Goal: Task Accomplishment & Management: Use online tool/utility

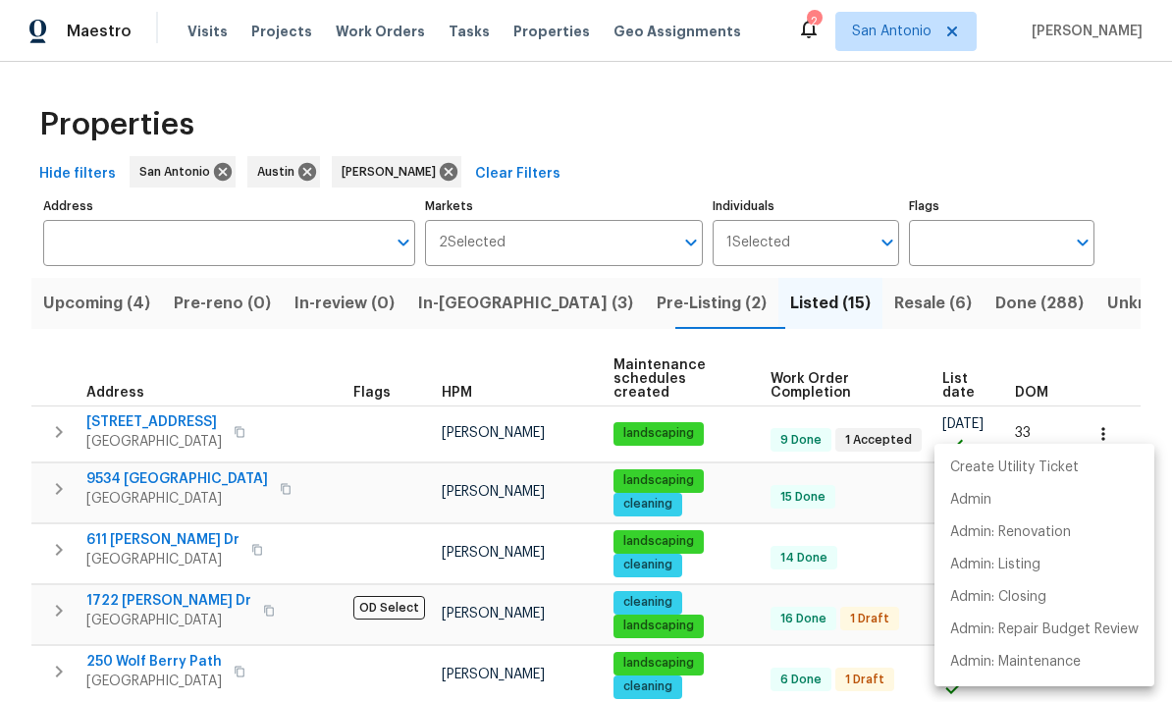
scroll to position [16, 0]
click at [97, 304] on div at bounding box center [586, 351] width 1172 height 702
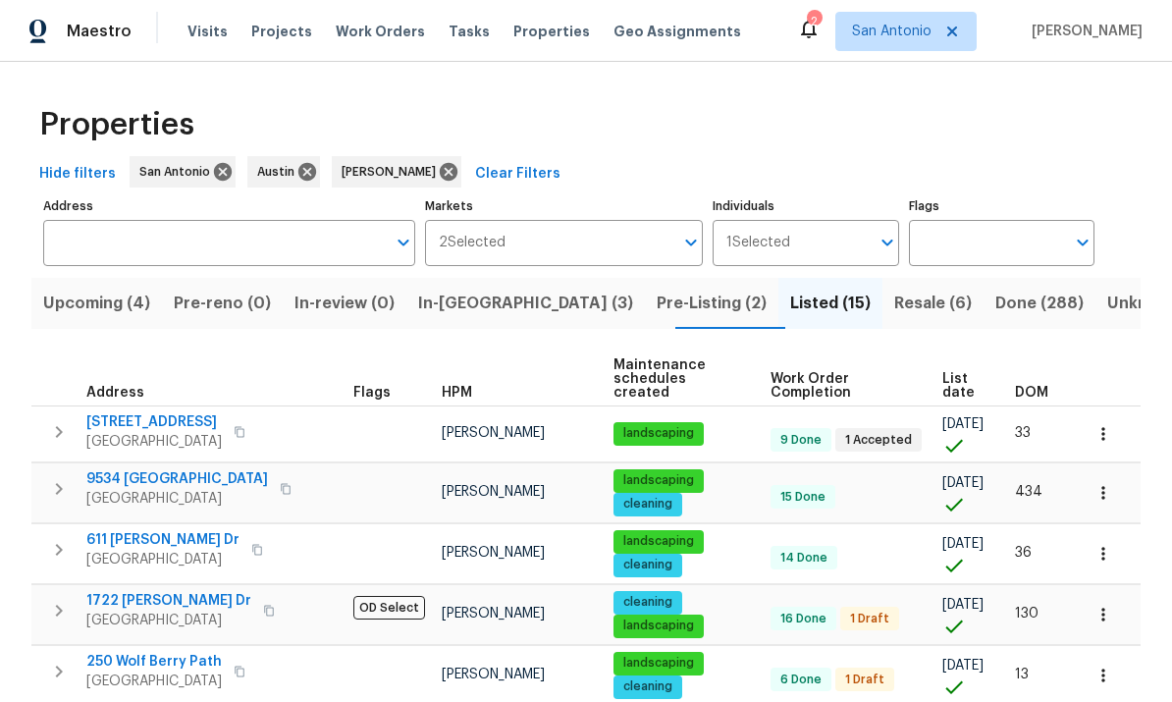
scroll to position [0, 0]
click at [85, 305] on span "Upcoming (4)" at bounding box center [96, 303] width 107 height 27
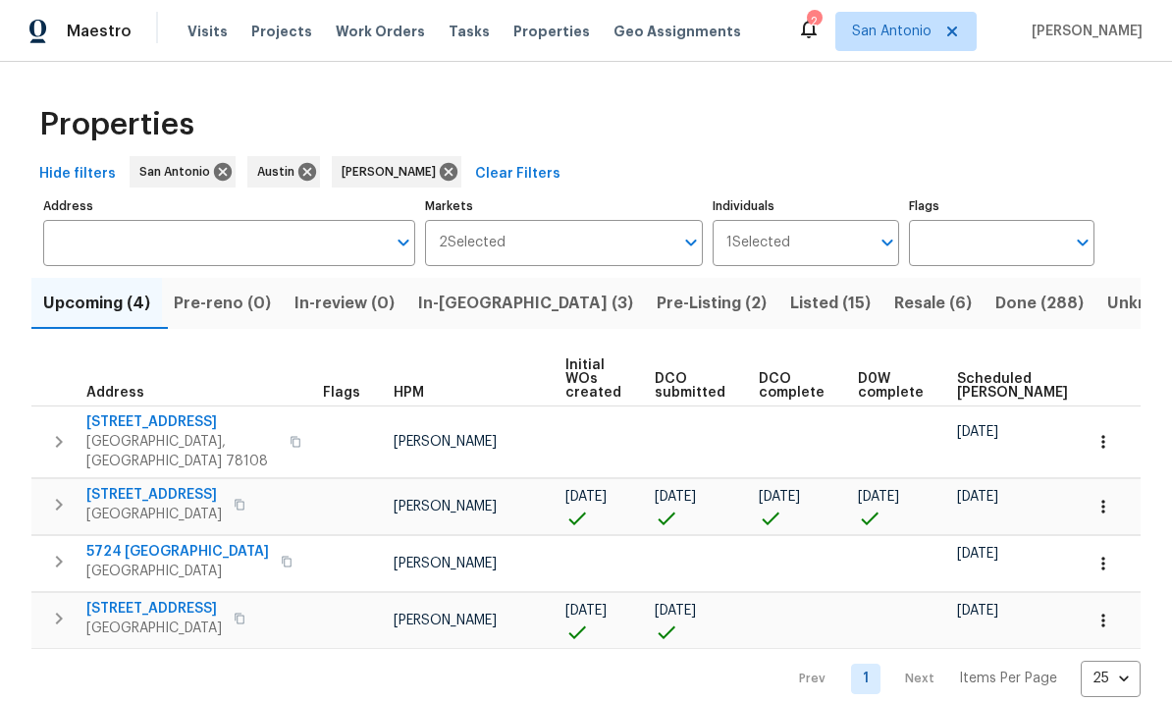
scroll to position [12, 0]
click at [1105, 611] on icon "button" at bounding box center [1104, 621] width 20 height 20
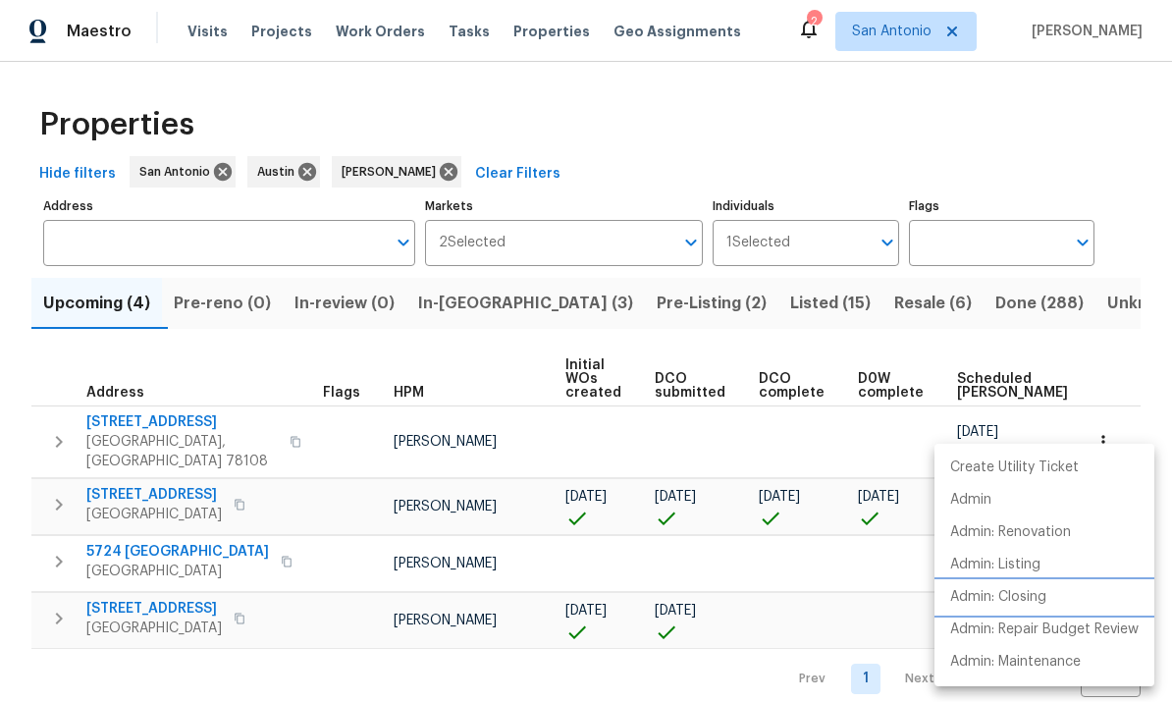
click at [1042, 601] on p "Admin: Closing" at bounding box center [998, 597] width 96 height 21
click at [169, 585] on div at bounding box center [586, 351] width 1172 height 702
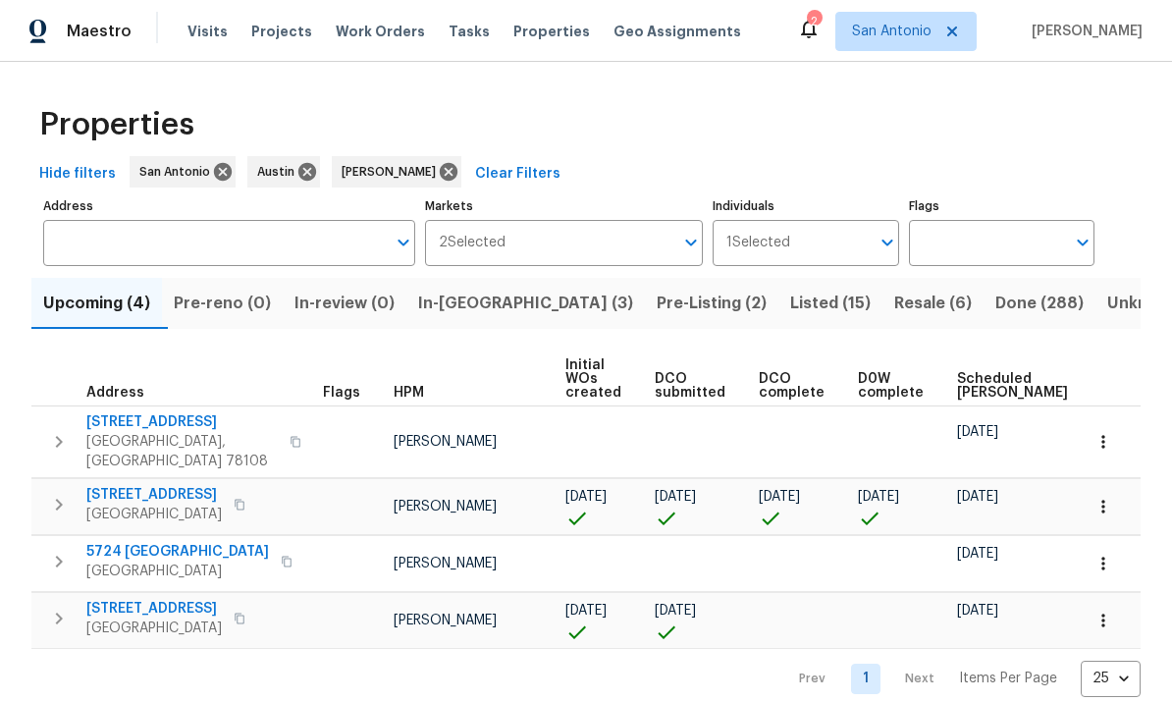
click at [162, 618] on span "[GEOGRAPHIC_DATA]" at bounding box center [153, 628] width 135 height 20
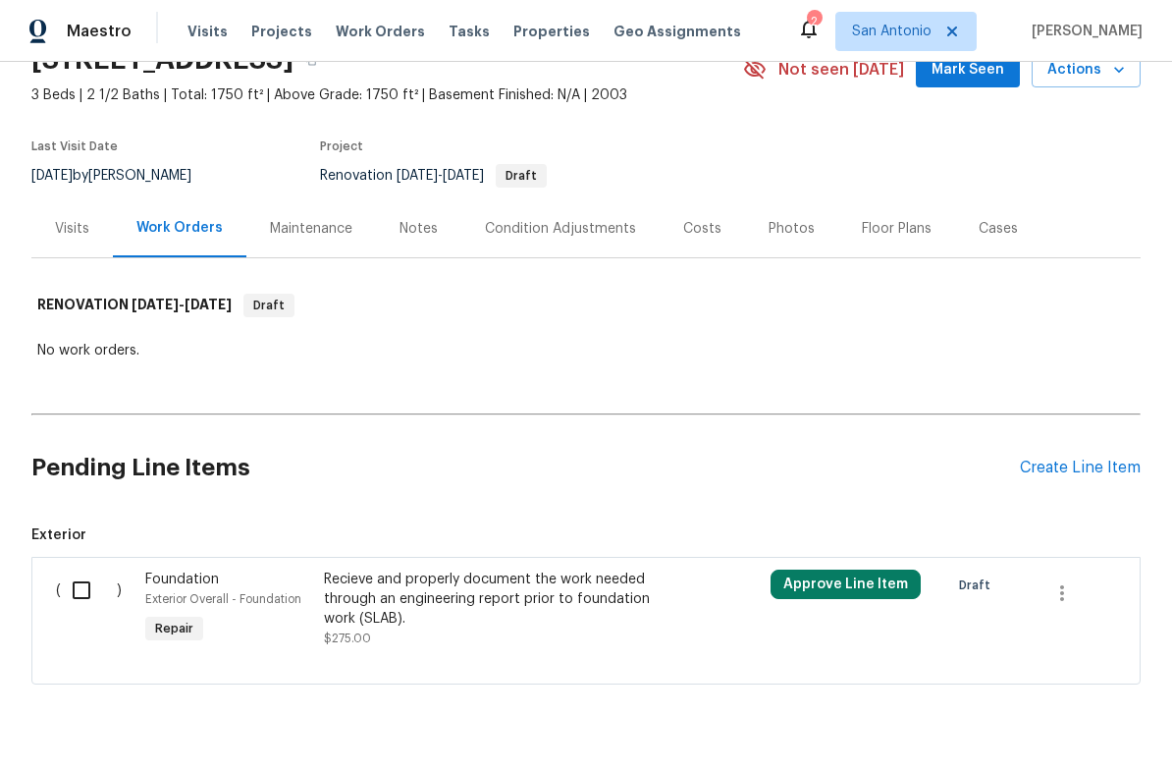
scroll to position [97, 0]
click at [695, 222] on div "Costs" at bounding box center [702, 230] width 38 height 20
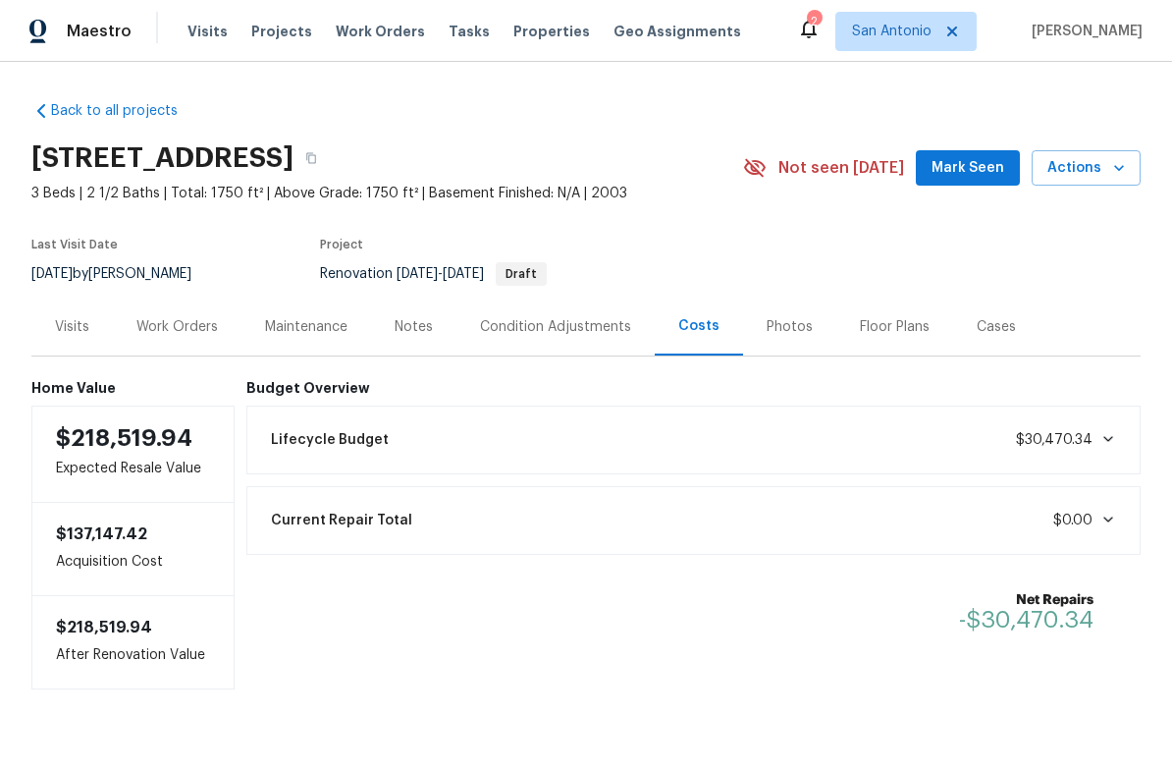
click at [1096, 452] on div "Lifecycle Budget $30,470.34" at bounding box center [694, 439] width 870 height 43
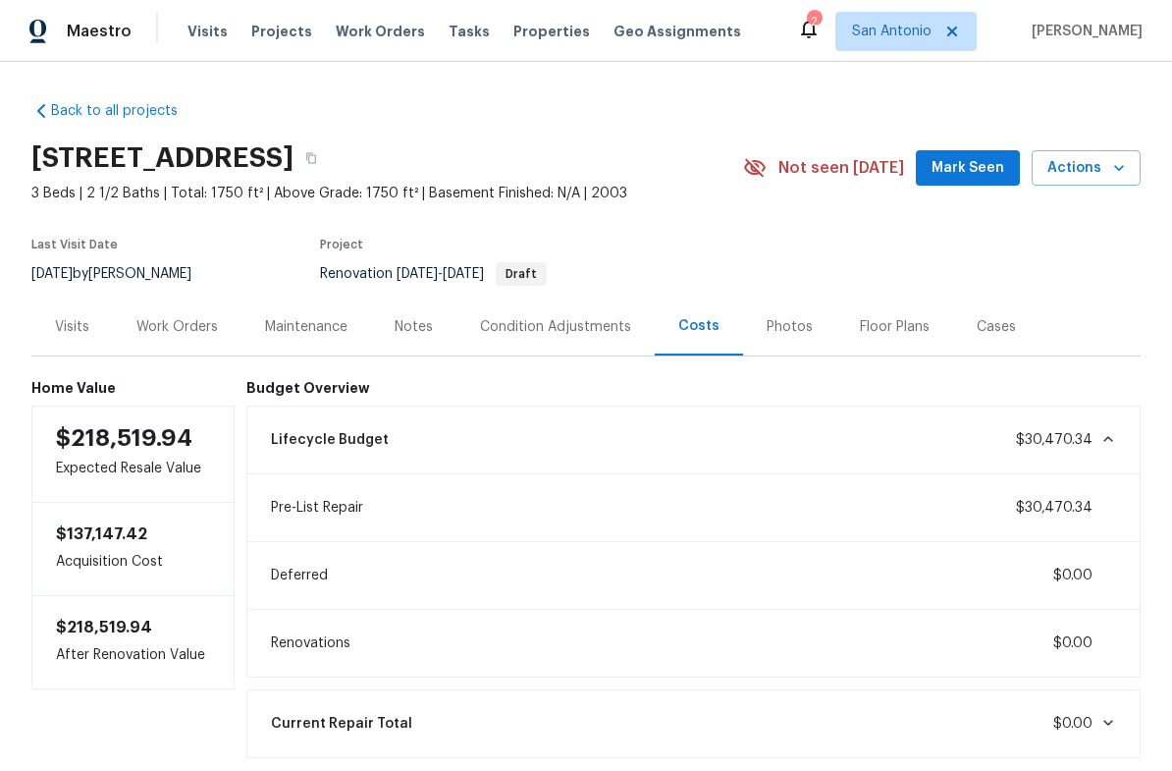
click at [564, 327] on div "Condition Adjustments" at bounding box center [555, 327] width 151 height 20
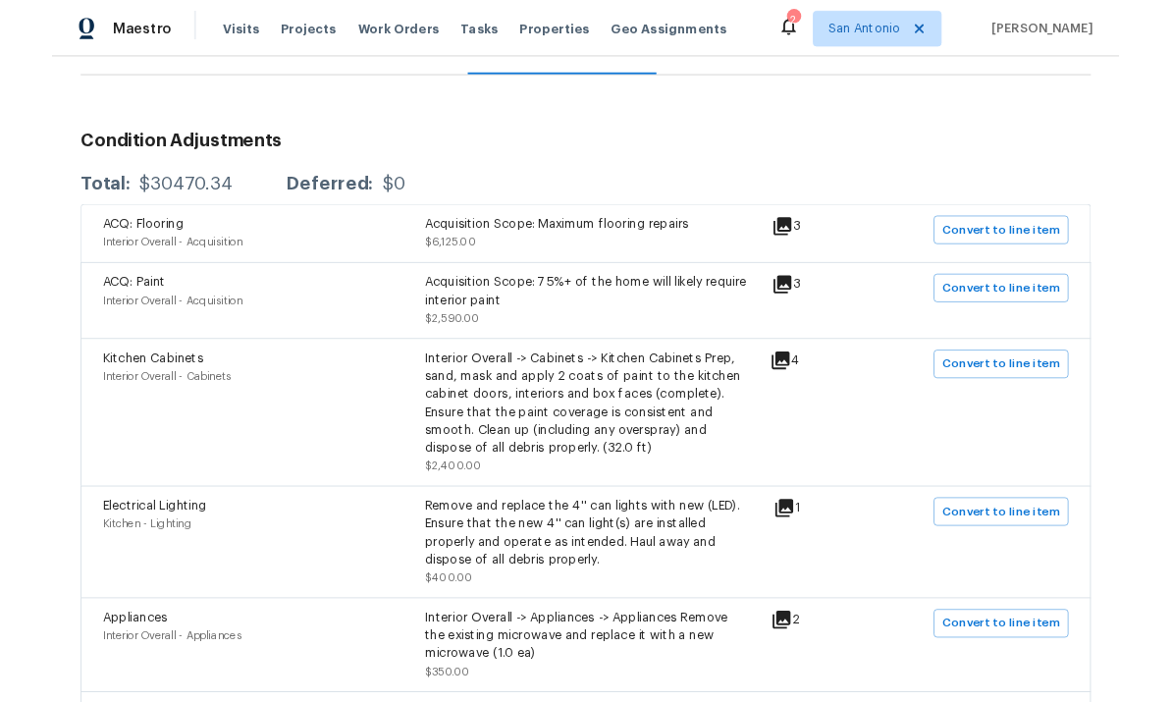
scroll to position [284, 0]
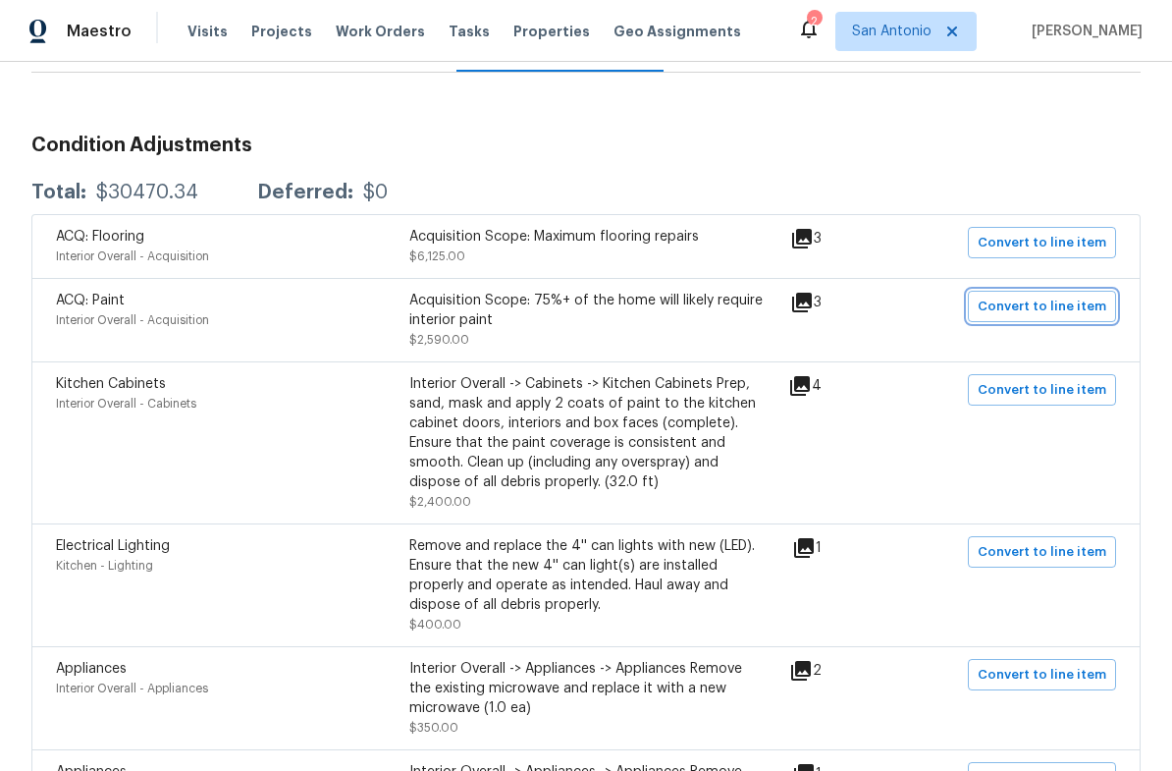
click at [1045, 312] on span "Convert to line item" at bounding box center [1042, 306] width 129 height 23
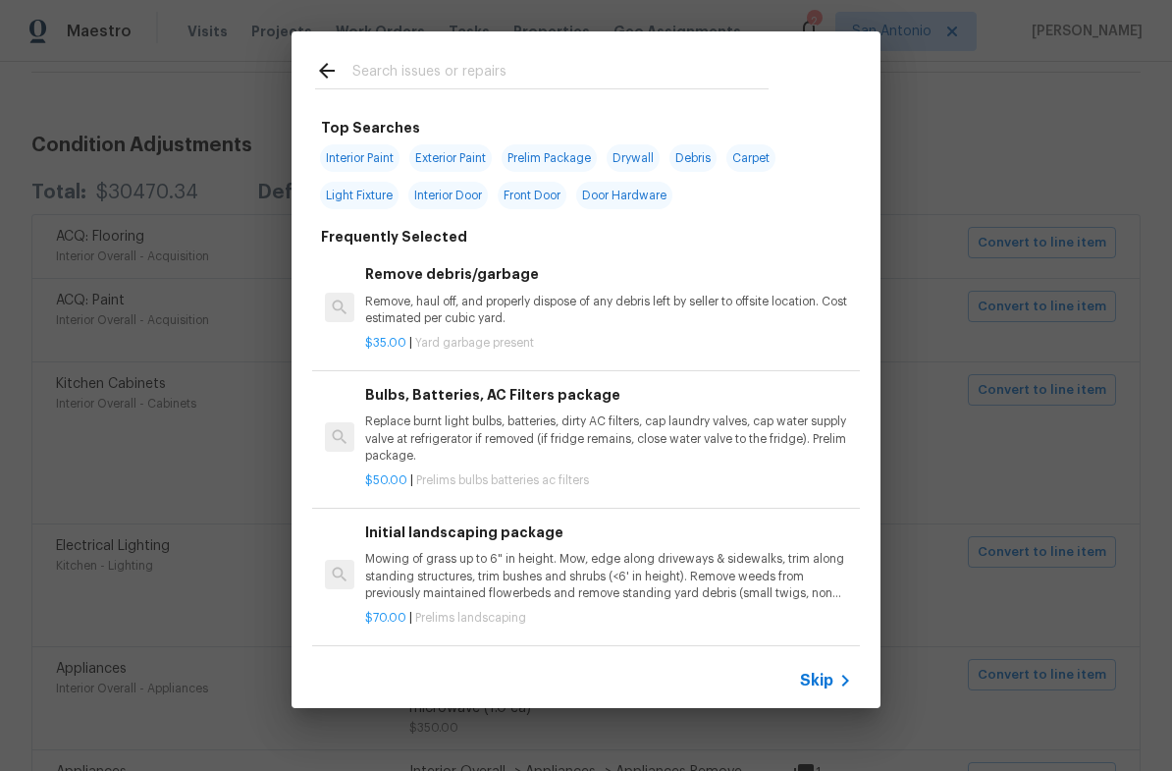
click at [379, 72] on input "text" at bounding box center [560, 73] width 416 height 29
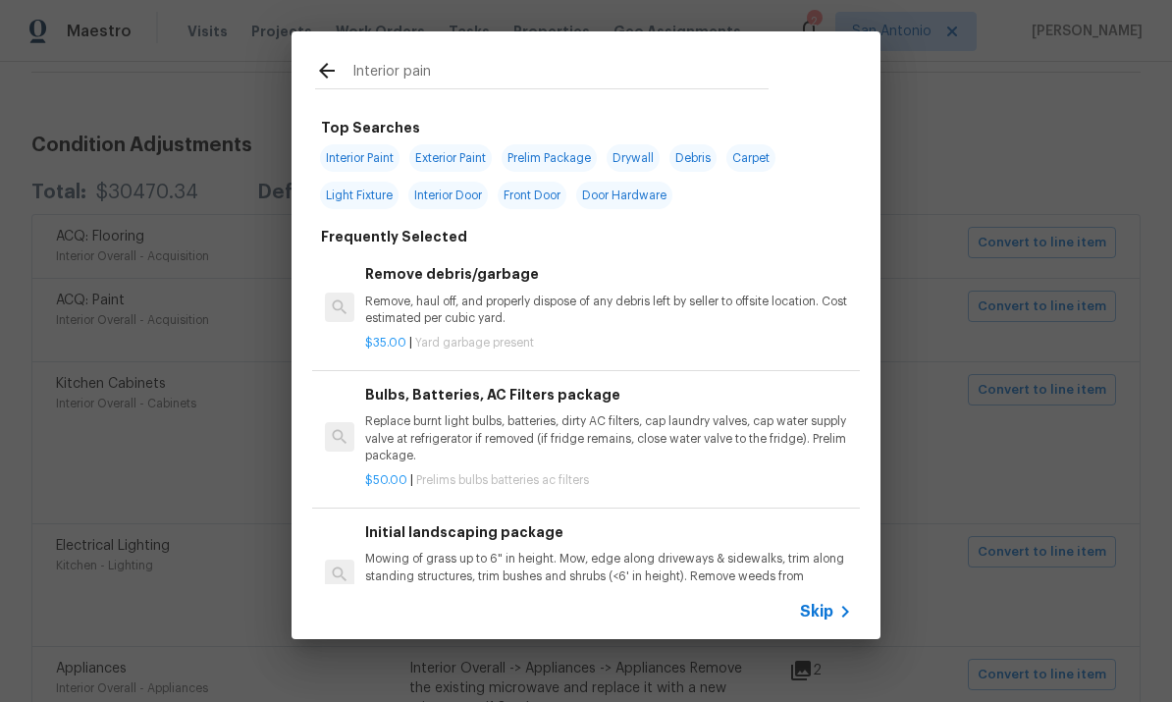
type input "Interior paint"
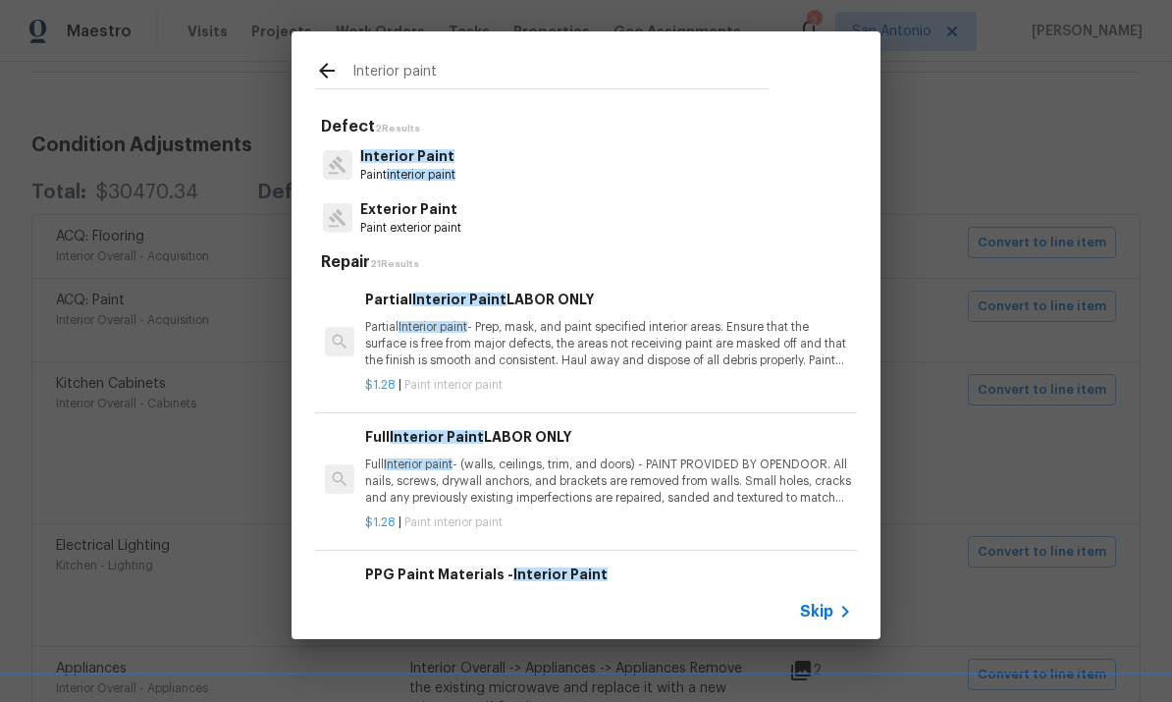
click at [563, 460] on p "Full Interior paint - (walls, ceilings, trim, and doors) - PAINT PROVIDED BY OP…" at bounding box center [608, 481] width 487 height 50
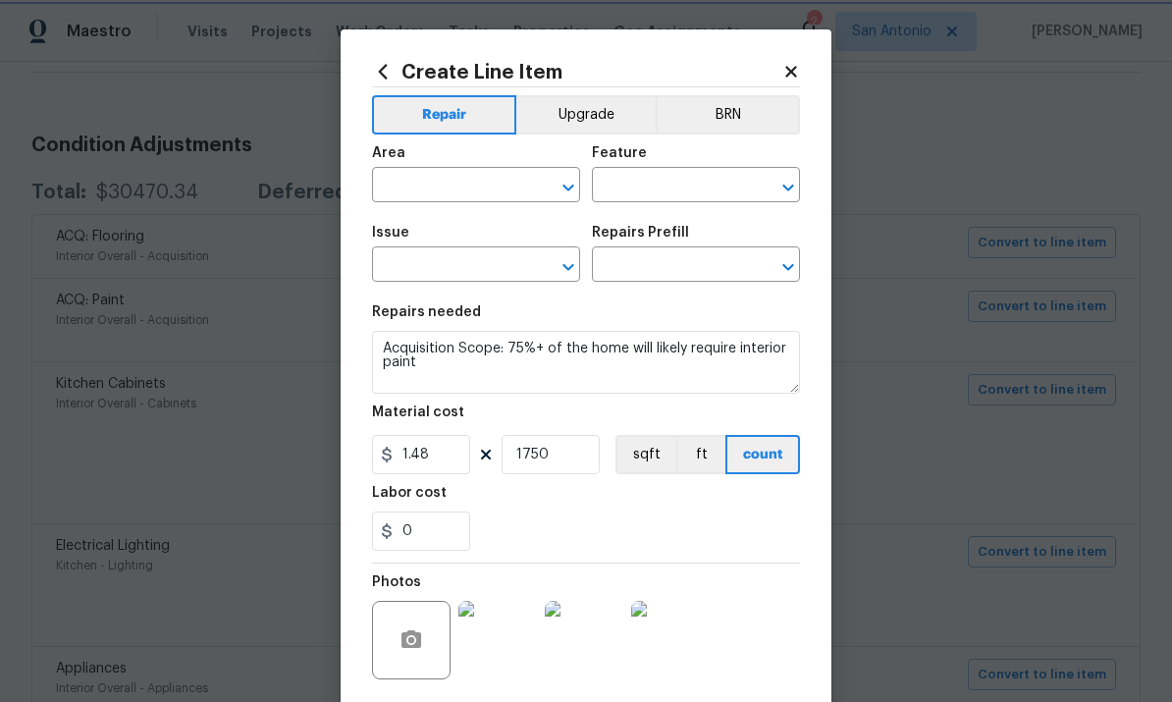
type input "Interior Overall"
type input "Overall Paint"
type input "Interior Paint"
type input "Full Interior Paint LABOR ONLY $1.28"
type textarea "Full Interior paint - (walls, ceilings, trim, and doors) - PAINT PROVIDED BY OP…"
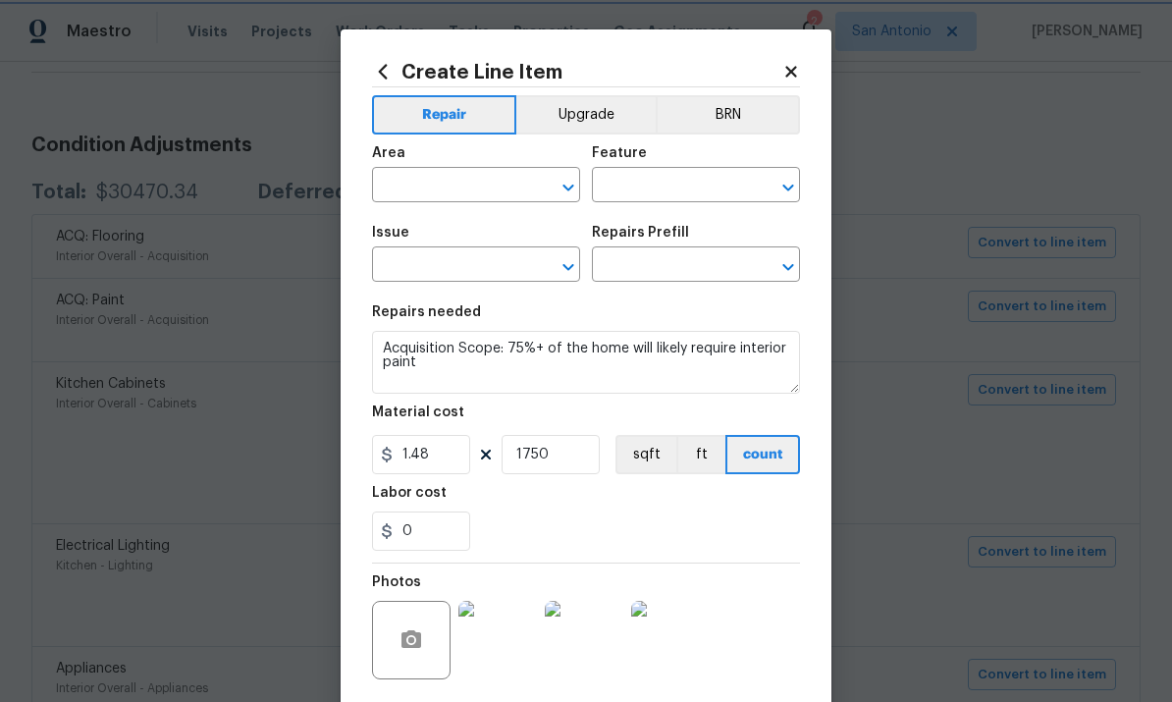
type input "1.28"
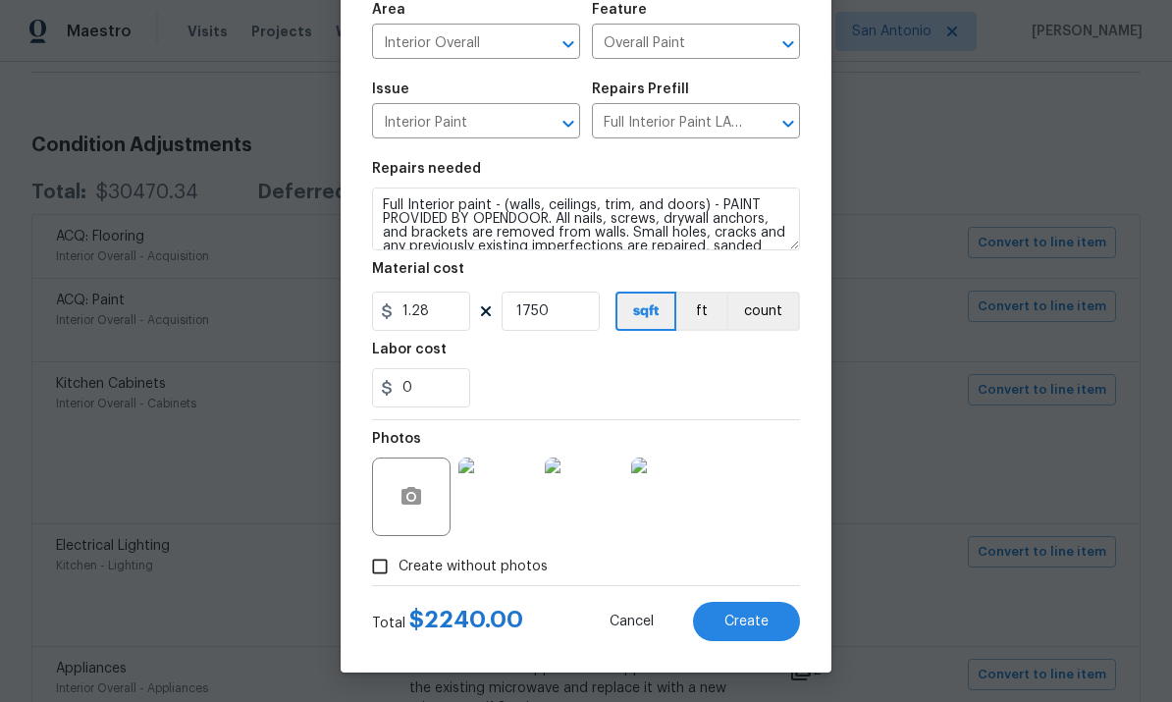
scroll to position [147, 0]
click at [752, 620] on span "Create" at bounding box center [746, 622] width 44 height 15
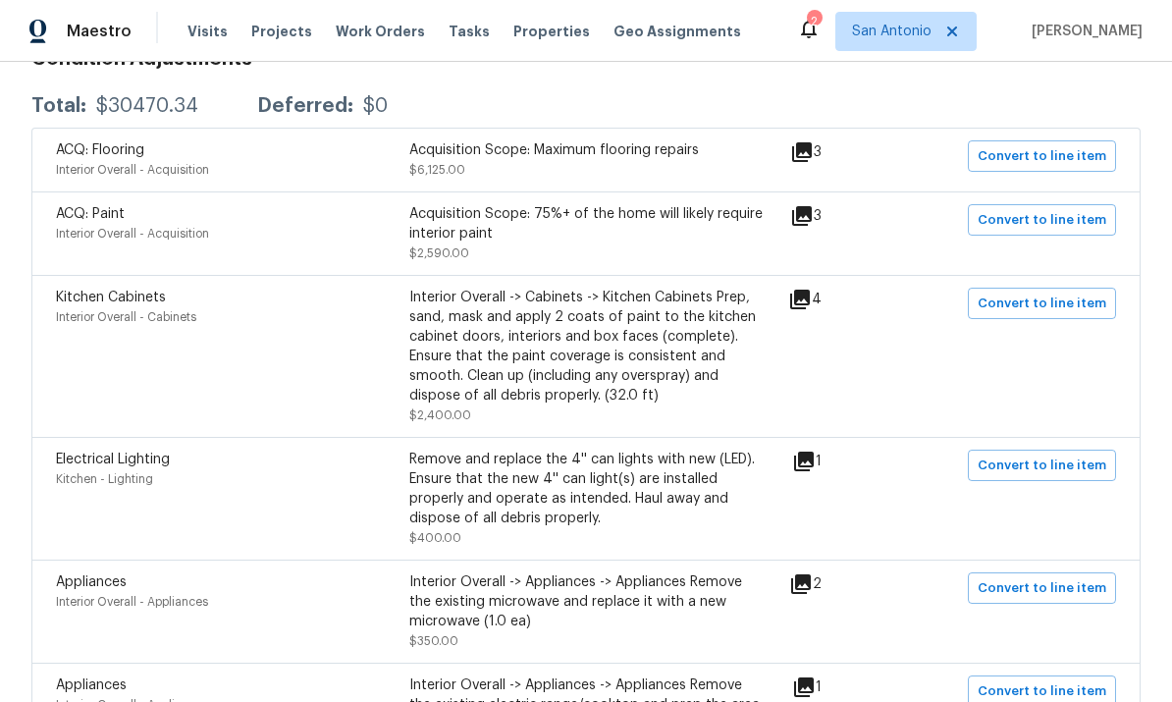
scroll to position [374, 0]
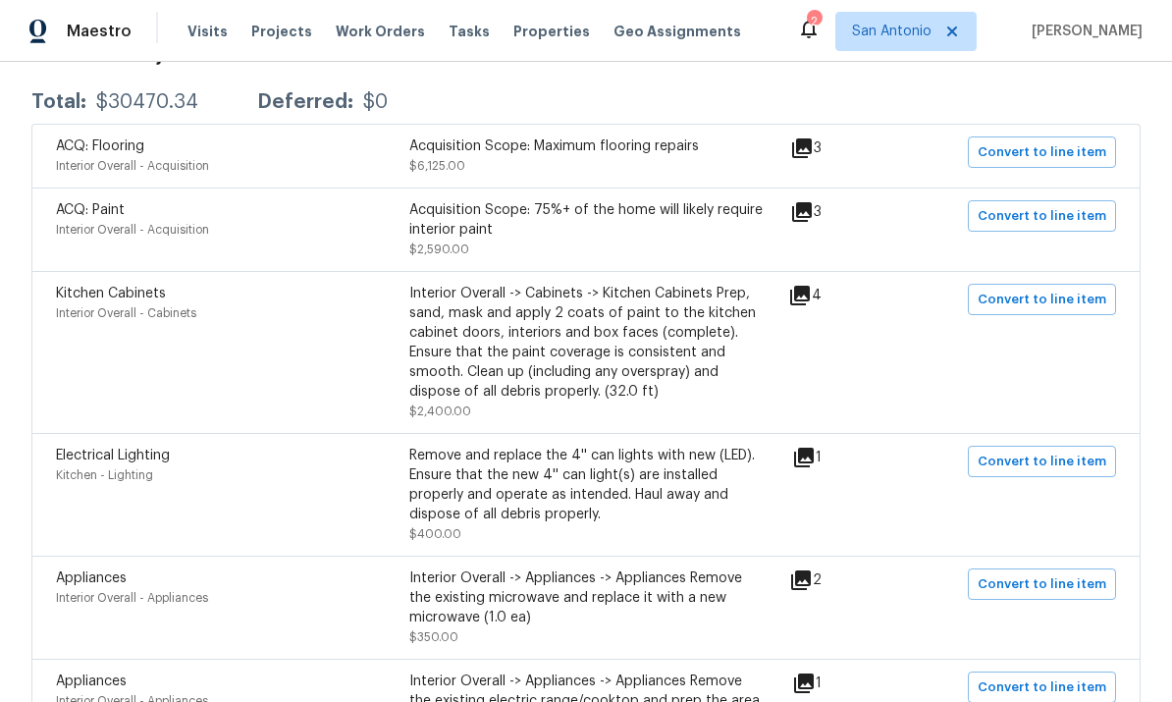
click at [805, 305] on icon at bounding box center [800, 296] width 20 height 20
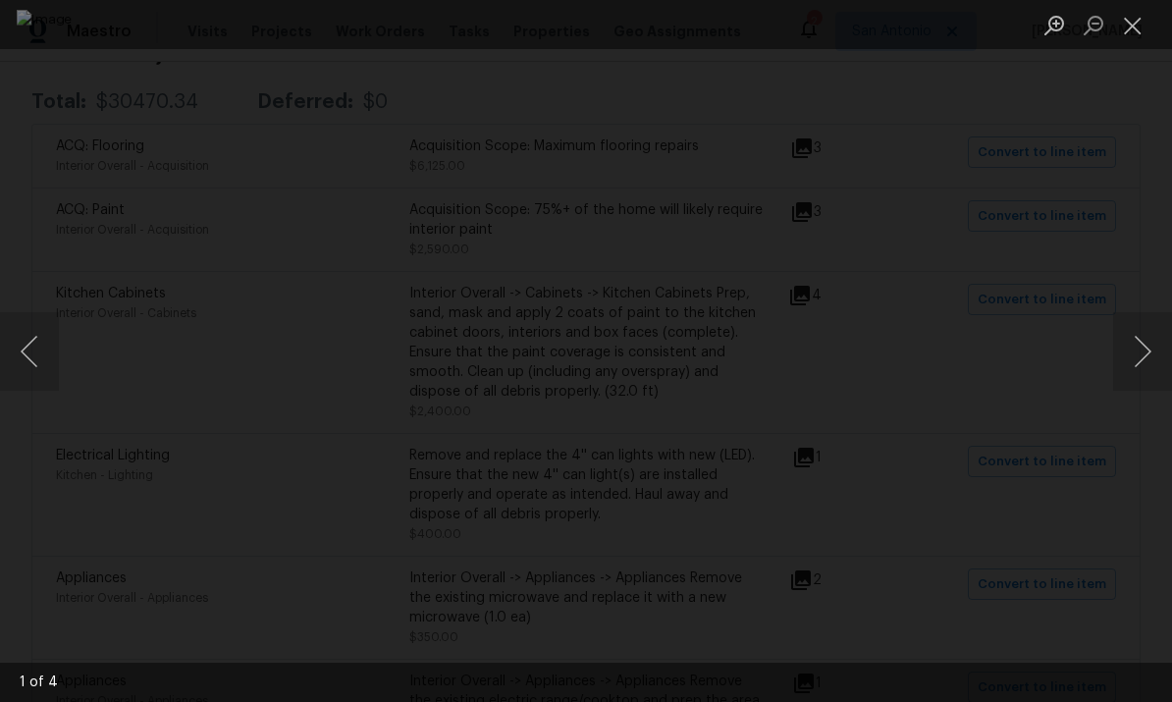
click at [1137, 357] on button "Next image" at bounding box center [1142, 351] width 59 height 79
click at [1150, 356] on button "Next image" at bounding box center [1142, 351] width 59 height 79
click at [1143, 364] on button "Next image" at bounding box center [1142, 351] width 59 height 79
click at [1141, 361] on button "Next image" at bounding box center [1142, 351] width 59 height 79
click at [1145, 354] on button "Next image" at bounding box center [1142, 351] width 59 height 79
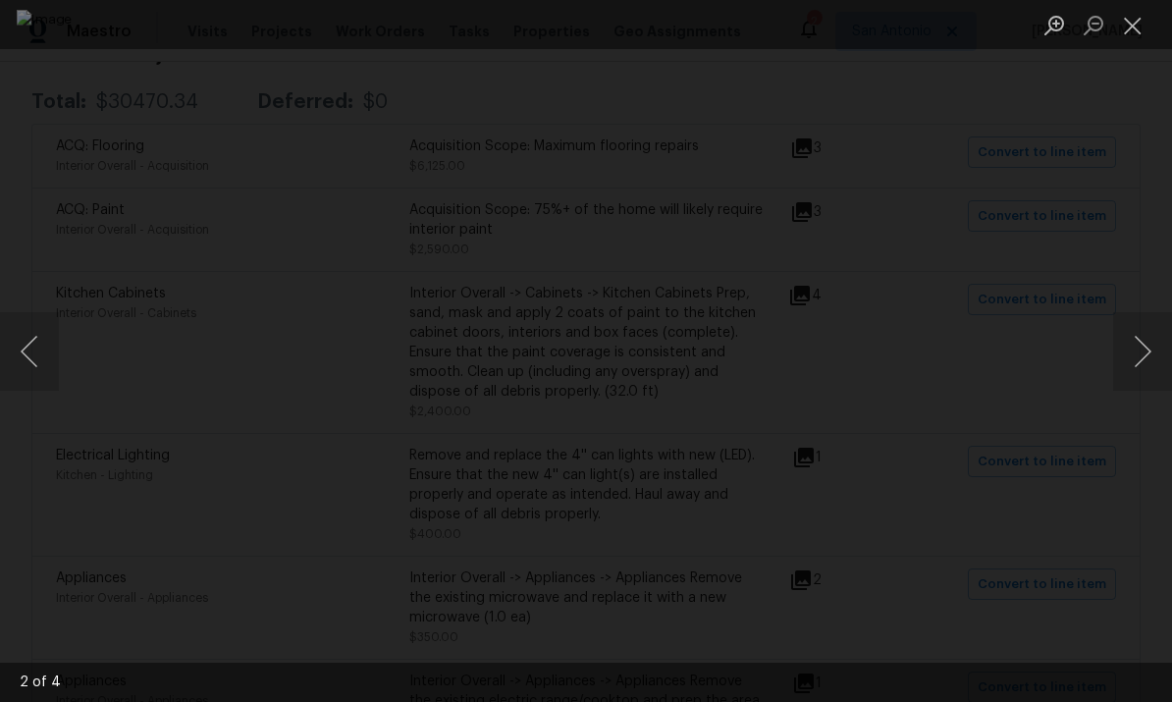
click at [1125, 31] on button "Close lightbox" at bounding box center [1132, 25] width 39 height 34
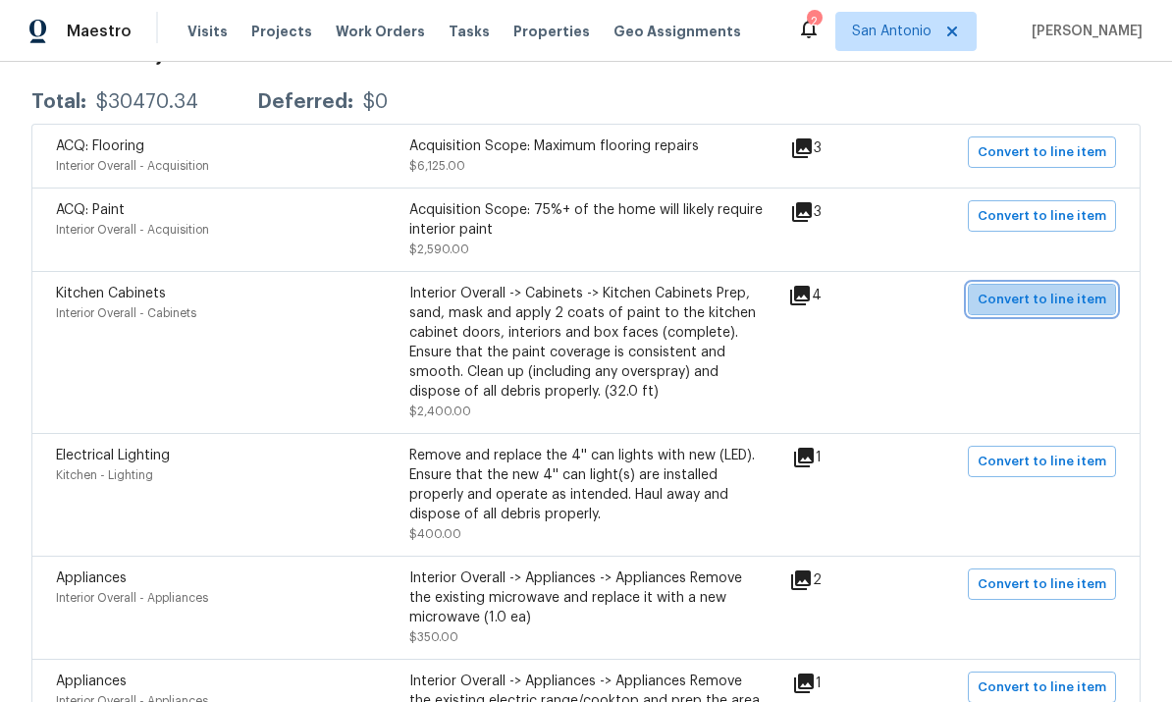
click at [1068, 295] on span "Convert to line item" at bounding box center [1042, 300] width 129 height 23
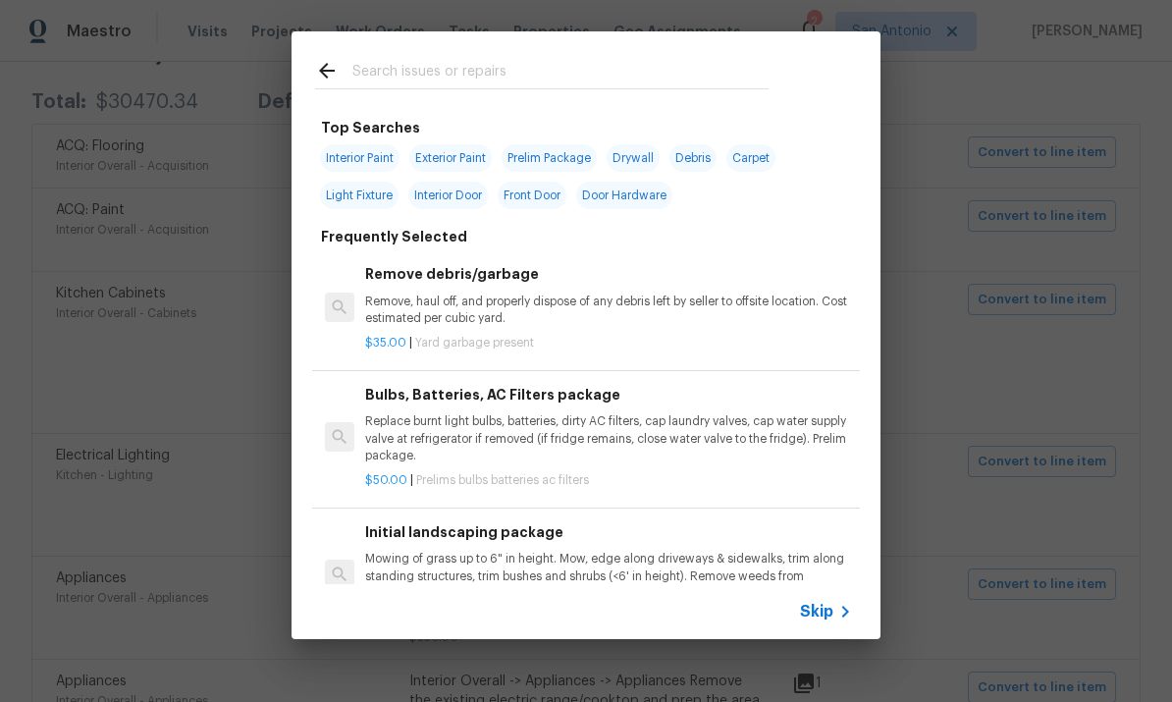
click at [438, 53] on div at bounding box center [542, 70] width 501 height 78
click at [364, 66] on input "text" at bounding box center [560, 73] width 416 height 29
type input "Paint cabinet"
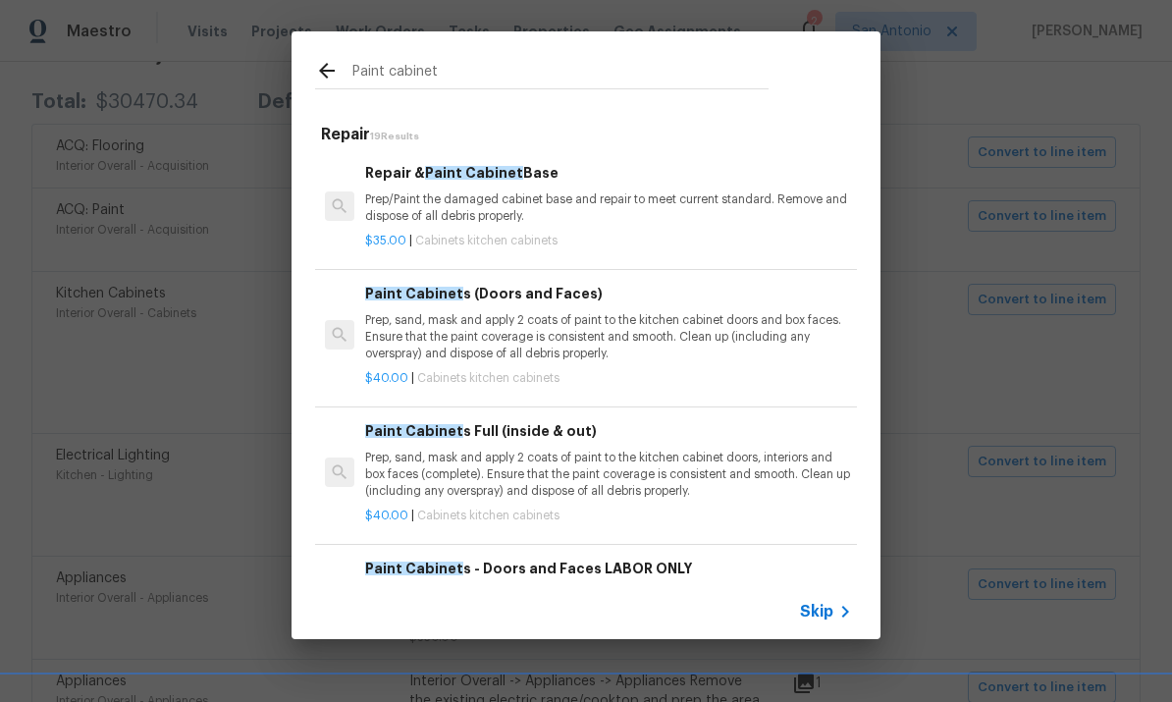
click at [579, 462] on p "Prep, sand, mask and apply 2 coats of paint to the kitchen cabinet doors, inter…" at bounding box center [608, 475] width 487 height 50
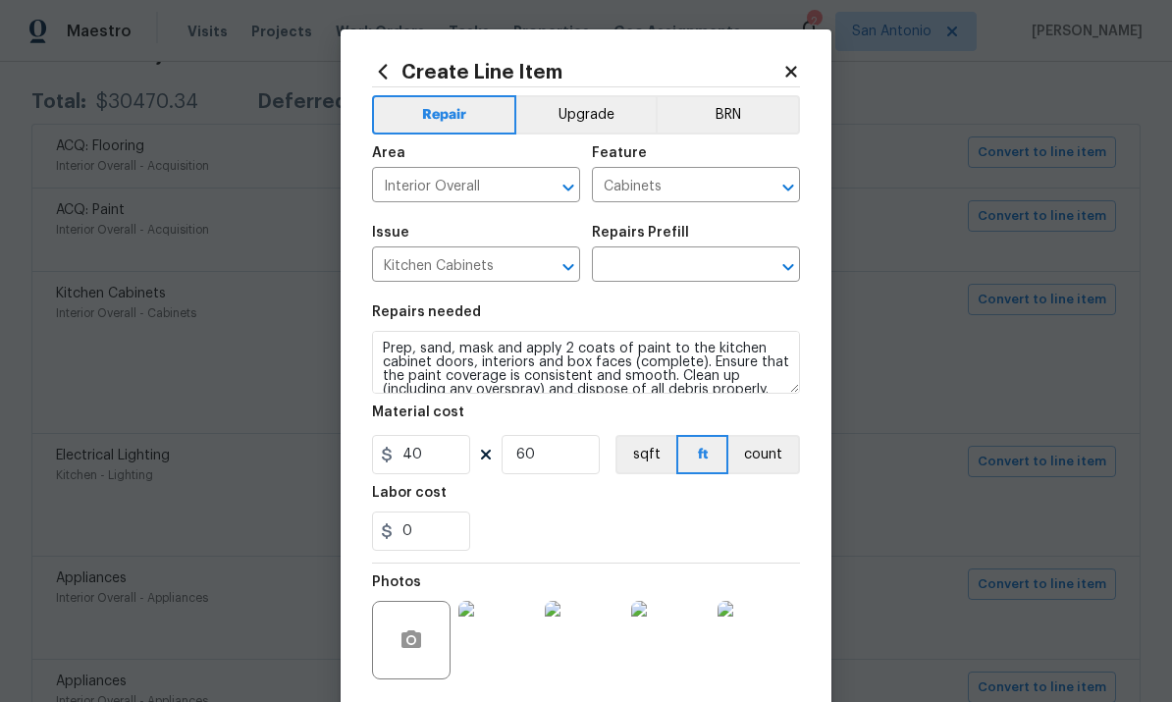
type input "Paint Cabinets Full (inside & out) $40.00"
click at [583, 459] on input "60" at bounding box center [551, 454] width 98 height 39
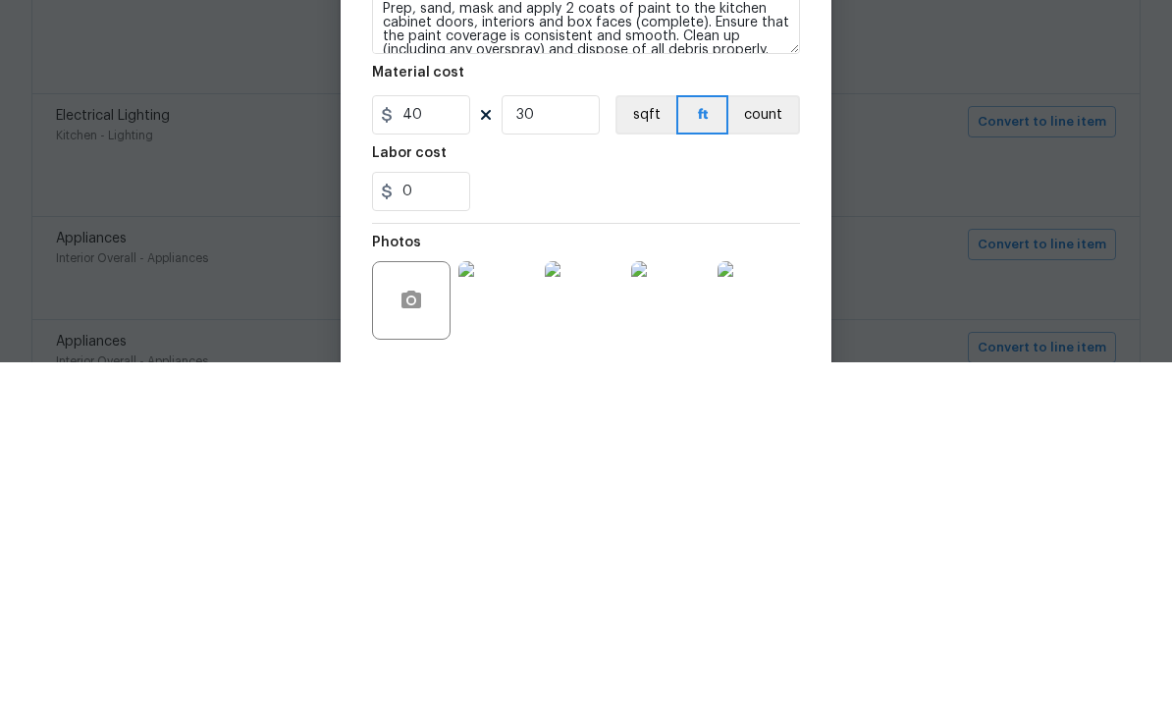
scroll to position [74, 0]
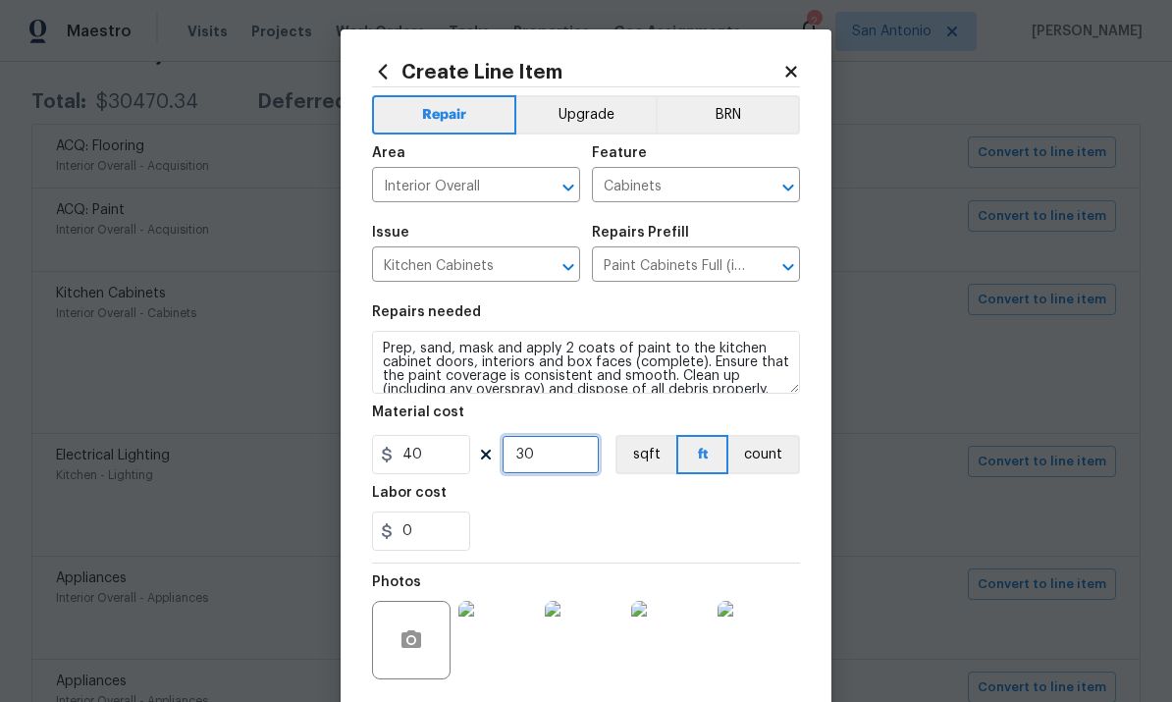
type input "30"
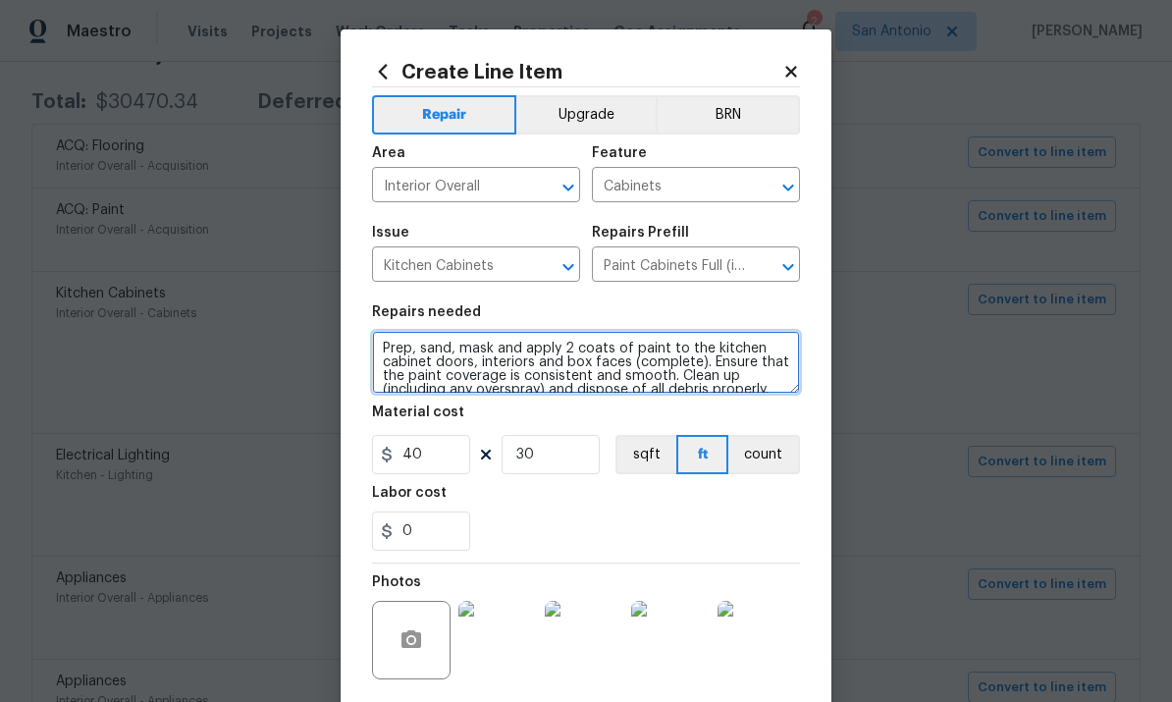
click at [377, 347] on textarea "Prep, sand, mask and apply 2 coats of paint to the kitchen cabinet doors, inter…" at bounding box center [586, 362] width 428 height 63
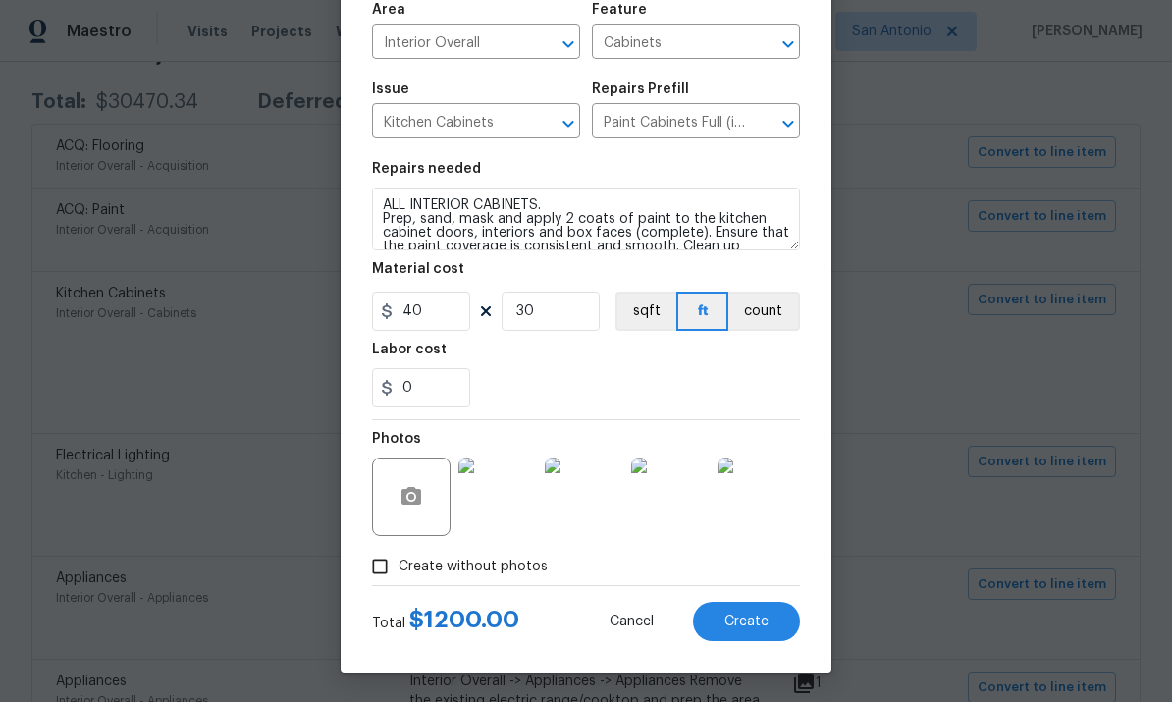
scroll to position [147, 0]
type textarea "ALL INTERIOR CABINETS. Prep, sand, mask and apply 2 coats of paint to the kitch…"
click at [758, 622] on span "Create" at bounding box center [746, 622] width 44 height 15
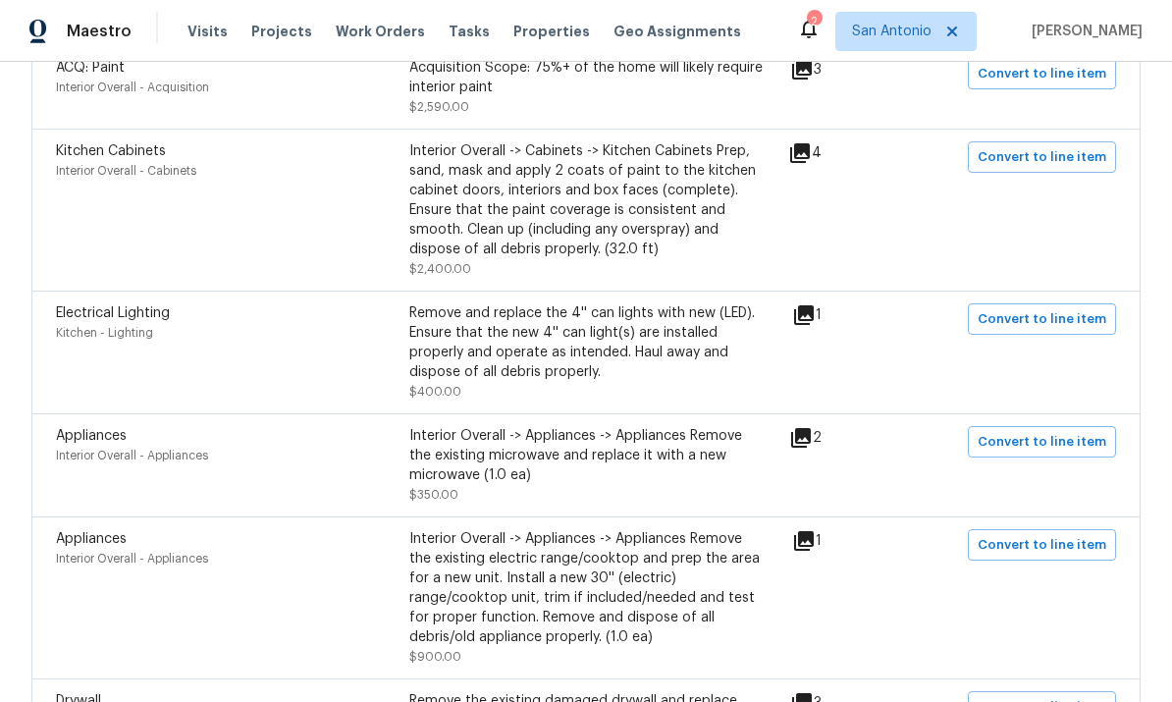
scroll to position [520, 0]
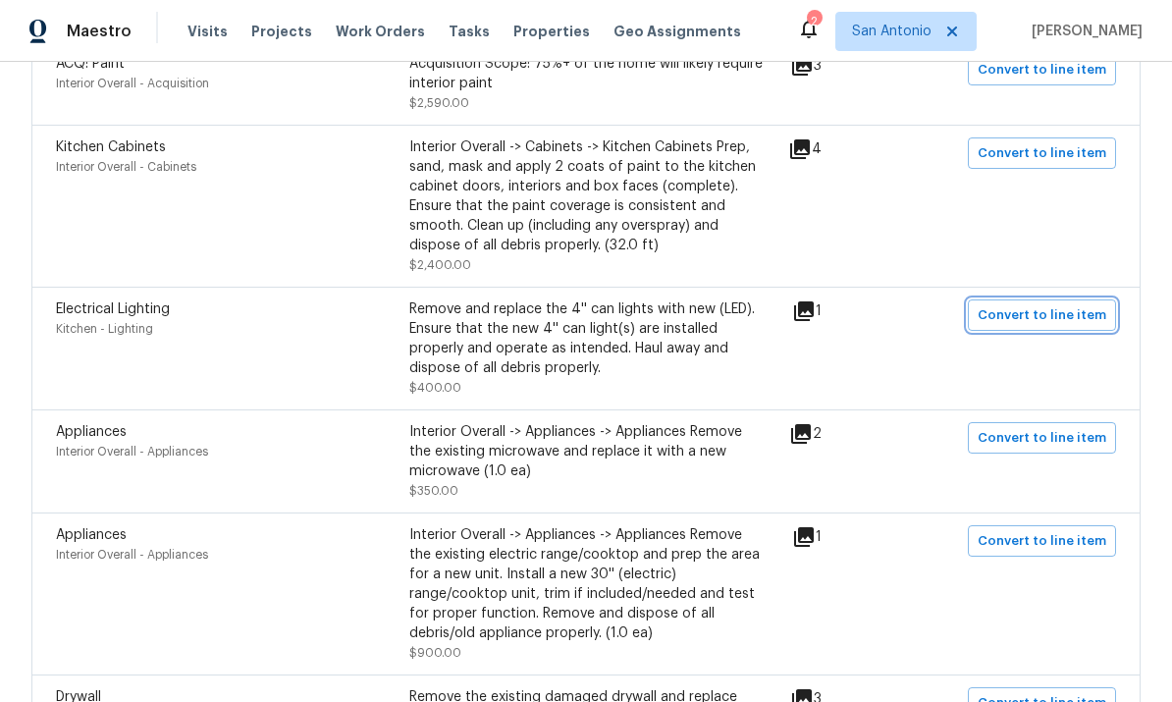
click at [1044, 299] on button "Convert to line item" at bounding box center [1042, 314] width 148 height 31
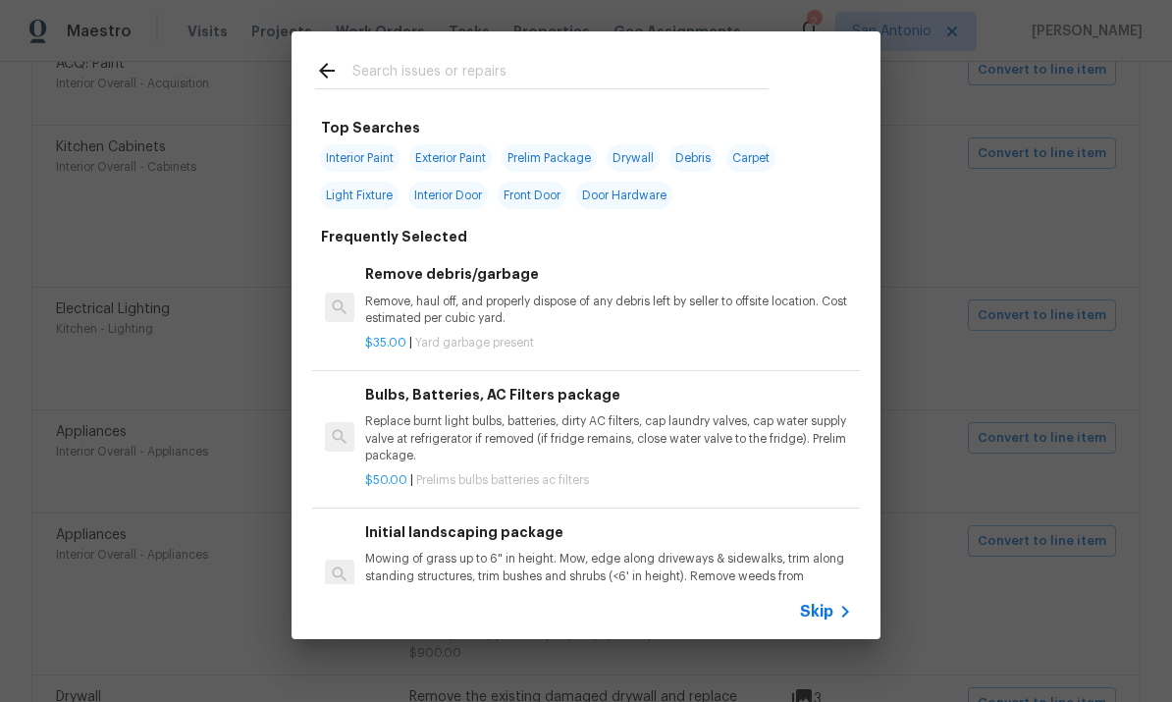
click at [459, 63] on input "text" at bounding box center [560, 73] width 416 height 29
type input "Ligh"
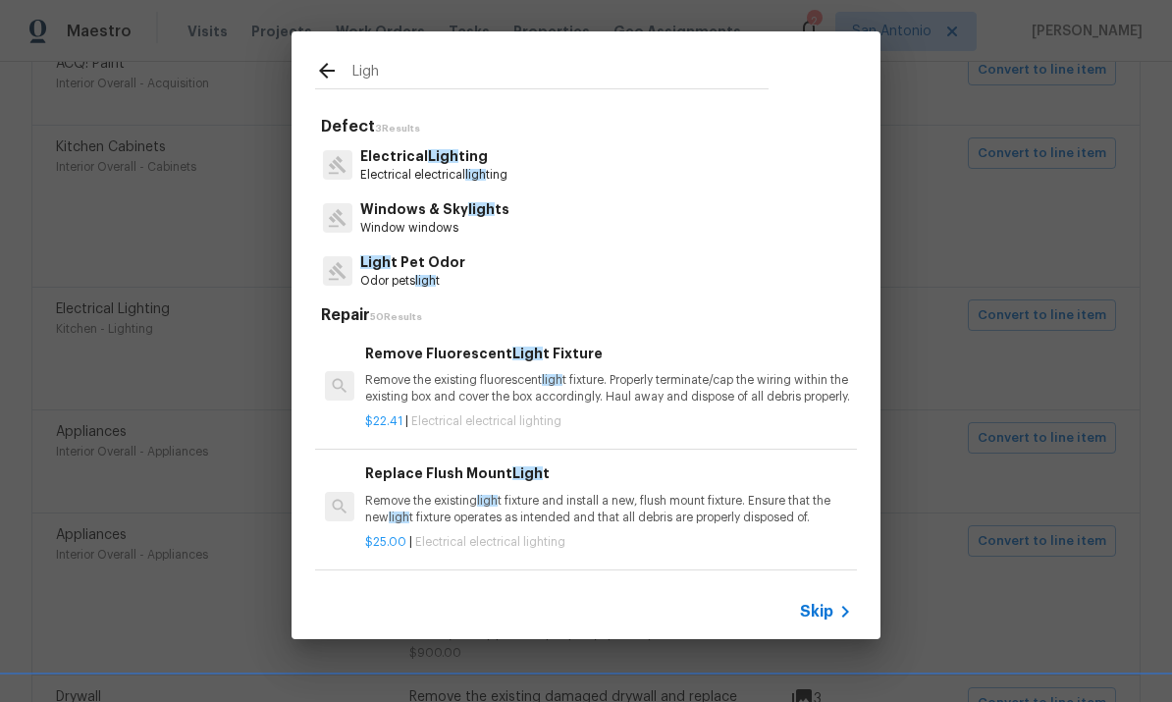
click at [477, 156] on p "Electrical Ligh ting" at bounding box center [433, 156] width 147 height 21
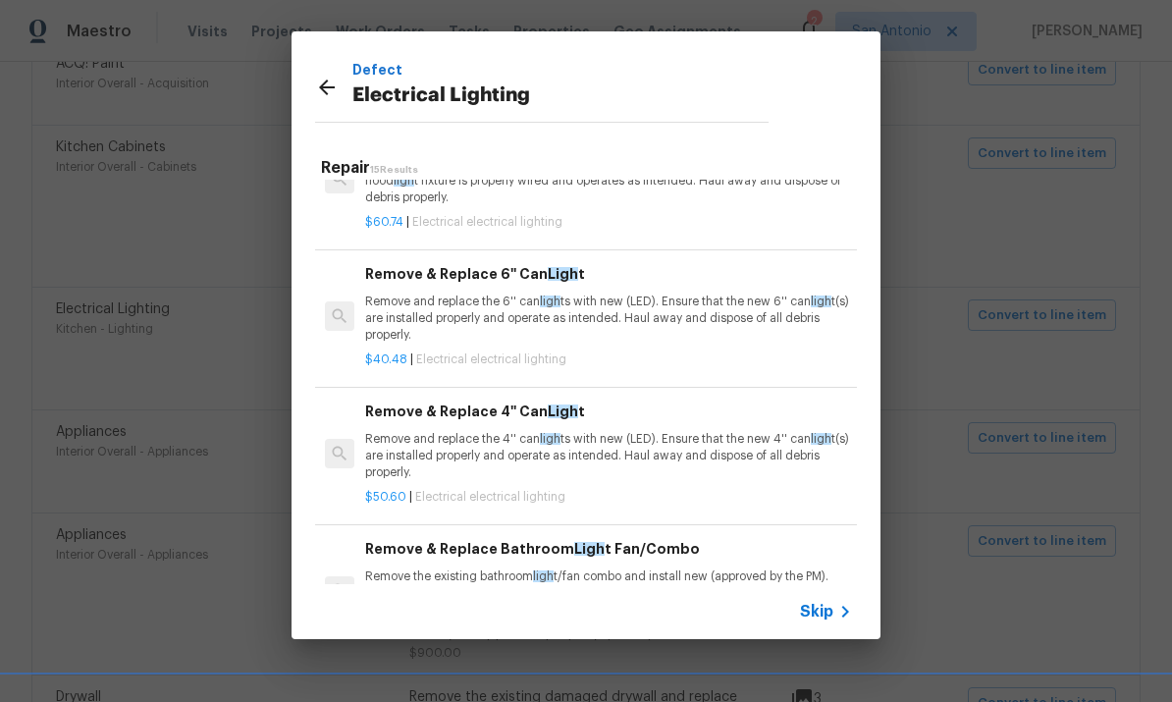
scroll to position [707, 0]
click at [615, 450] on p "Remove and replace the 4'' can ligh ts with new (LED). Ensure that the new 4'' …" at bounding box center [608, 455] width 487 height 50
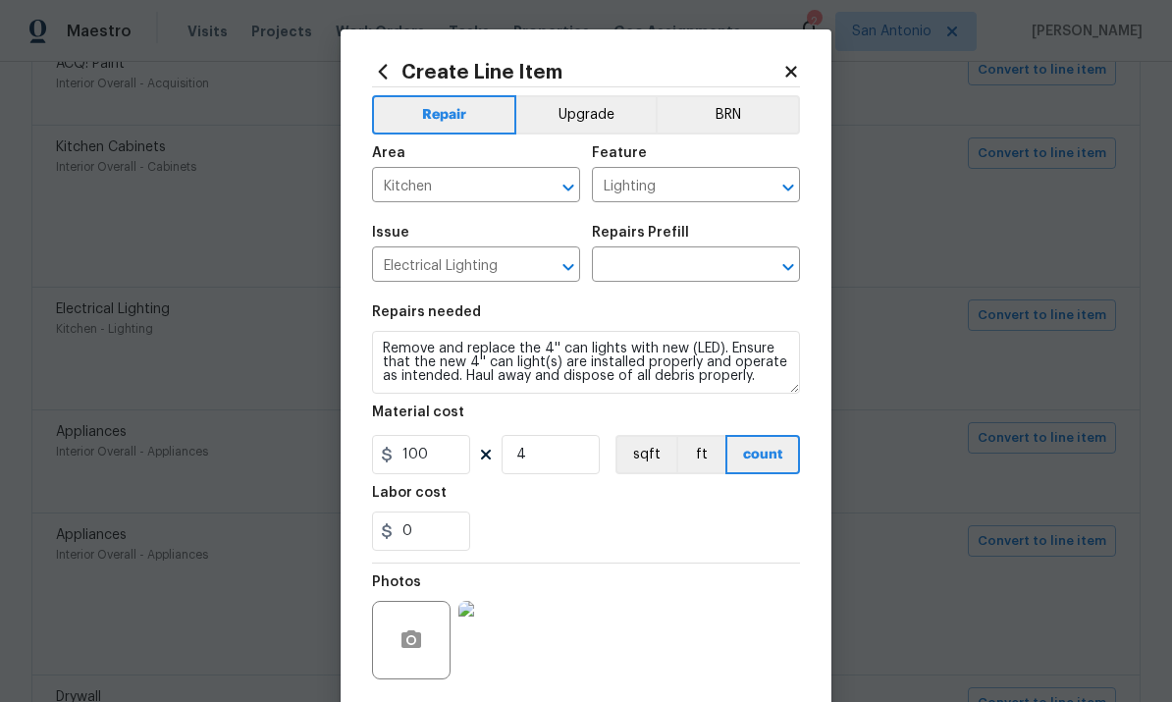
type input "Remove & Replace 4'' Can Light $50.60"
type input "50.6"
click at [386, 66] on icon at bounding box center [383, 71] width 9 height 15
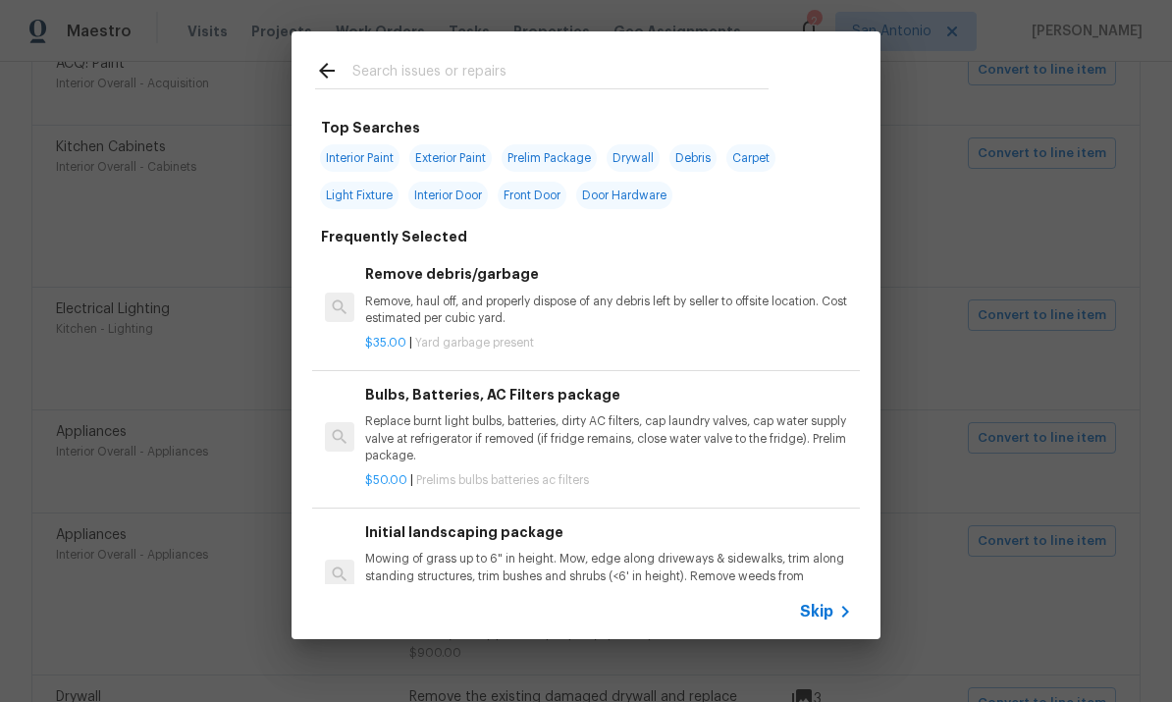
click at [458, 79] on input "text" at bounding box center [560, 73] width 416 height 29
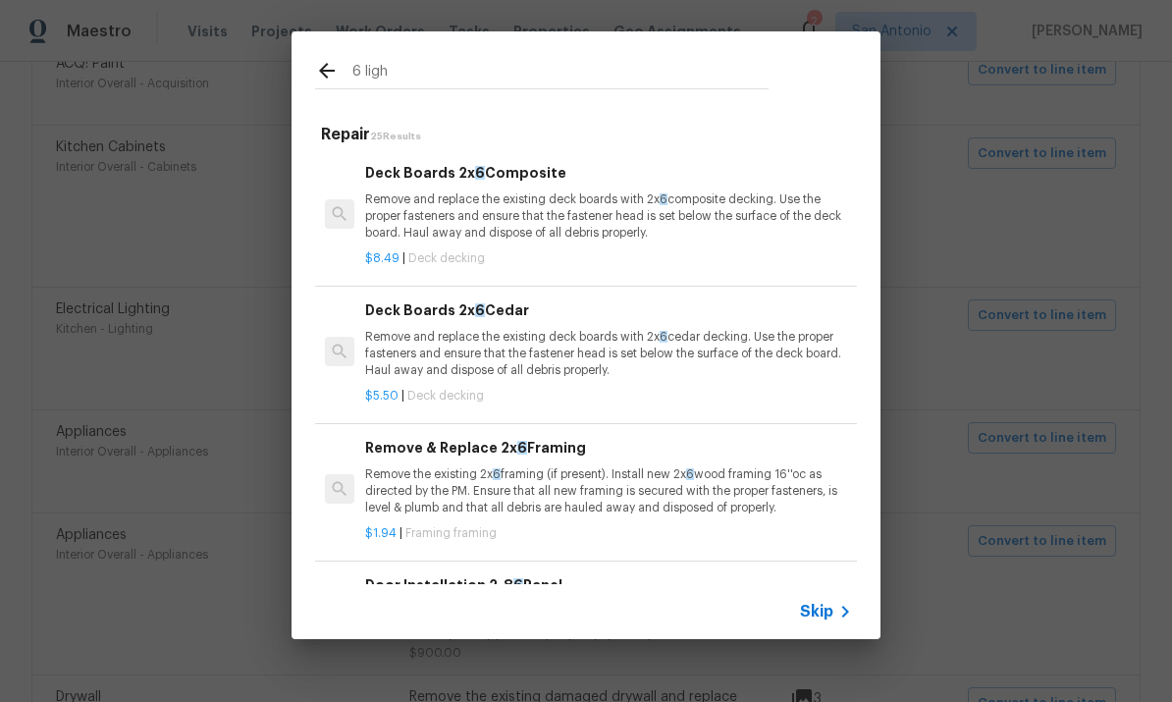
type input "6 light"
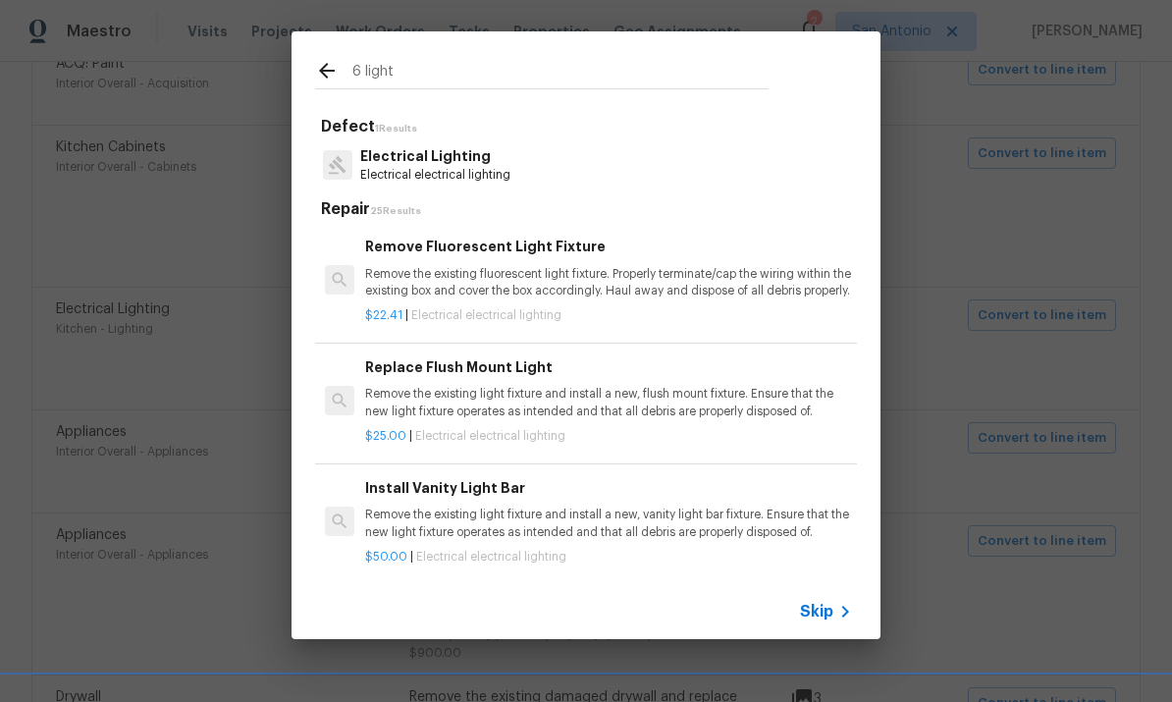
click at [502, 166] on p "Electrical Lighting" at bounding box center [435, 156] width 150 height 21
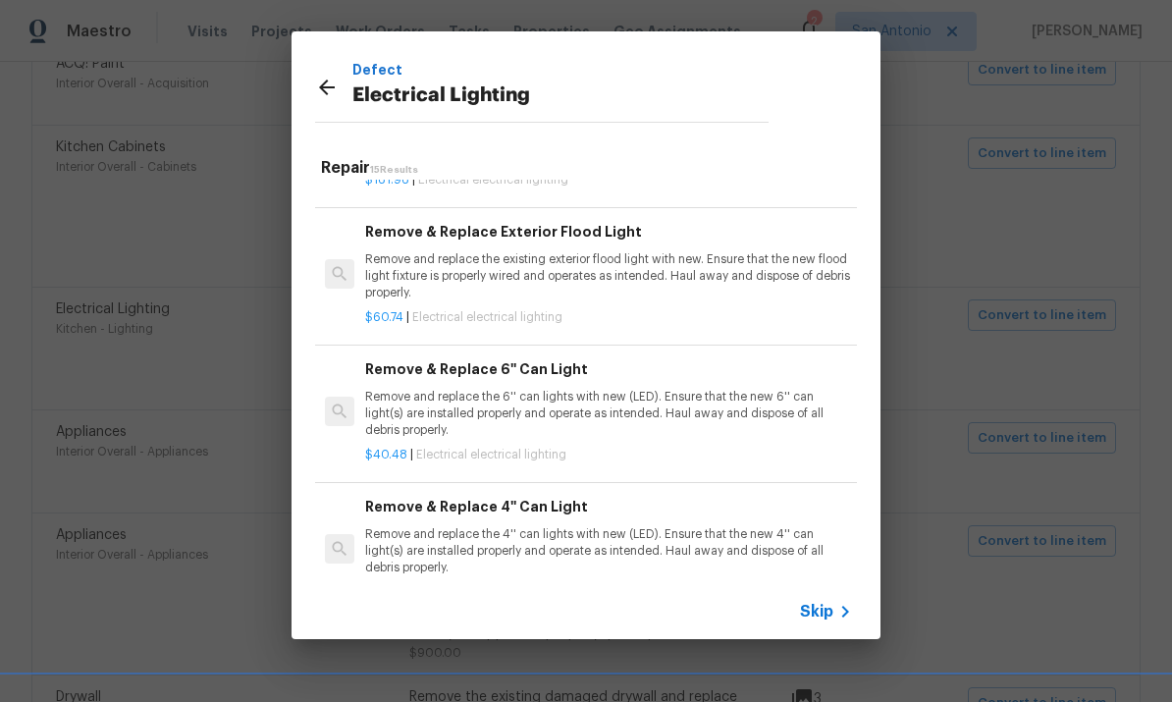
scroll to position [612, 0]
click at [766, 423] on p "Remove and replace the 6'' can lights with new (LED). Ensure that the new 6'' c…" at bounding box center [608, 413] width 487 height 50
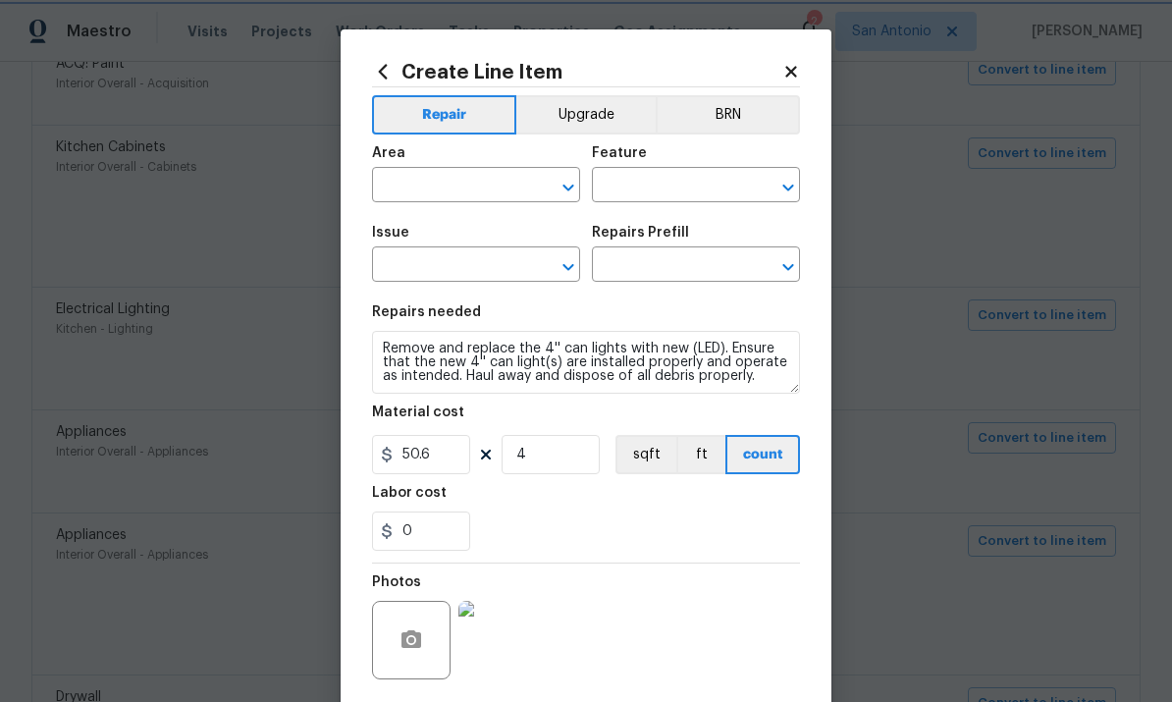
type input "Kitchen"
type input "Lighting"
type input "Electrical Lighting"
type input "Remove & Replace 6'' Can Light $40.48"
type textarea "Remove and replace the 6'' can lights with new (LED). Ensure that the new 6'' c…"
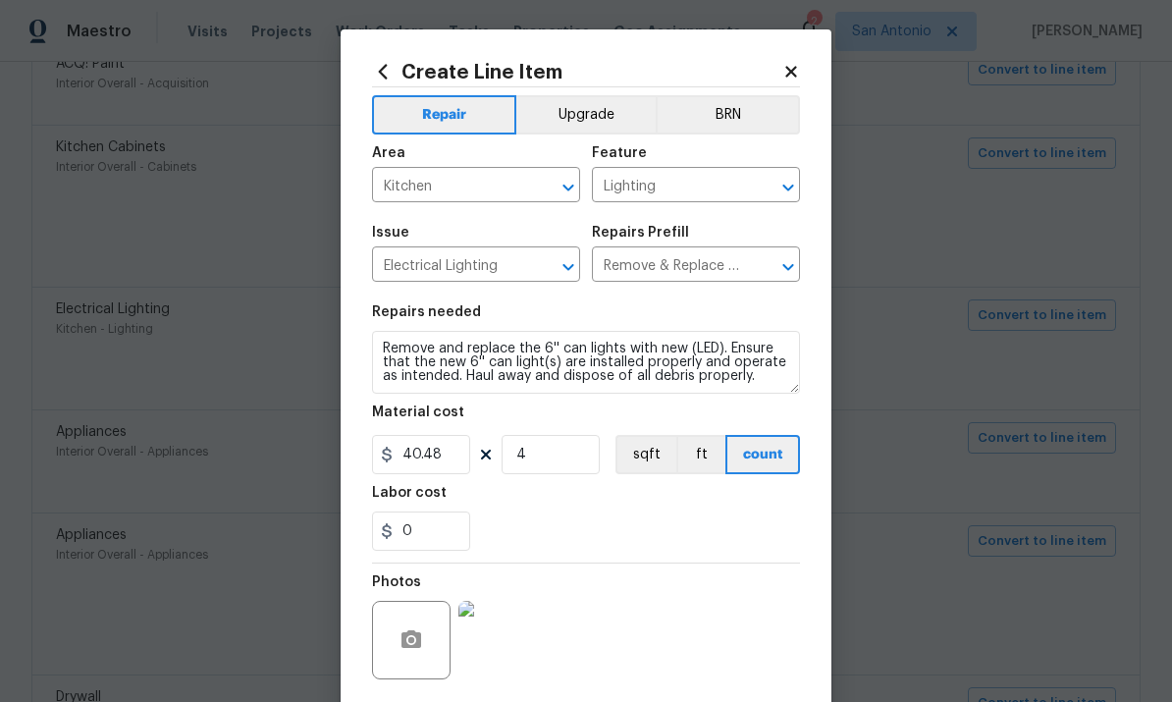
click at [746, 427] on div "Material cost" at bounding box center [586, 418] width 428 height 26
click at [448, 460] on input "40.48" at bounding box center [421, 454] width 98 height 39
type input "100"
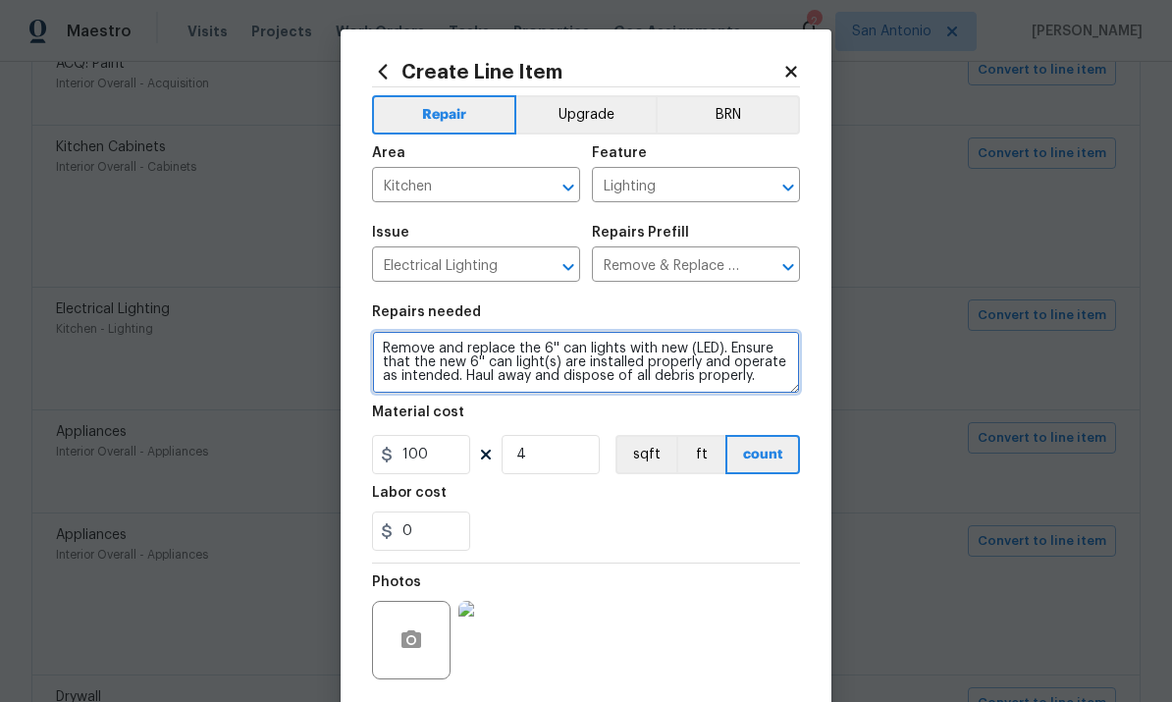
click at [380, 355] on textarea "Remove and replace the 6'' can lights with new (LED). Ensure that the new 6'' c…" at bounding box center [586, 362] width 428 height 63
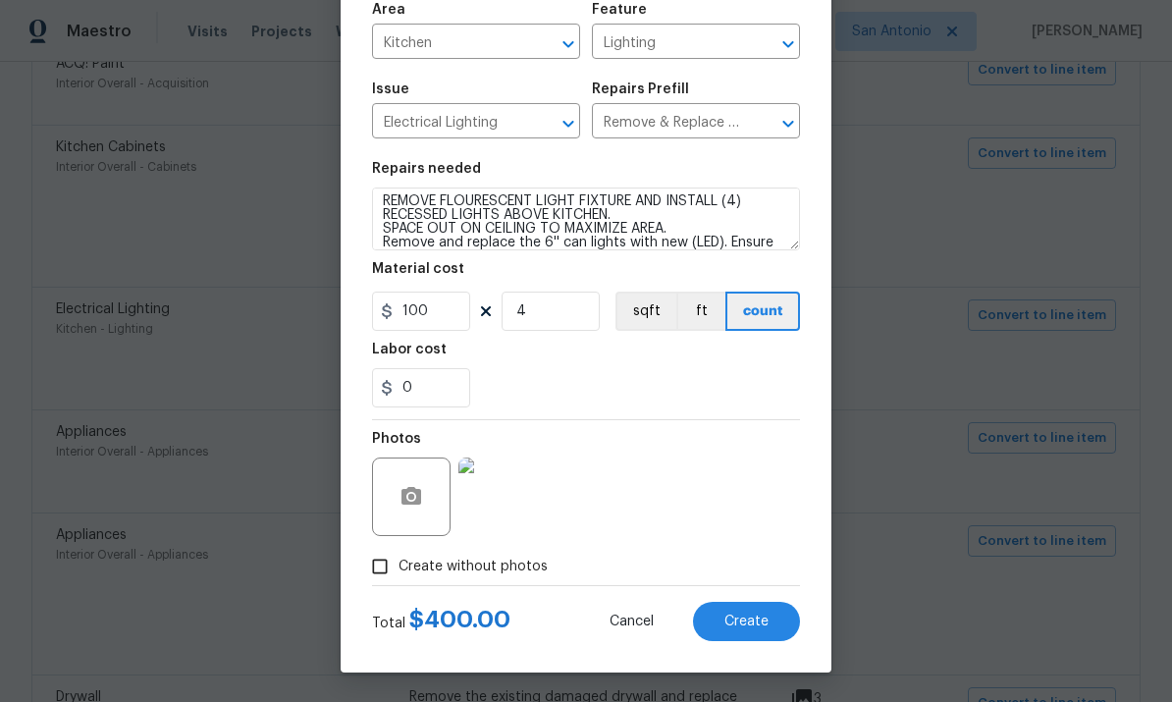
scroll to position [147, 0]
type textarea "REMOVE FLOURESCENT LIGHT FIXTURE AND INSTALL (4) RECESSED LIGHTS ABOVE KITCHEN.…"
click at [755, 621] on span "Create" at bounding box center [746, 622] width 44 height 15
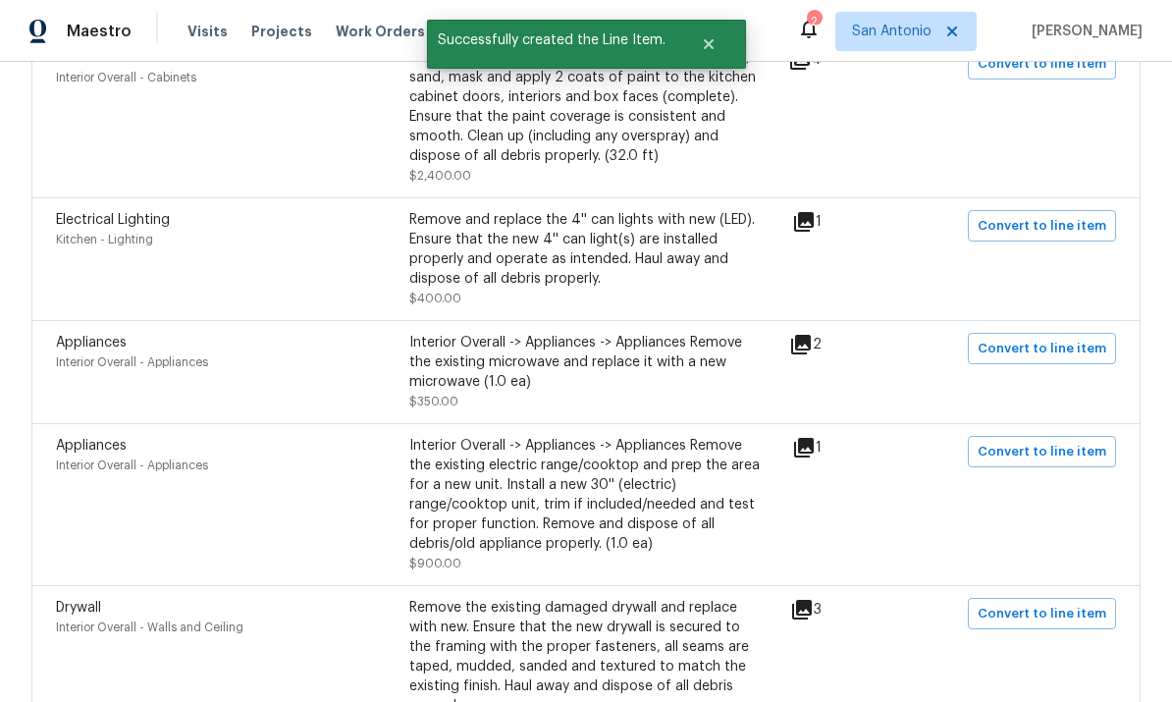
scroll to position [611, 0]
click at [813, 332] on icon at bounding box center [801, 344] width 24 height 24
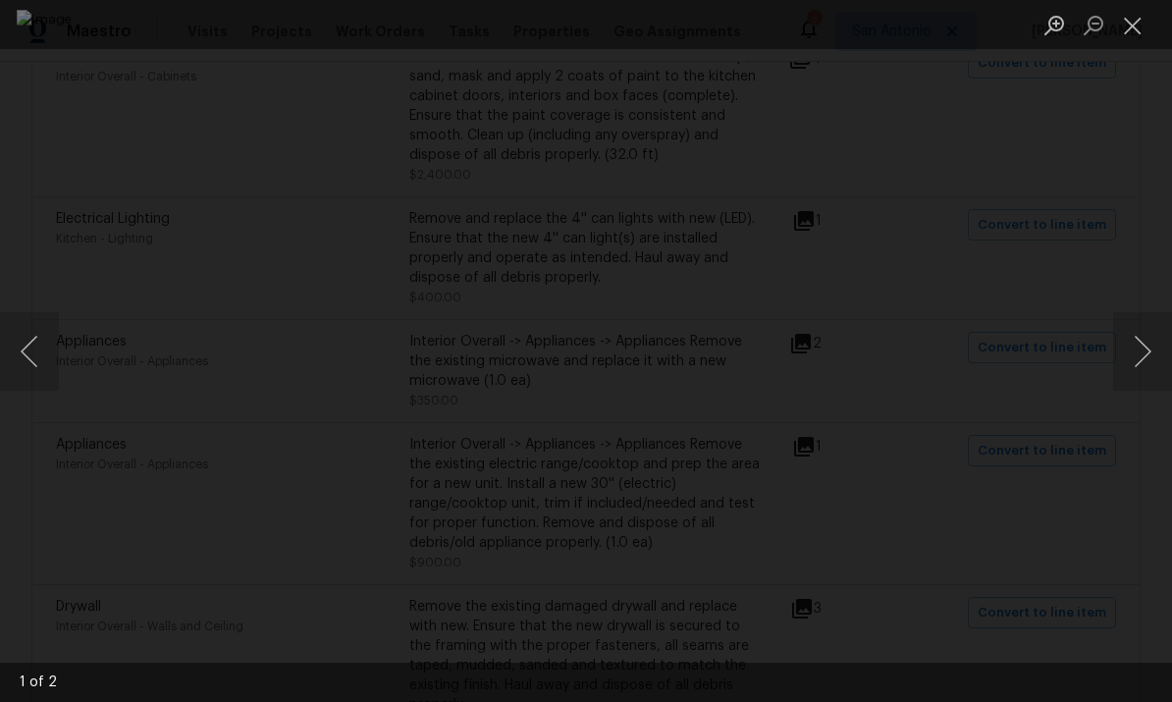
click at [1127, 20] on button "Close lightbox" at bounding box center [1132, 25] width 39 height 34
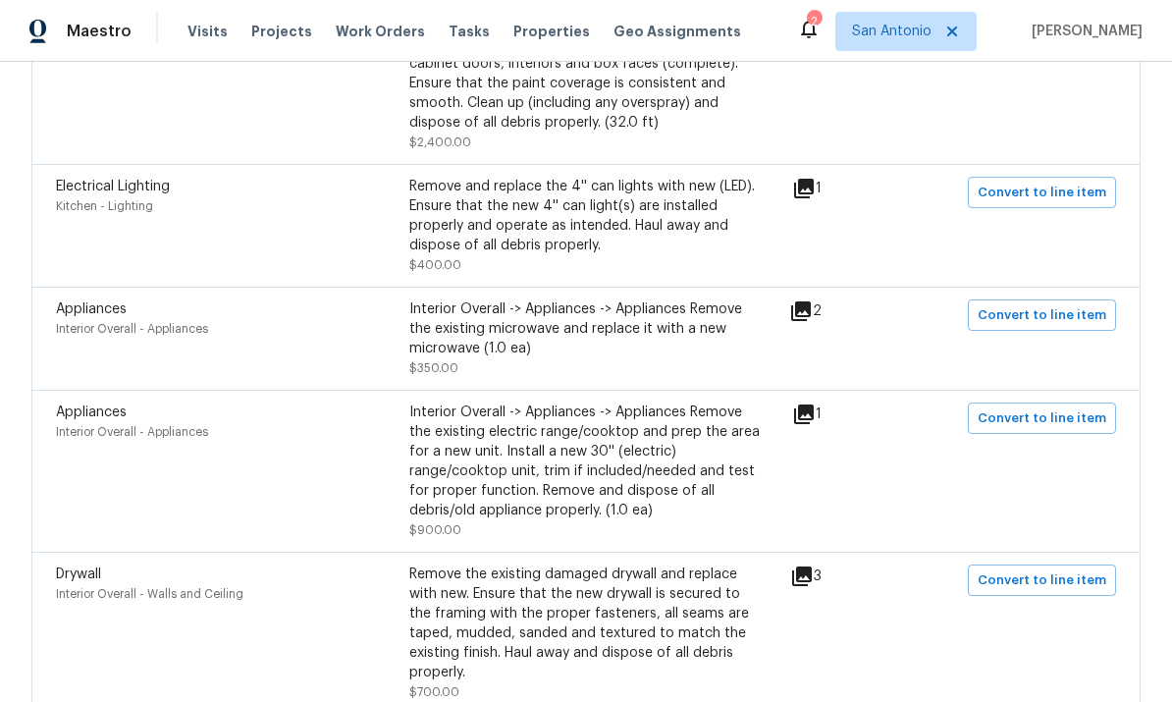
scroll to position [644, 0]
click at [1041, 303] on span "Convert to line item" at bounding box center [1042, 314] width 129 height 23
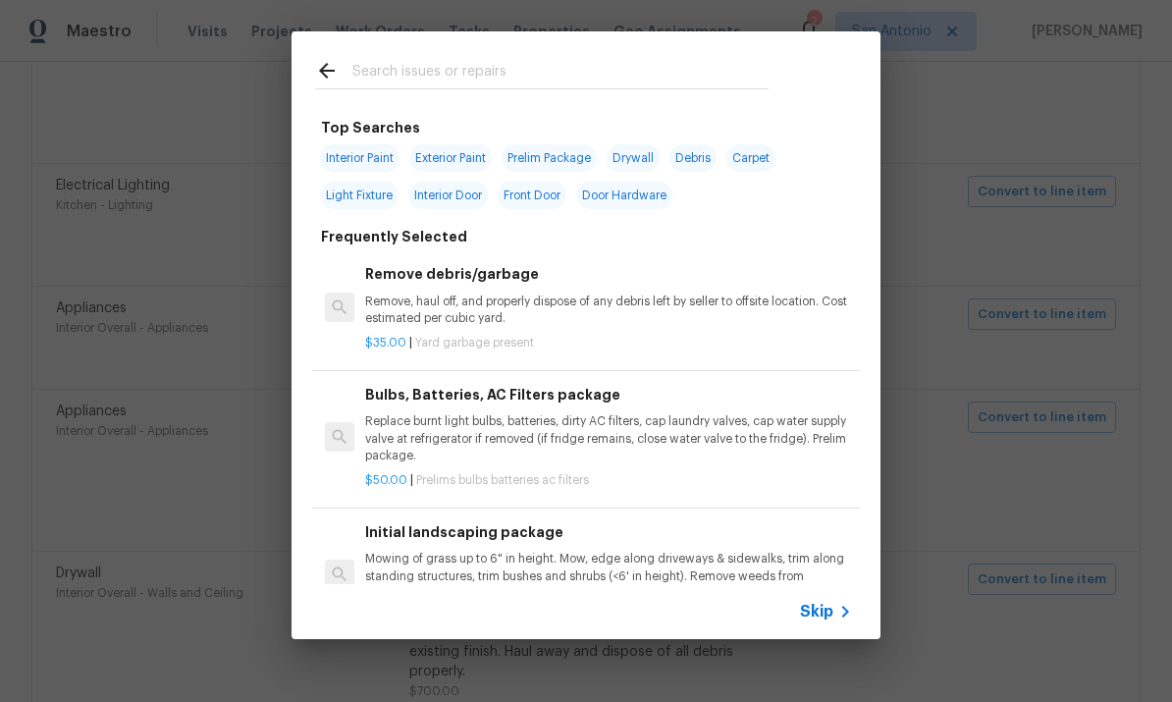
click at [409, 55] on div at bounding box center [542, 70] width 501 height 78
click at [371, 60] on input "text" at bounding box center [560, 73] width 416 height 29
type input "Microwave"
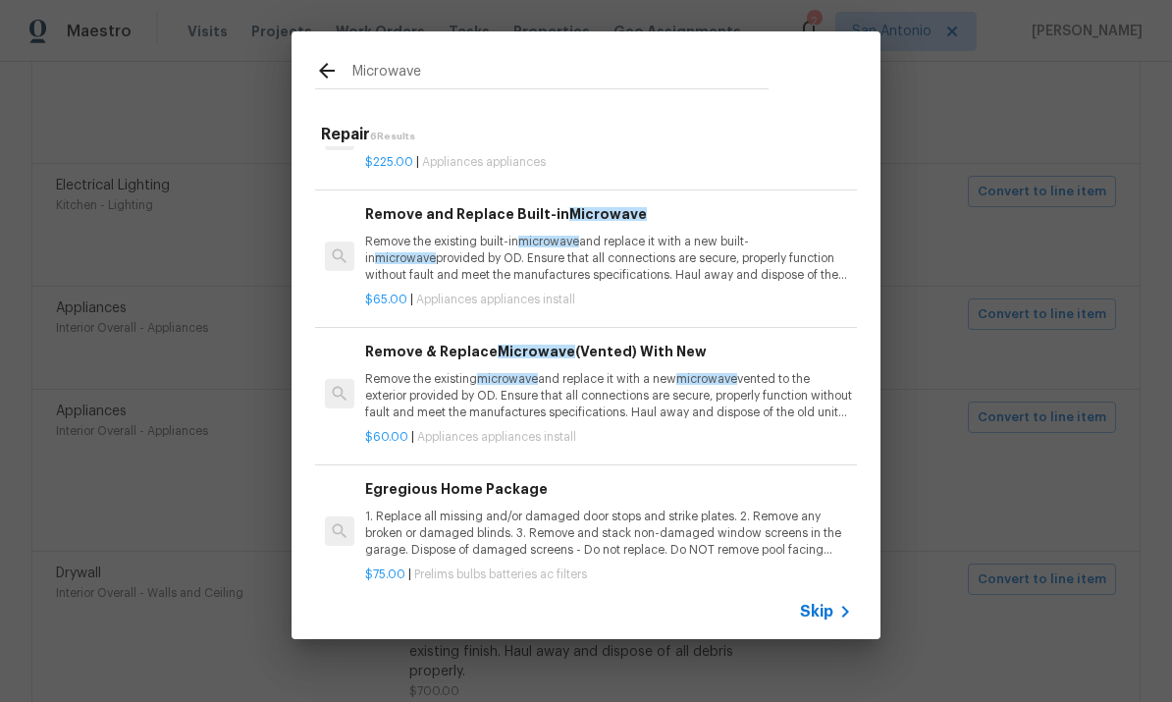
scroll to position [63, 0]
click at [716, 400] on p "Remove the existing microwave and replace it with a new microwave vented to the…" at bounding box center [608, 395] width 487 height 50
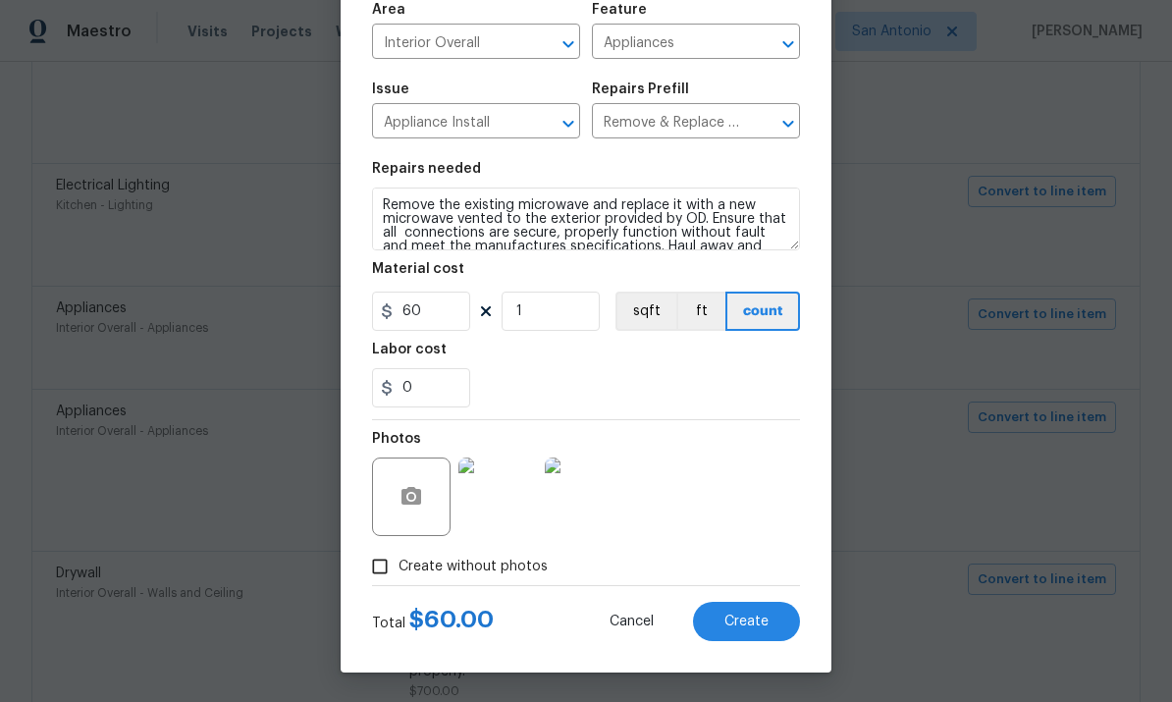
scroll to position [146, 0]
click at [756, 620] on span "Create" at bounding box center [746, 622] width 44 height 15
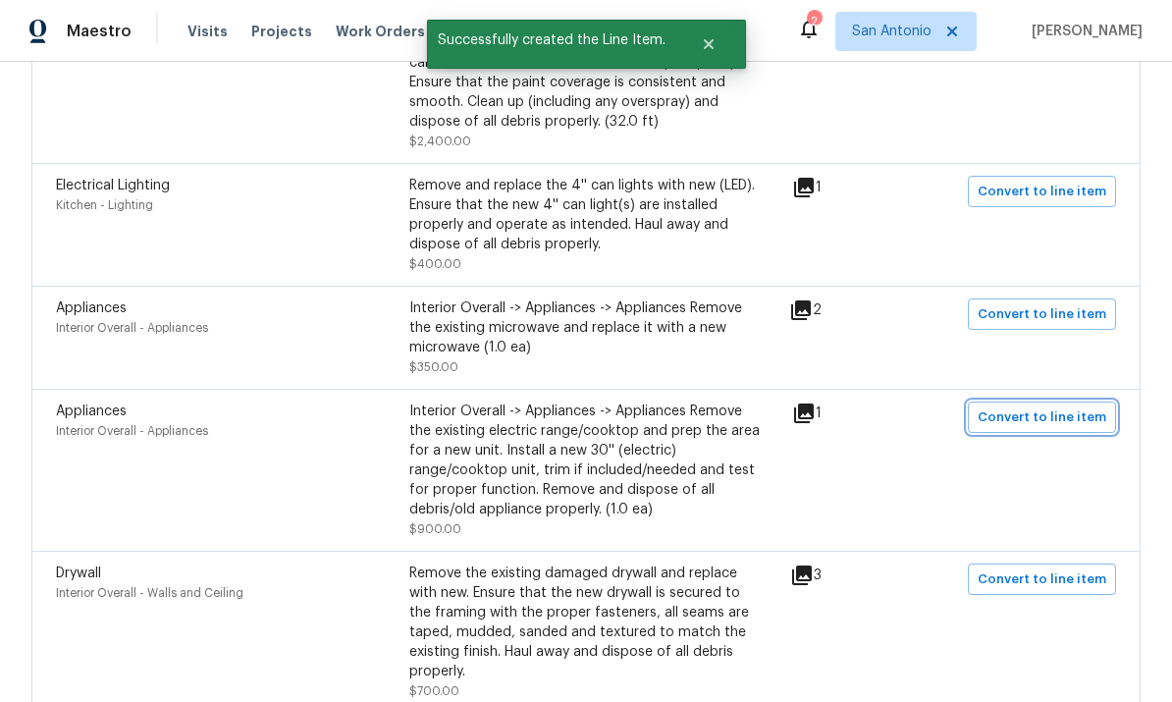
click at [1058, 406] on span "Convert to line item" at bounding box center [1042, 417] width 129 height 23
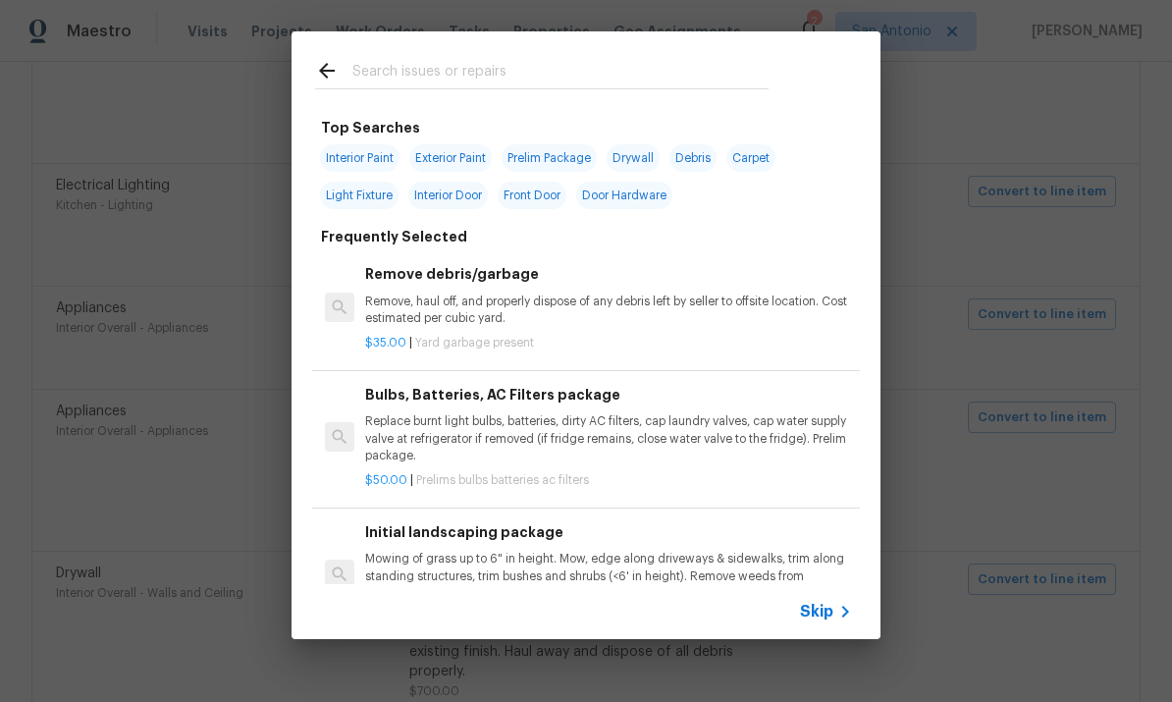
click at [472, 64] on input "text" at bounding box center [560, 73] width 416 height 29
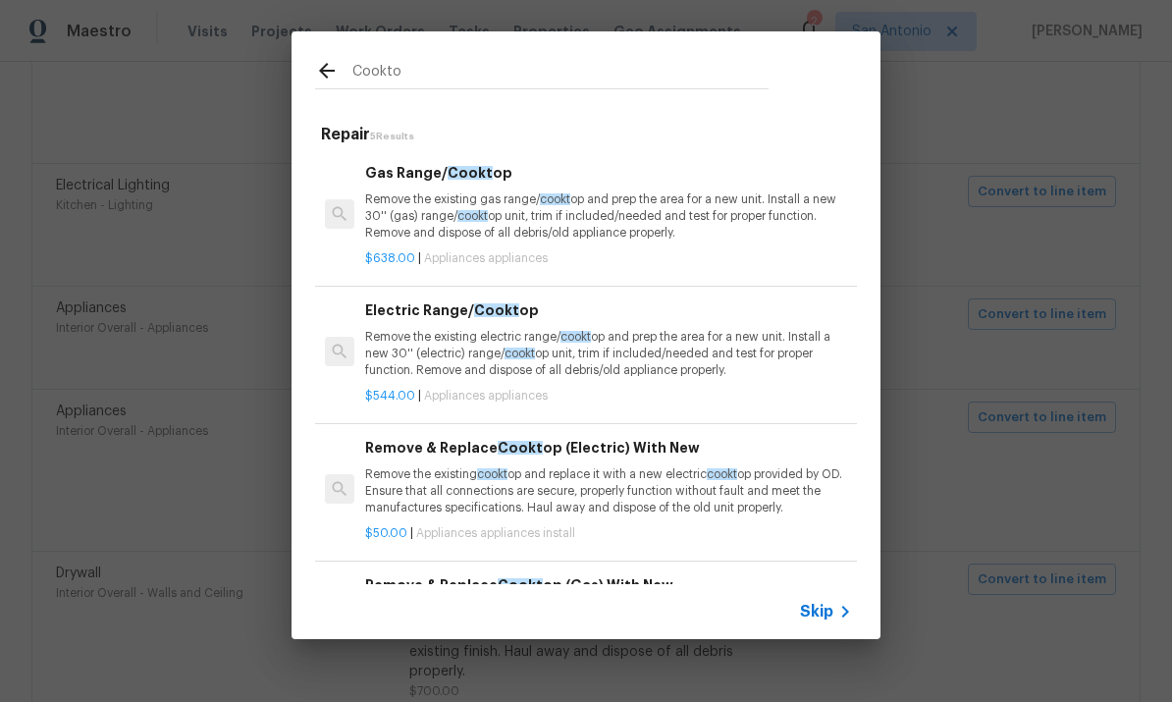
type input "Cooktop"
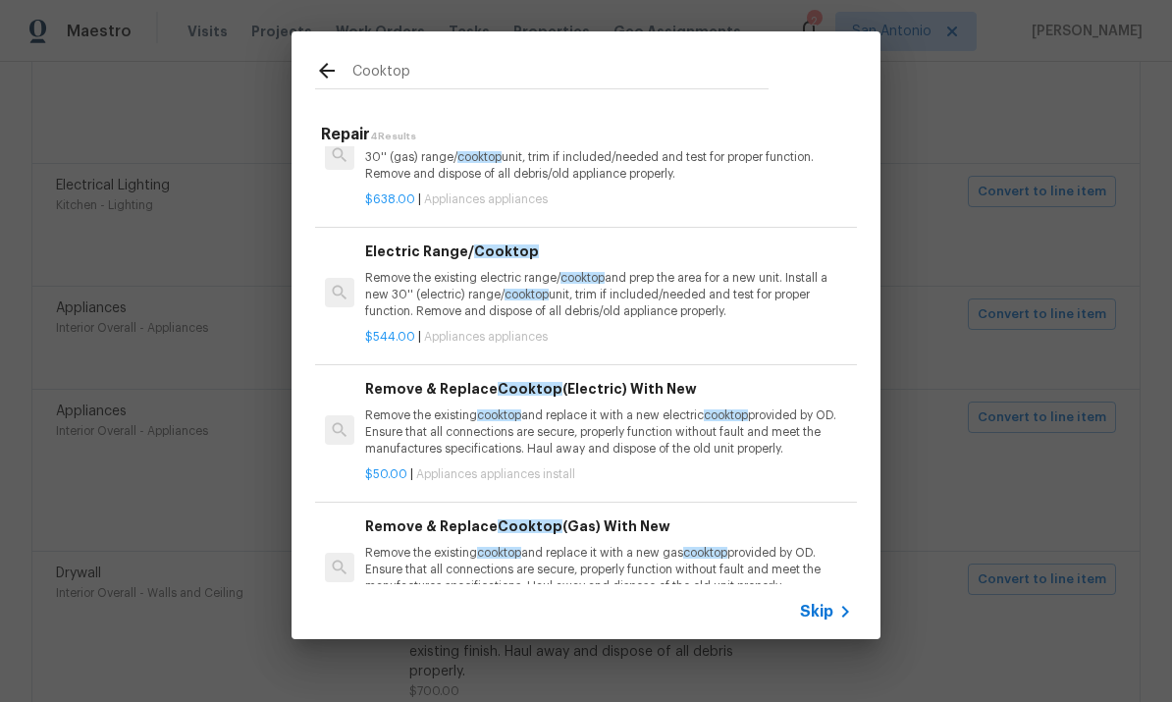
scroll to position [58, 0]
click at [661, 440] on p "Remove the existing cooktop and replace it with a new electric cooktop provided…" at bounding box center [608, 433] width 487 height 50
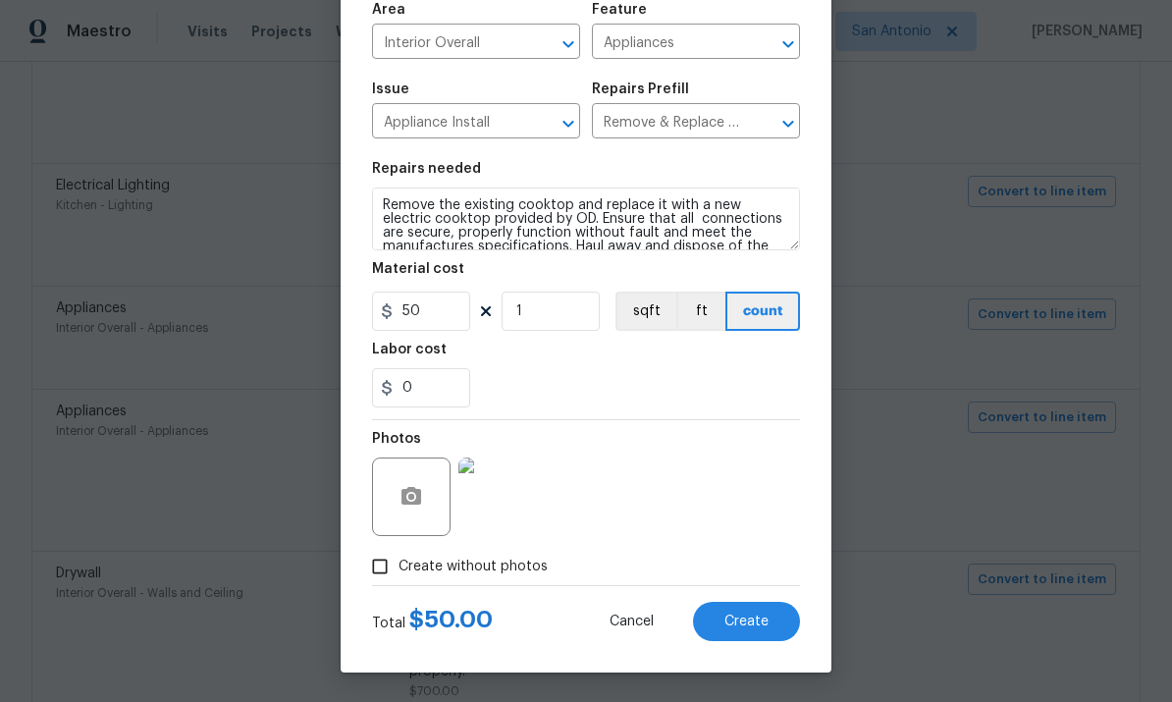
scroll to position [147, 0]
click at [748, 626] on span "Create" at bounding box center [746, 622] width 44 height 15
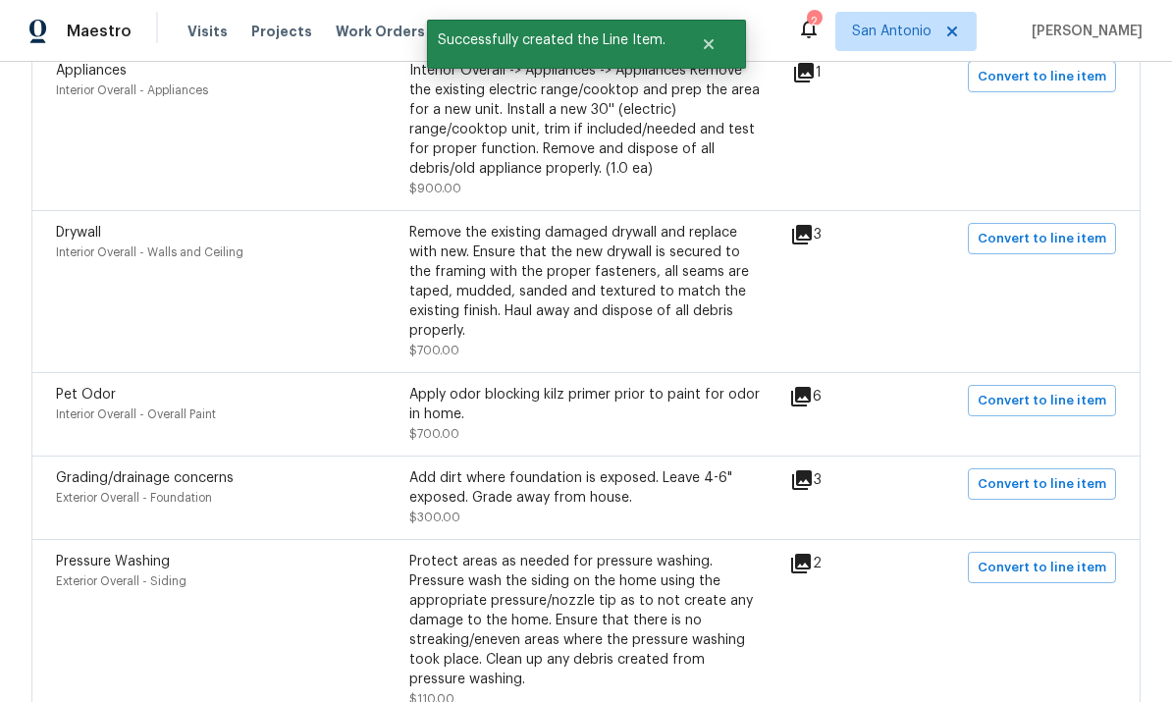
scroll to position [1006, 0]
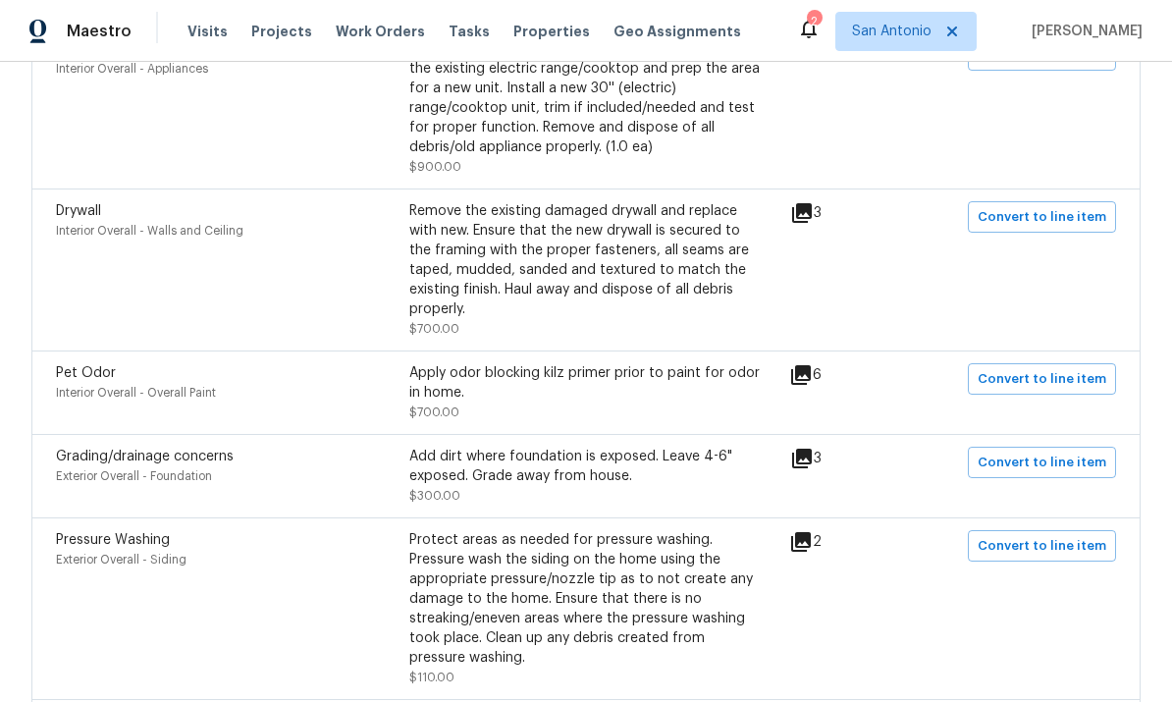
click at [798, 201] on icon at bounding box center [802, 213] width 24 height 24
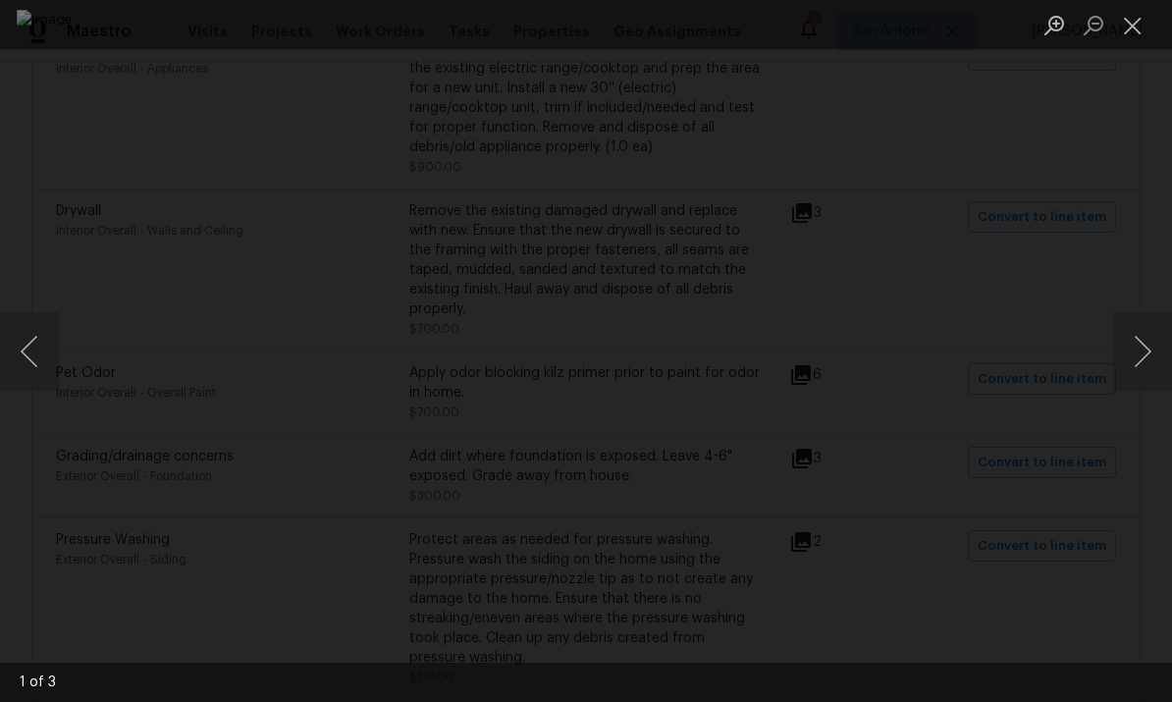
click at [1145, 353] on button "Next image" at bounding box center [1142, 351] width 59 height 79
click at [1139, 354] on button "Next image" at bounding box center [1142, 351] width 59 height 79
click at [1125, 25] on button "Close lightbox" at bounding box center [1132, 25] width 39 height 34
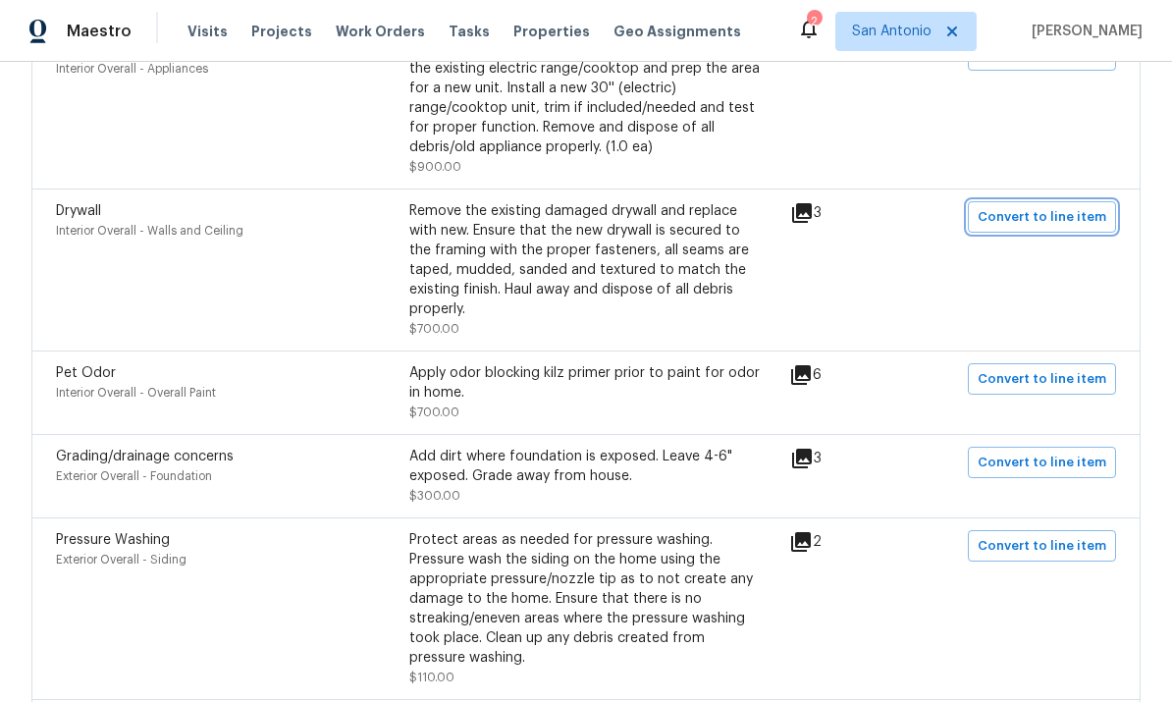
click at [1044, 206] on span "Convert to line item" at bounding box center [1042, 217] width 129 height 23
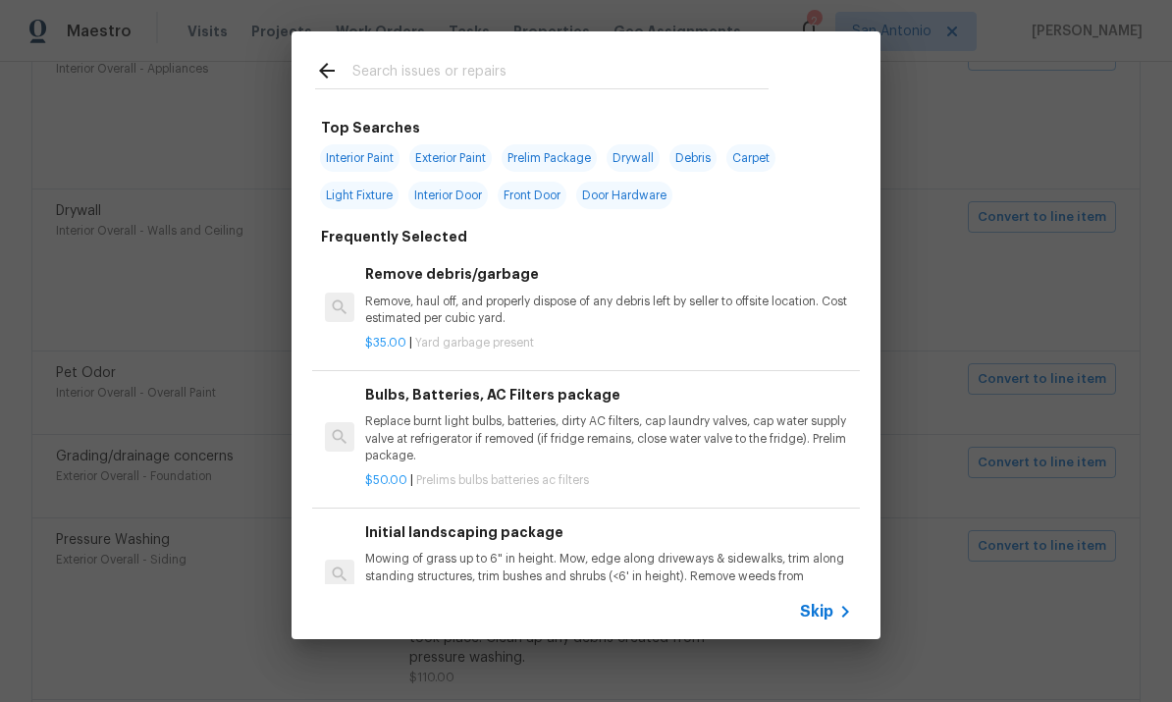
click at [407, 61] on input "text" at bounding box center [560, 73] width 416 height 29
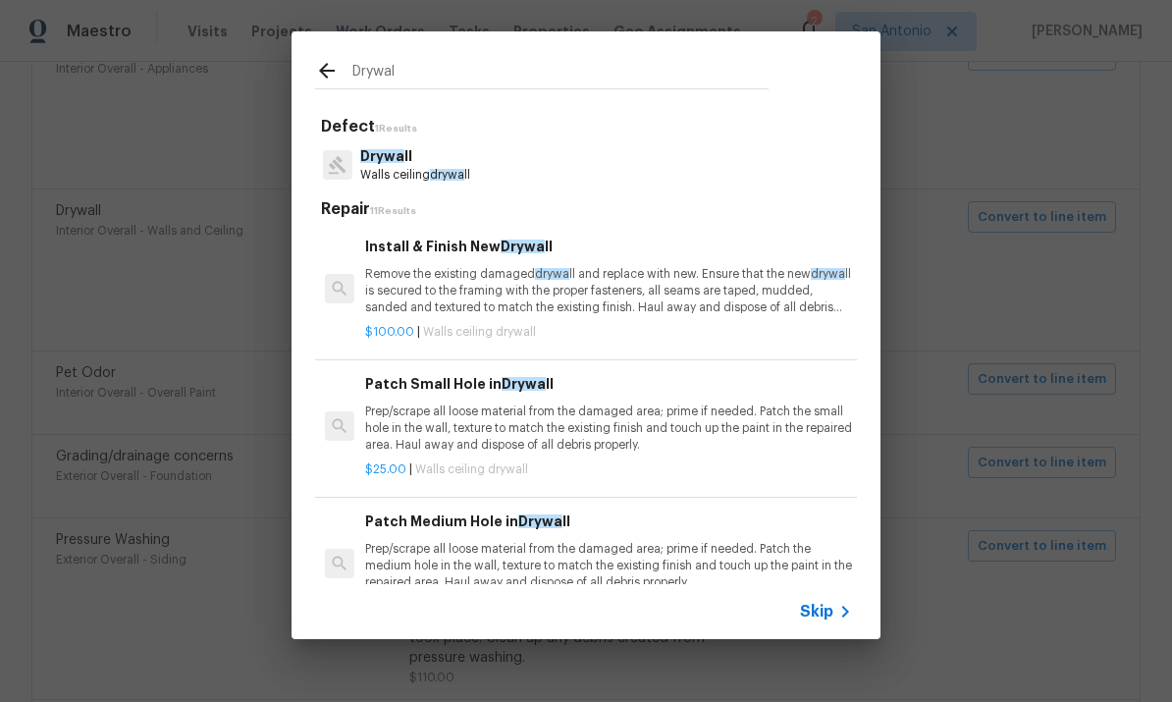
type input "Drywall"
click at [590, 298] on p "Remove the existing damaged drywall and replace with new. Ensure that the new d…" at bounding box center [608, 291] width 487 height 50
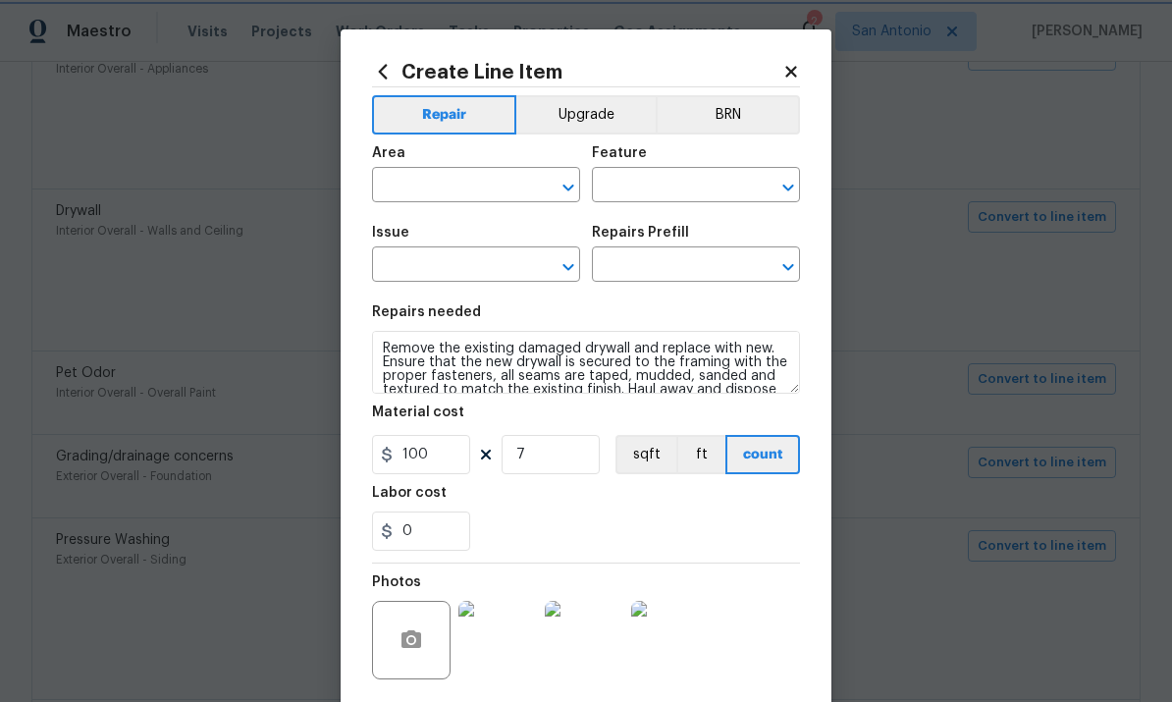
type input "Interior Overall"
type input "Walls and Ceiling"
type input "Drywall"
type input "Install & Finish New Drywall $100.00"
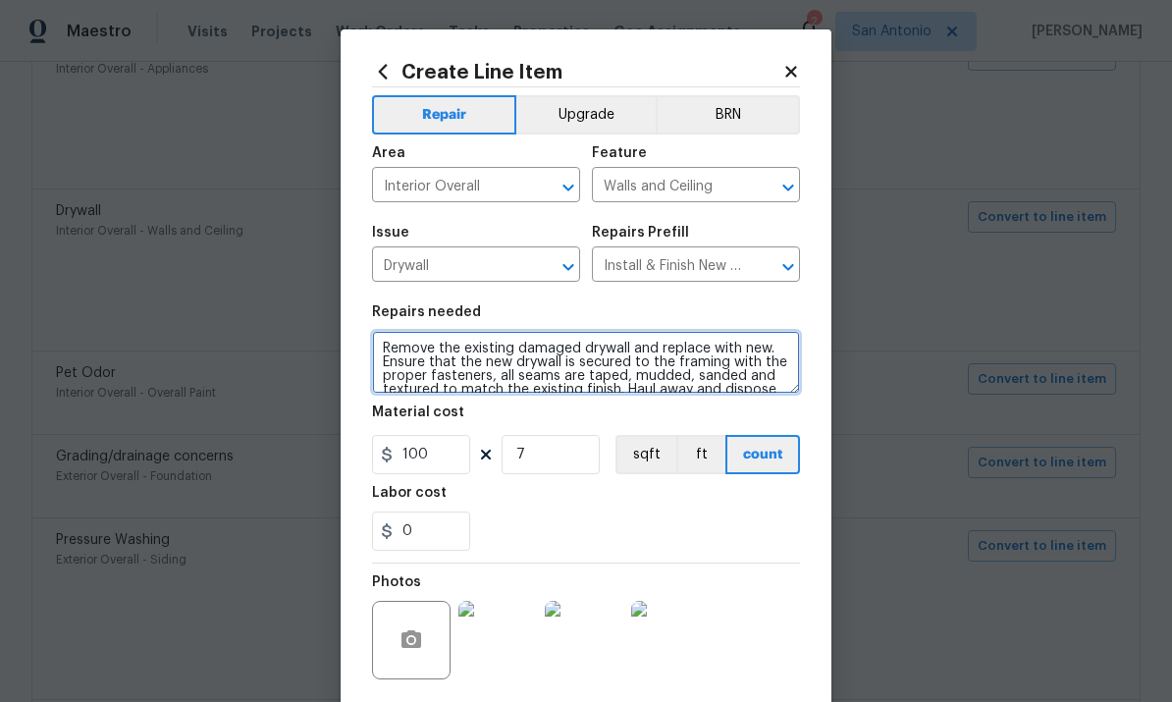
click at [377, 352] on textarea "Remove the existing damaged drywall and replace with new. Ensure that the new d…" at bounding box center [586, 362] width 428 height 63
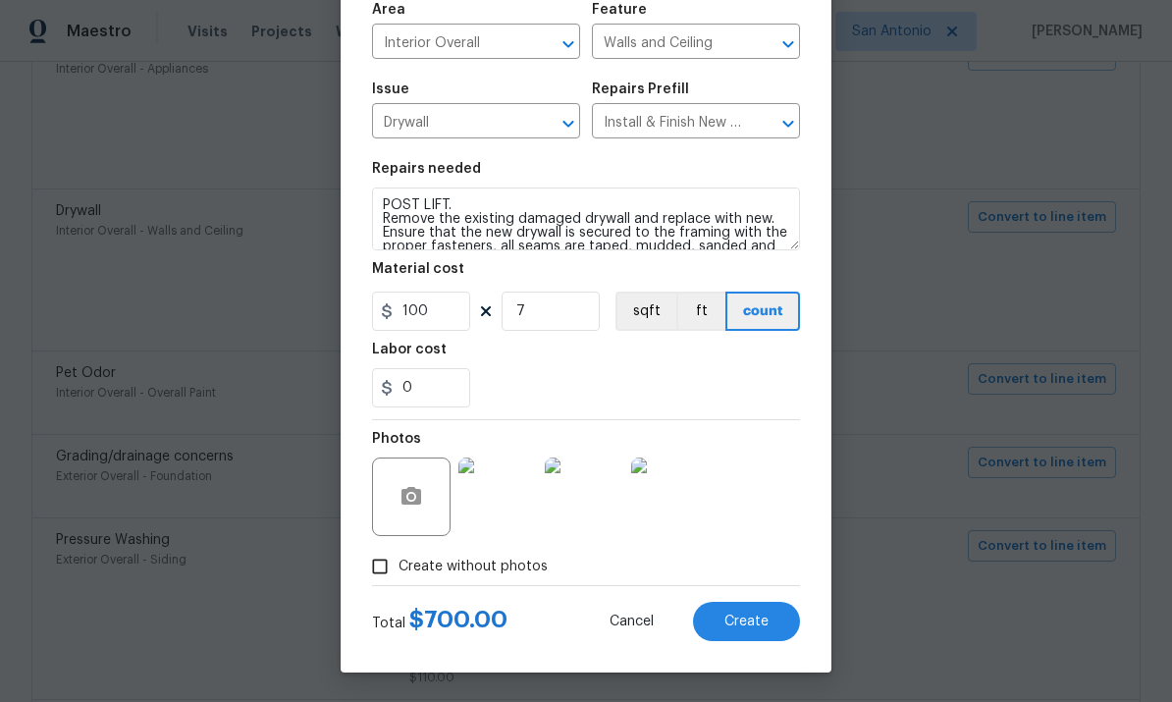
scroll to position [147, 0]
type textarea "POST LIFT. Remove the existing damaged drywall and replace with new. Ensure tha…"
click at [761, 620] on span "Create" at bounding box center [746, 622] width 44 height 15
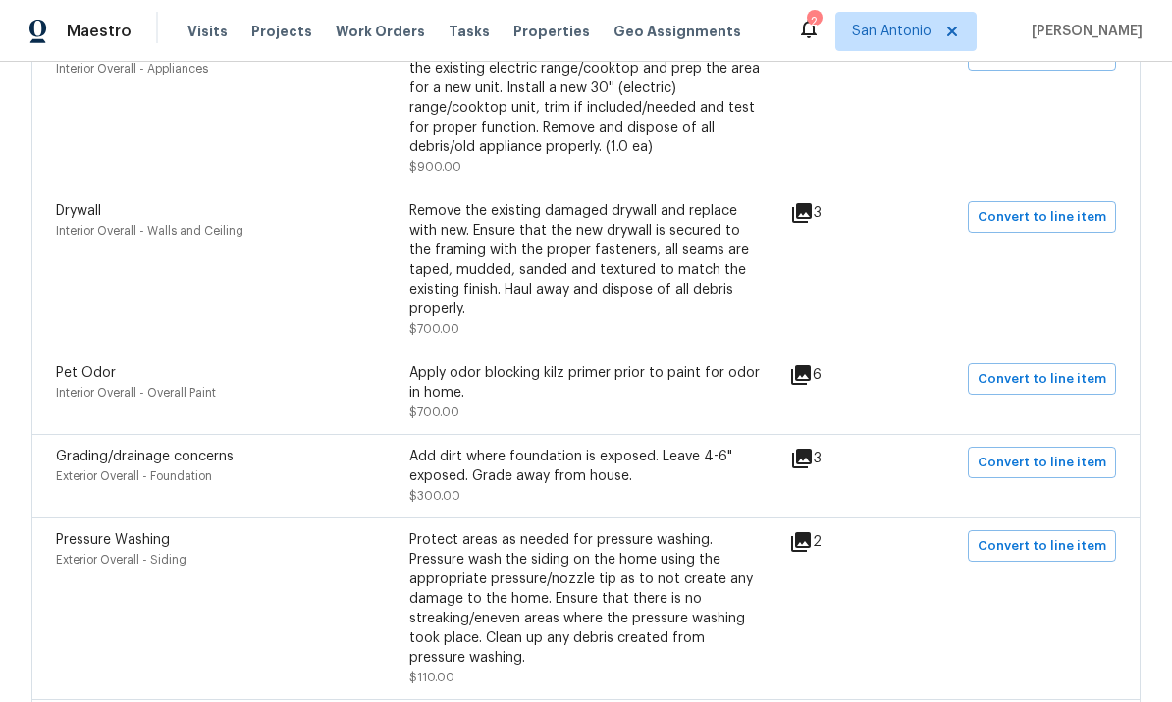
click at [811, 365] on icon at bounding box center [801, 375] width 20 height 20
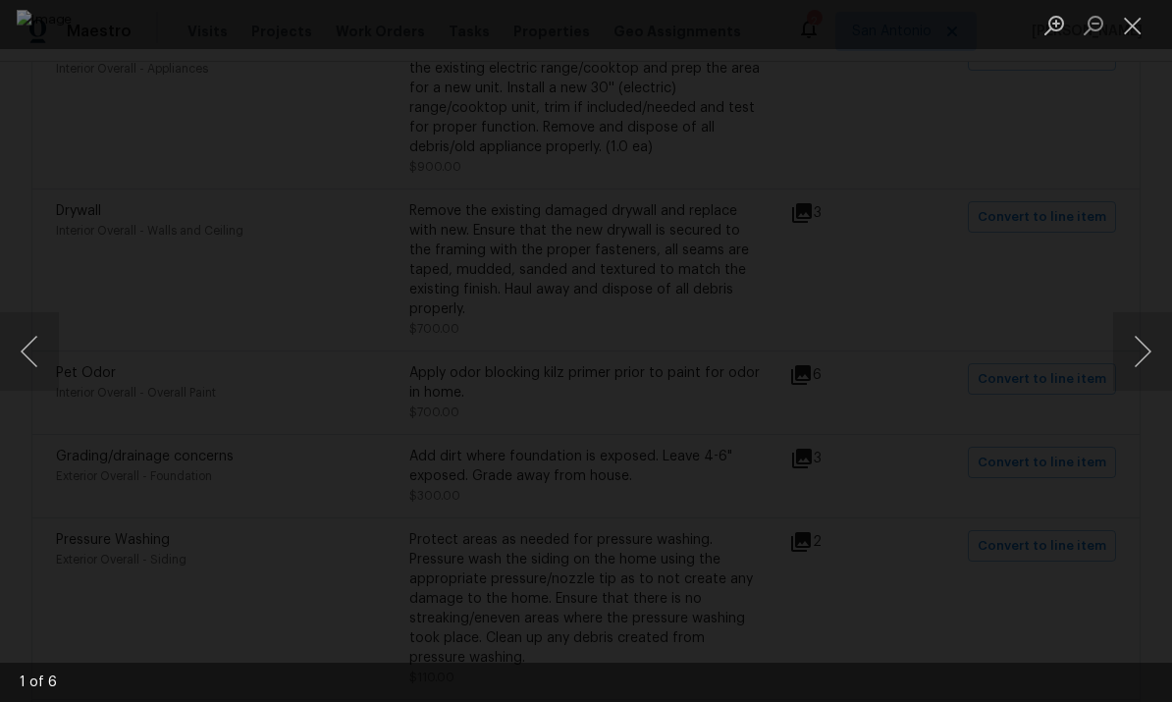
click at [1146, 351] on button "Next image" at bounding box center [1142, 351] width 59 height 79
click at [1150, 352] on button "Next image" at bounding box center [1142, 351] width 59 height 79
click at [1149, 358] on button "Next image" at bounding box center [1142, 351] width 59 height 79
click at [1138, 29] on button "Close lightbox" at bounding box center [1132, 25] width 39 height 34
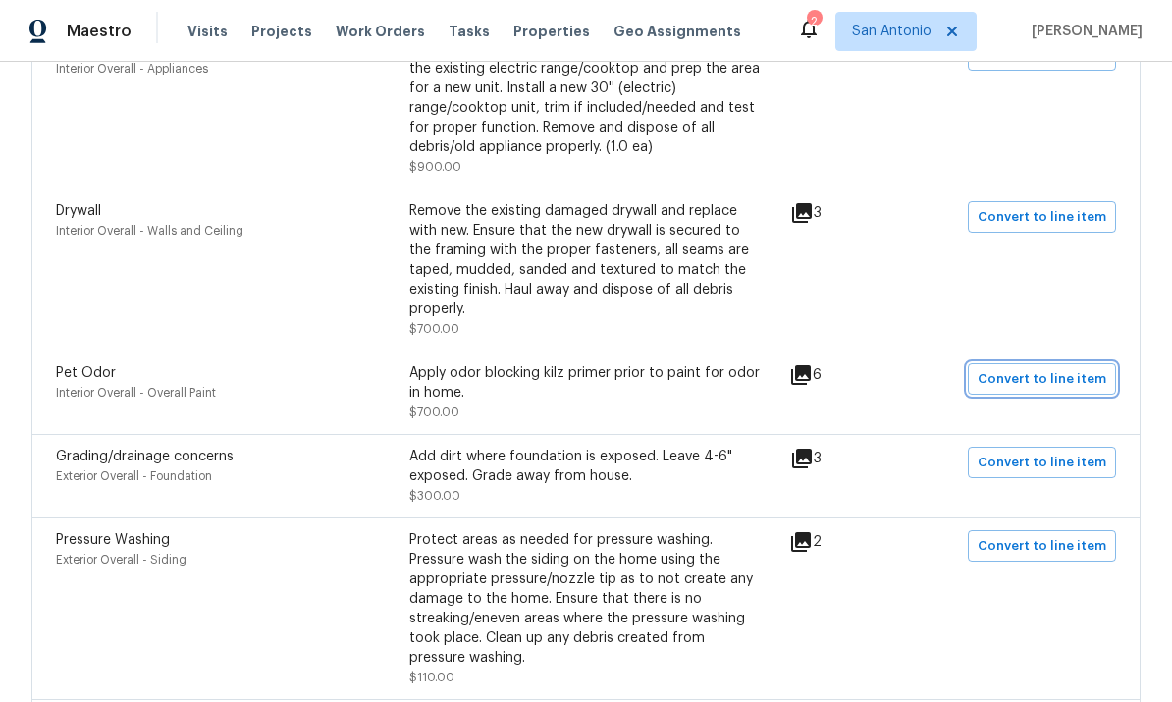
click at [1065, 368] on span "Convert to line item" at bounding box center [1042, 379] width 129 height 23
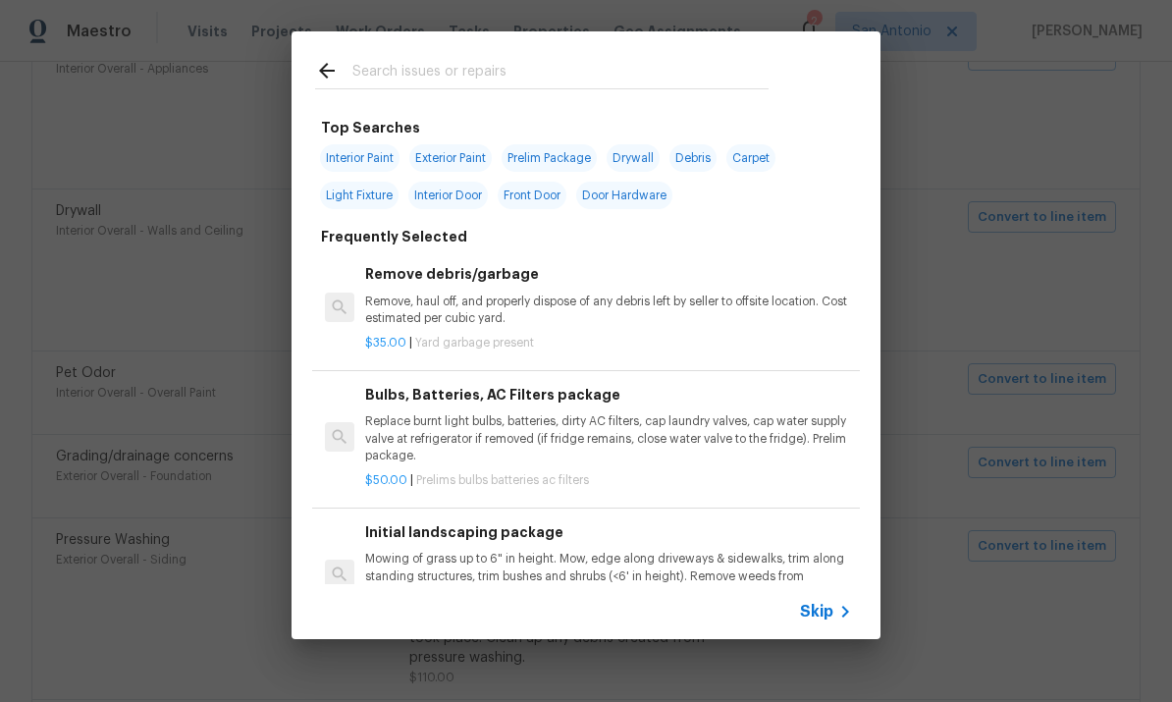
click at [466, 87] on input "text" at bounding box center [560, 73] width 416 height 29
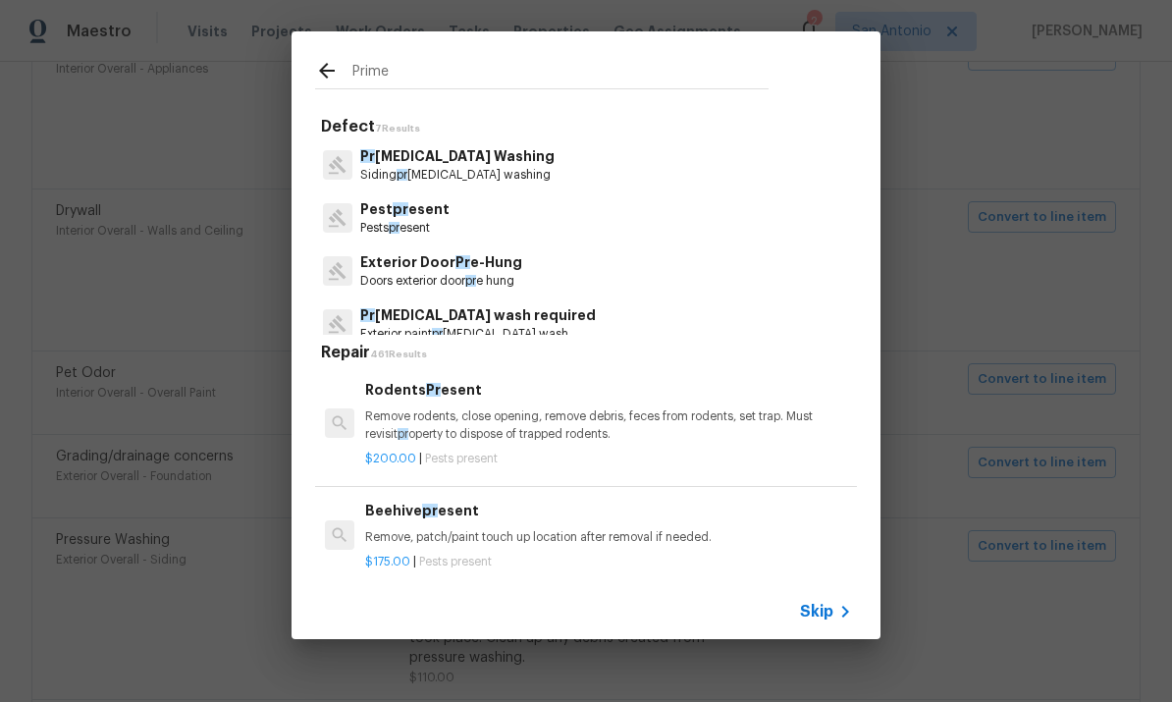
type input "Primer"
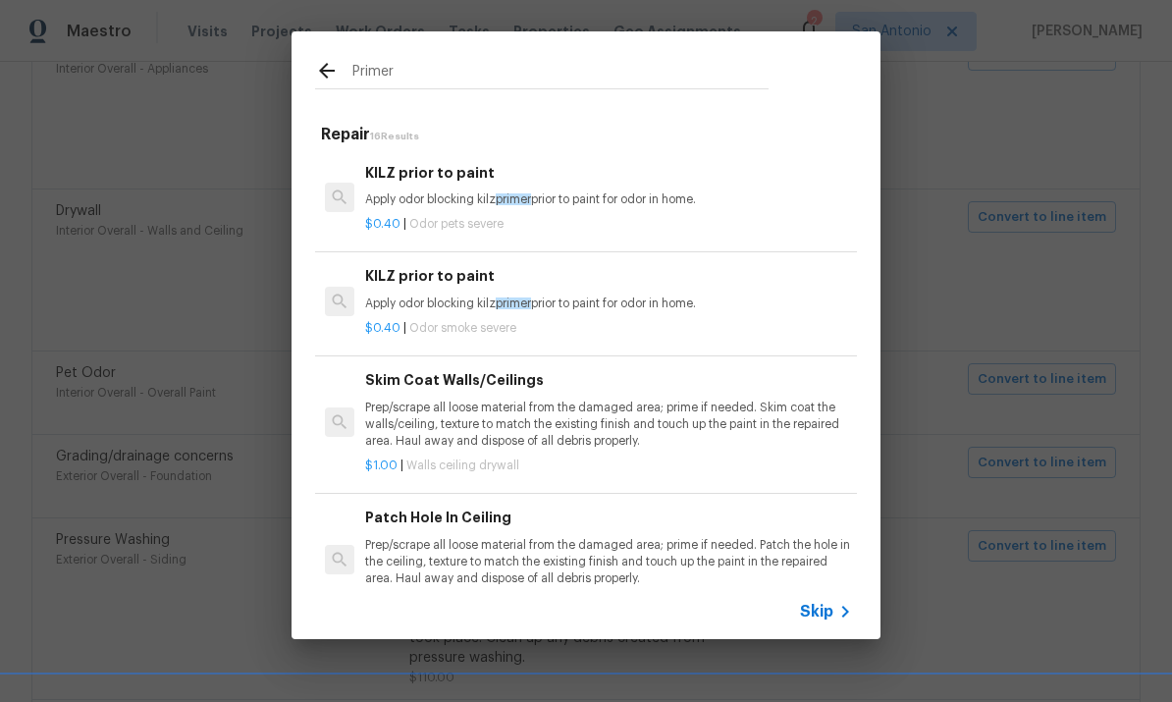
click at [520, 185] on div "KILZ prior to paint Apply odor blocking kilz primer prior to paint for odor in …" at bounding box center [608, 185] width 487 height 47
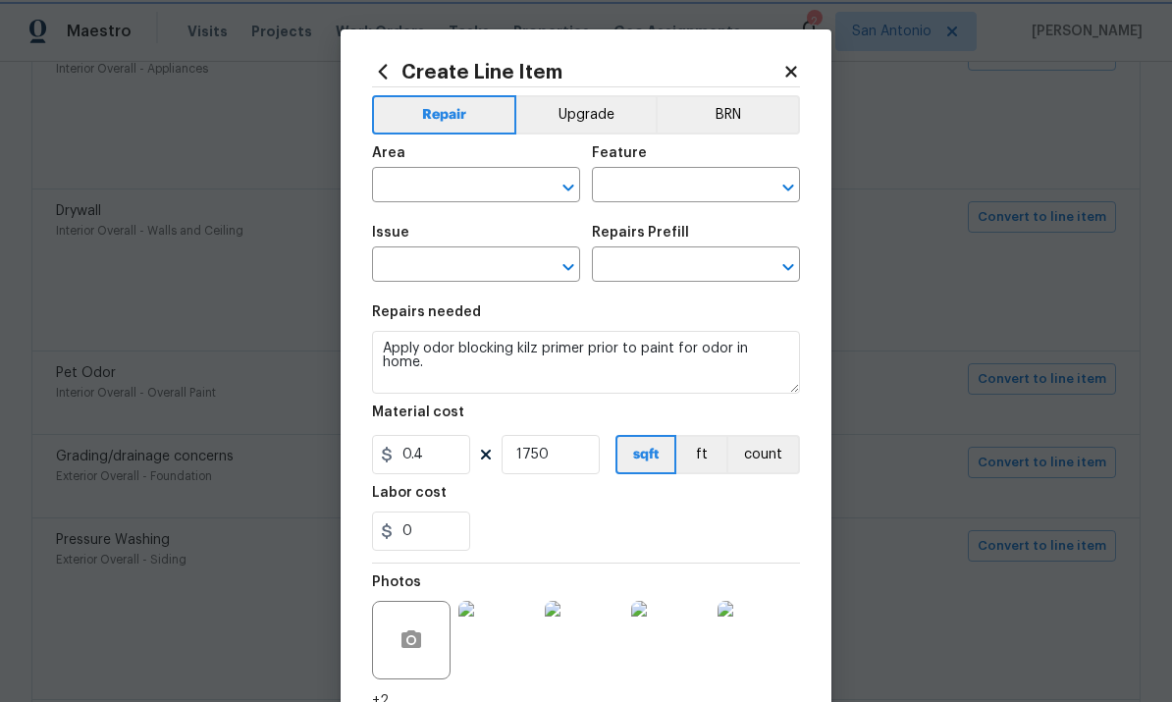
type input "Interior Overall"
type input "Overall Paint"
type input "Pet Odor"
type input "KILZ prior to paint $0.40"
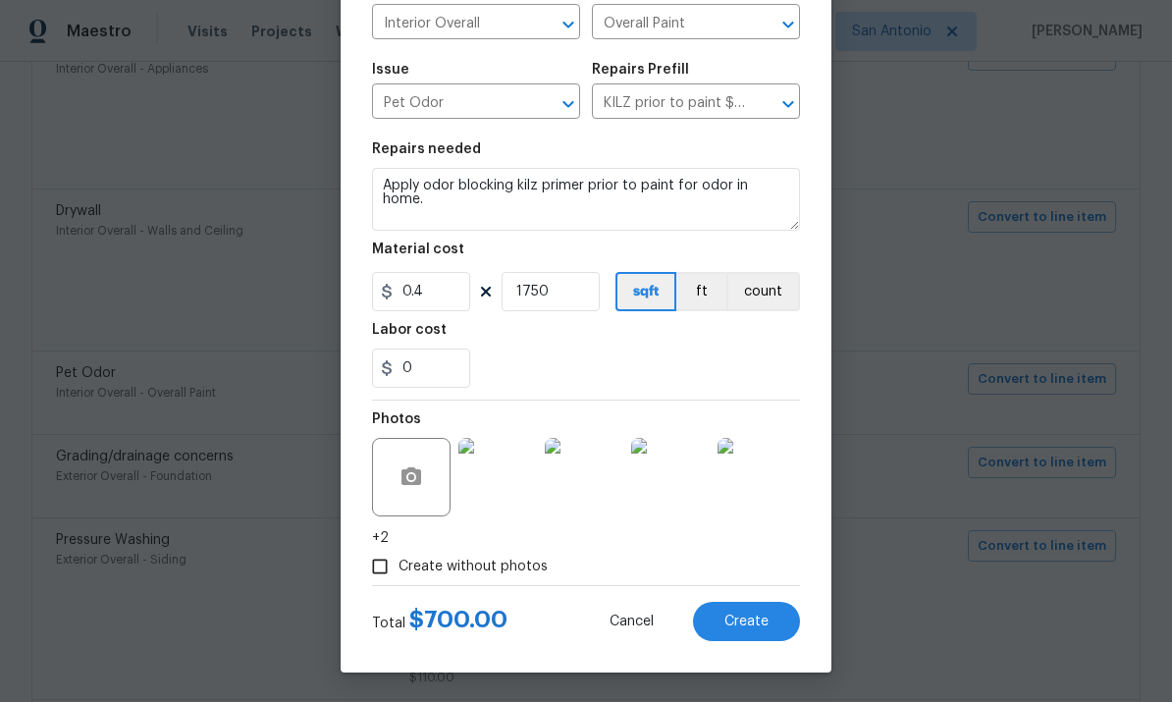
scroll to position [167, 0]
click at [749, 626] on span "Create" at bounding box center [746, 622] width 44 height 15
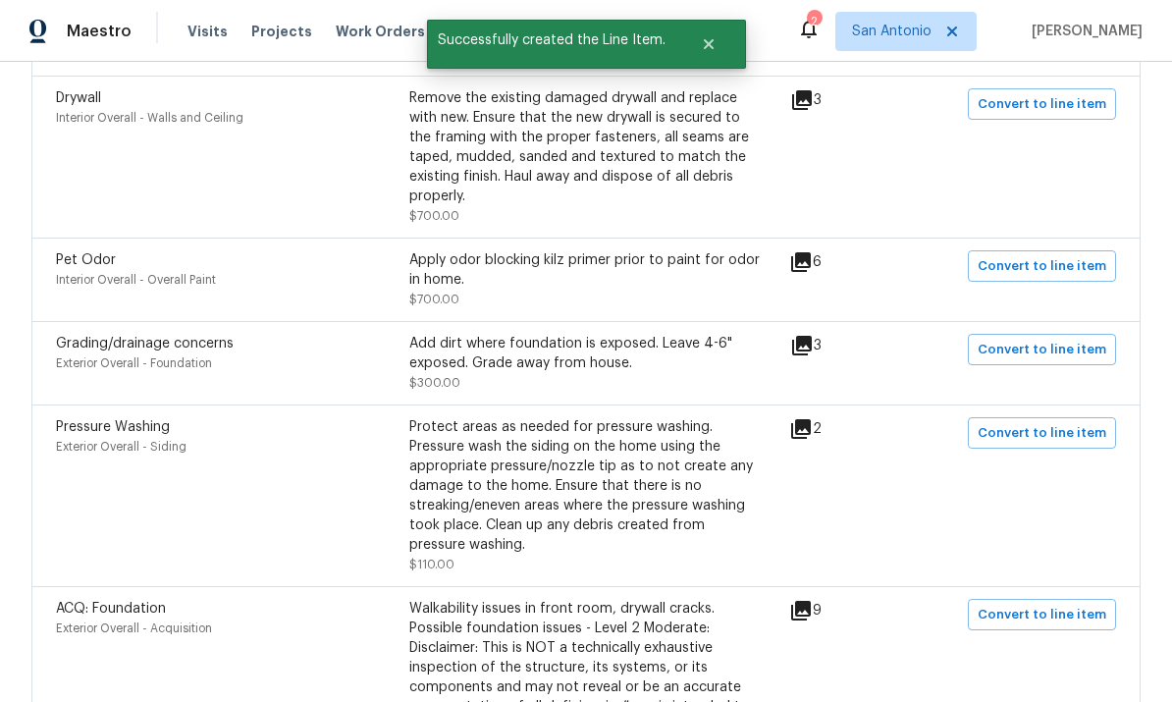
scroll to position [1124, 0]
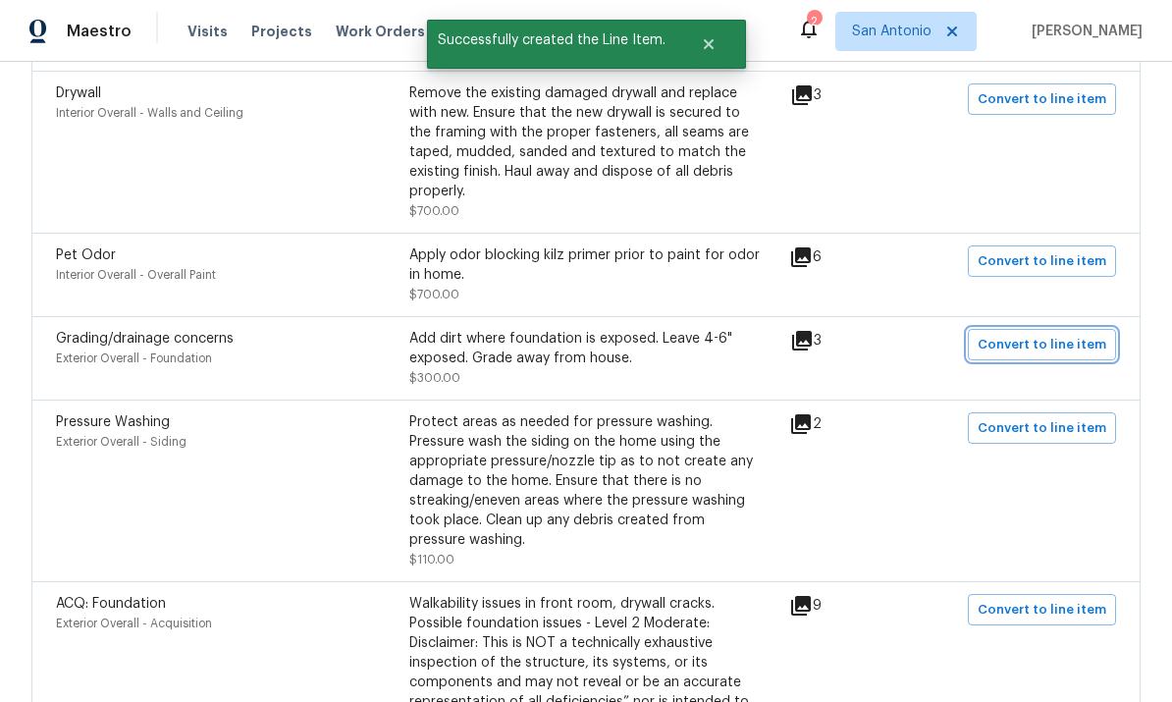
click at [1036, 334] on span "Convert to line item" at bounding box center [1042, 345] width 129 height 23
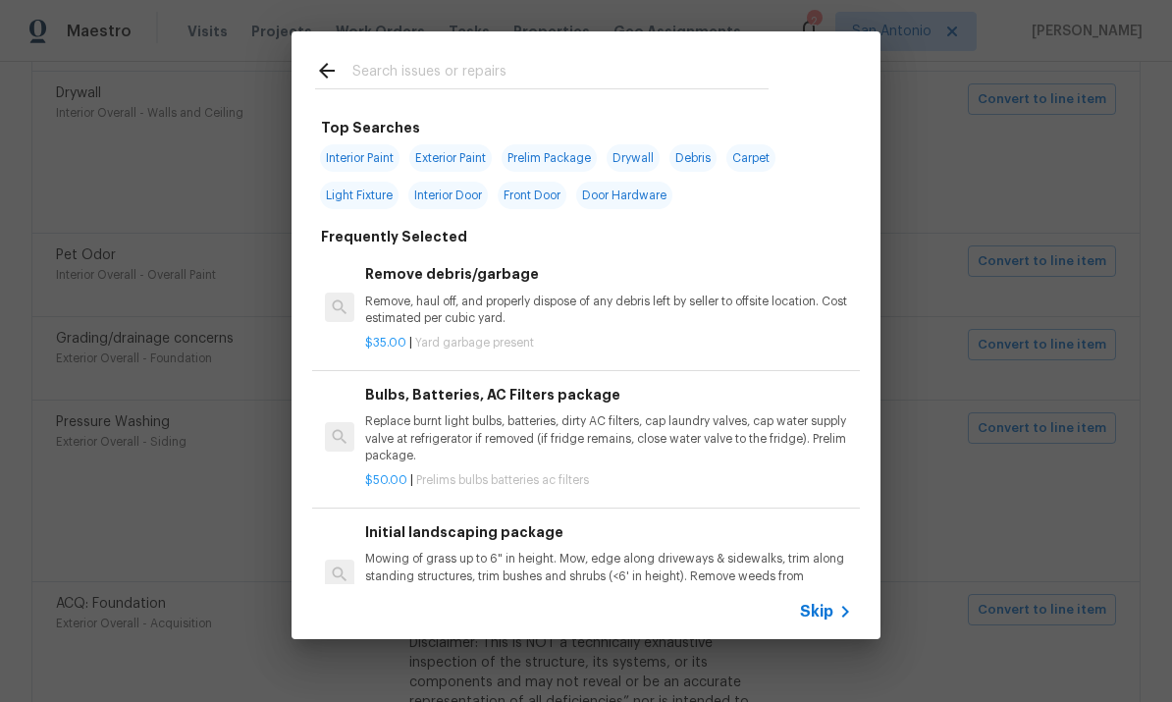
click at [505, 61] on input "text" at bounding box center [560, 73] width 416 height 29
type input "Add fill"
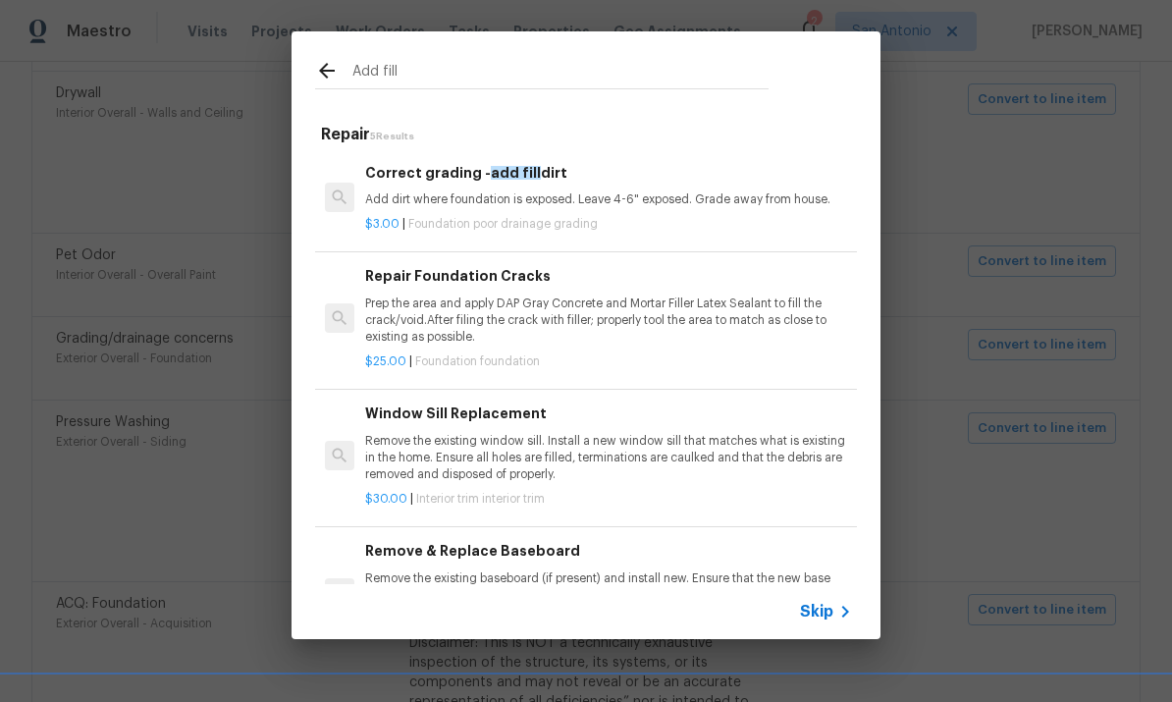
click at [519, 185] on div "Correct grading - add fill dirt Add dirt where foundation is exposed. Leave 4-6…" at bounding box center [608, 185] width 487 height 47
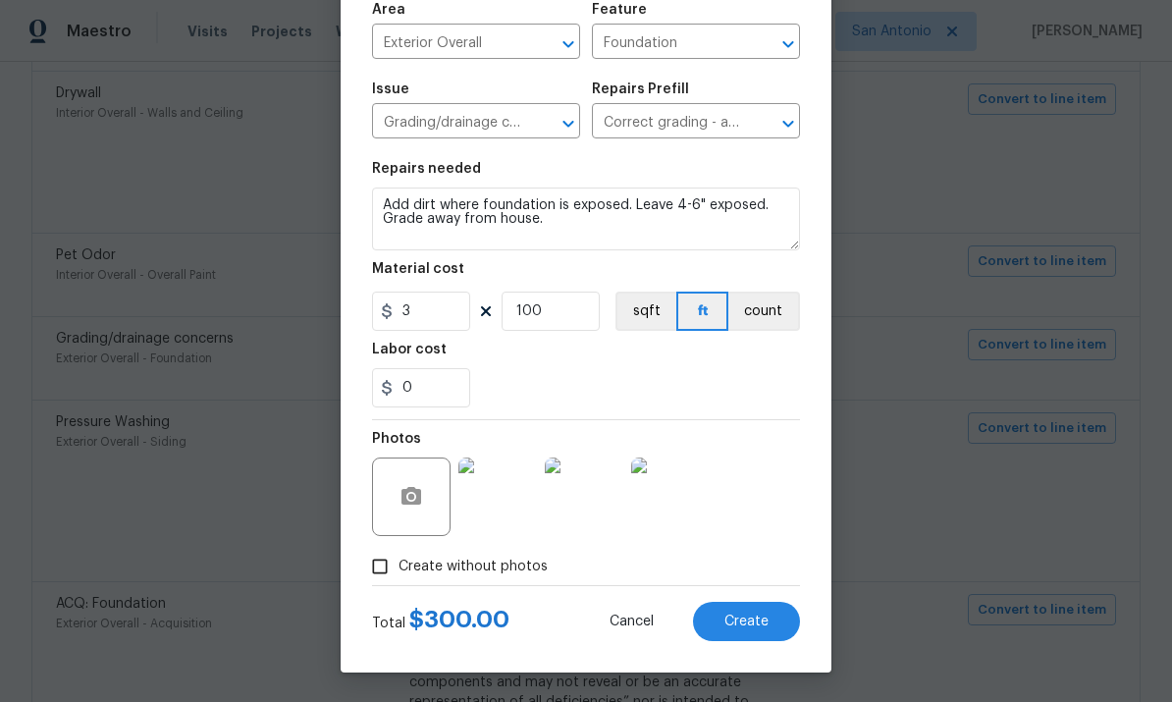
scroll to position [147, 0]
click at [428, 502] on button "button" at bounding box center [411, 496] width 47 height 47
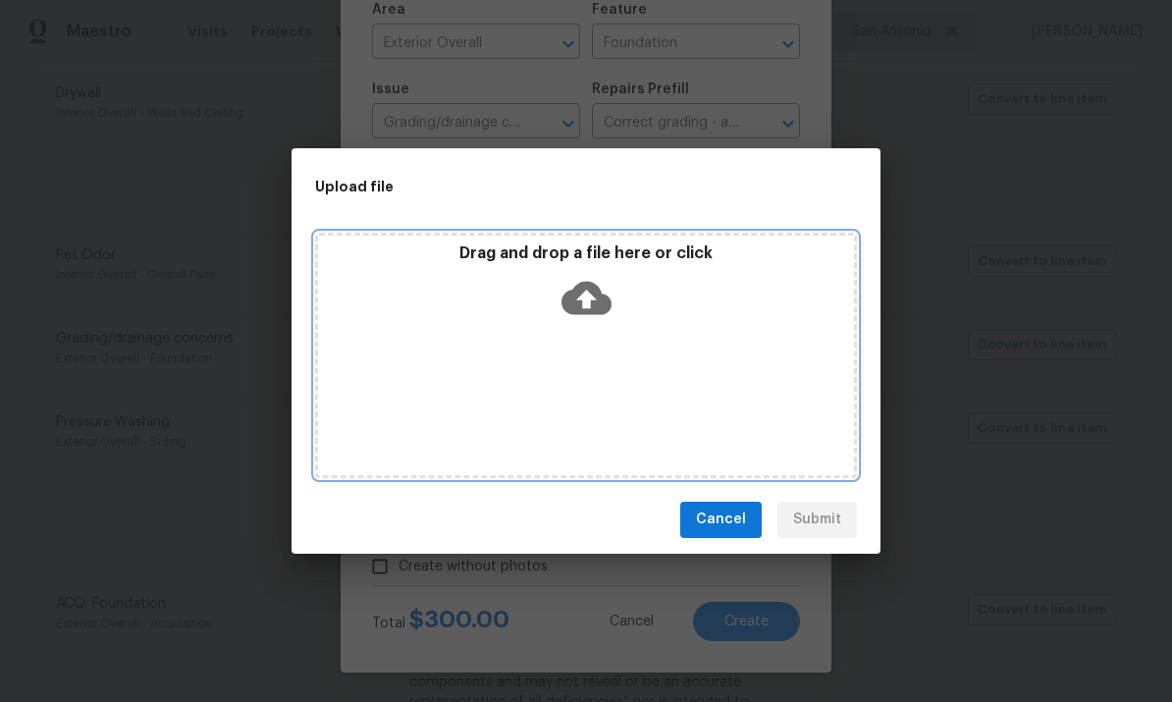
click at [580, 306] on icon at bounding box center [587, 297] width 50 height 33
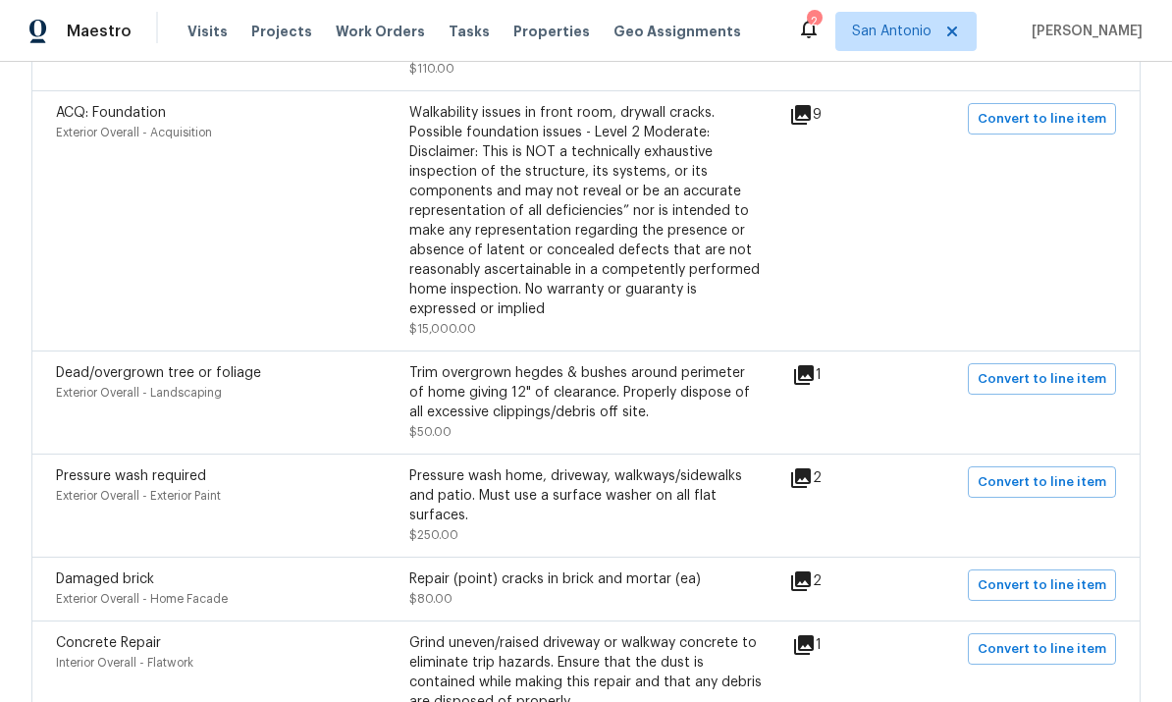
scroll to position [1511, 0]
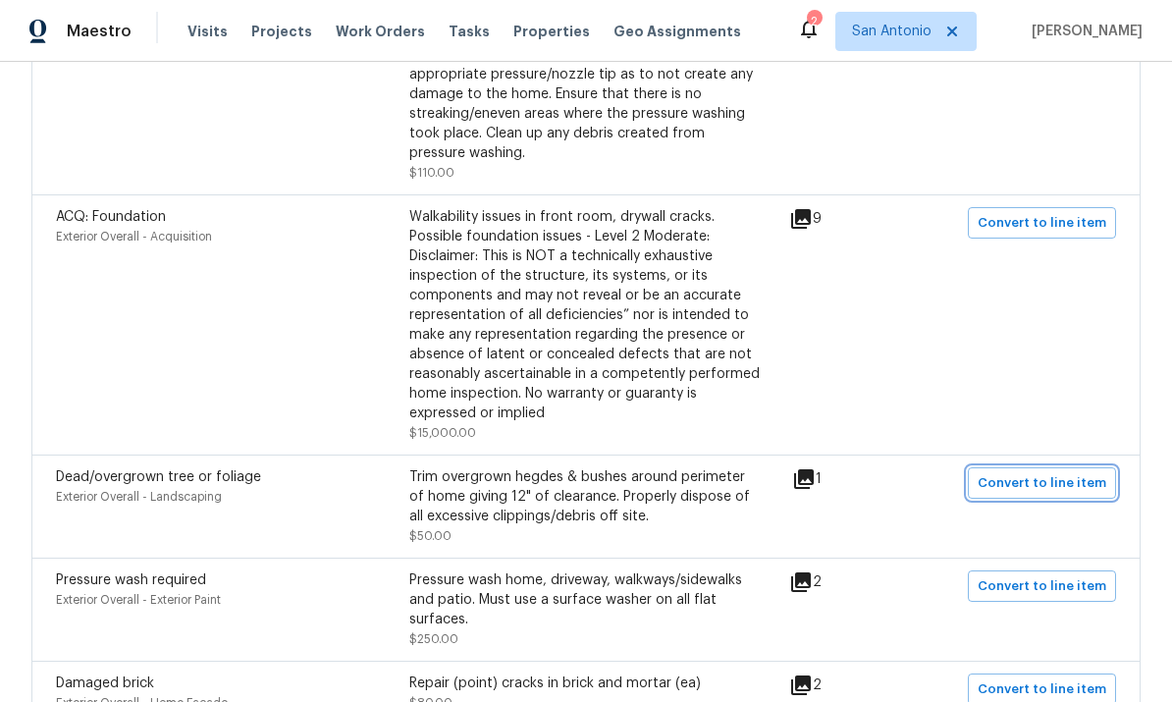
click at [1048, 472] on span "Convert to line item" at bounding box center [1042, 483] width 129 height 23
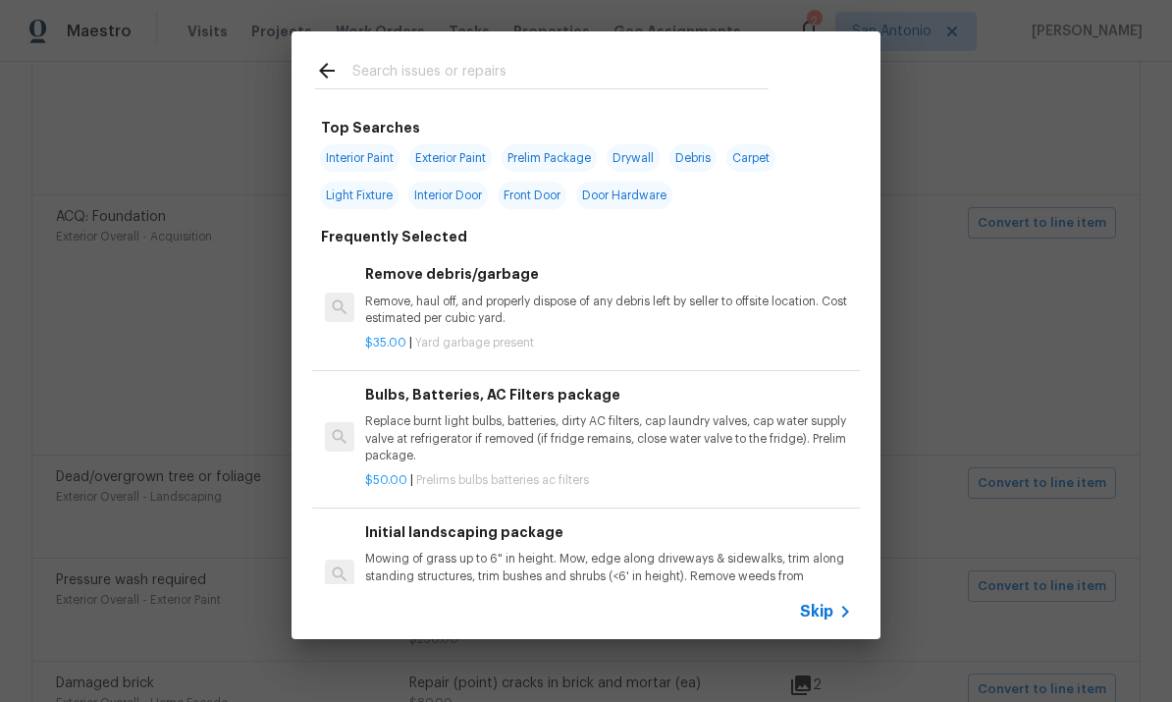
click at [467, 61] on input "text" at bounding box center [560, 73] width 416 height 29
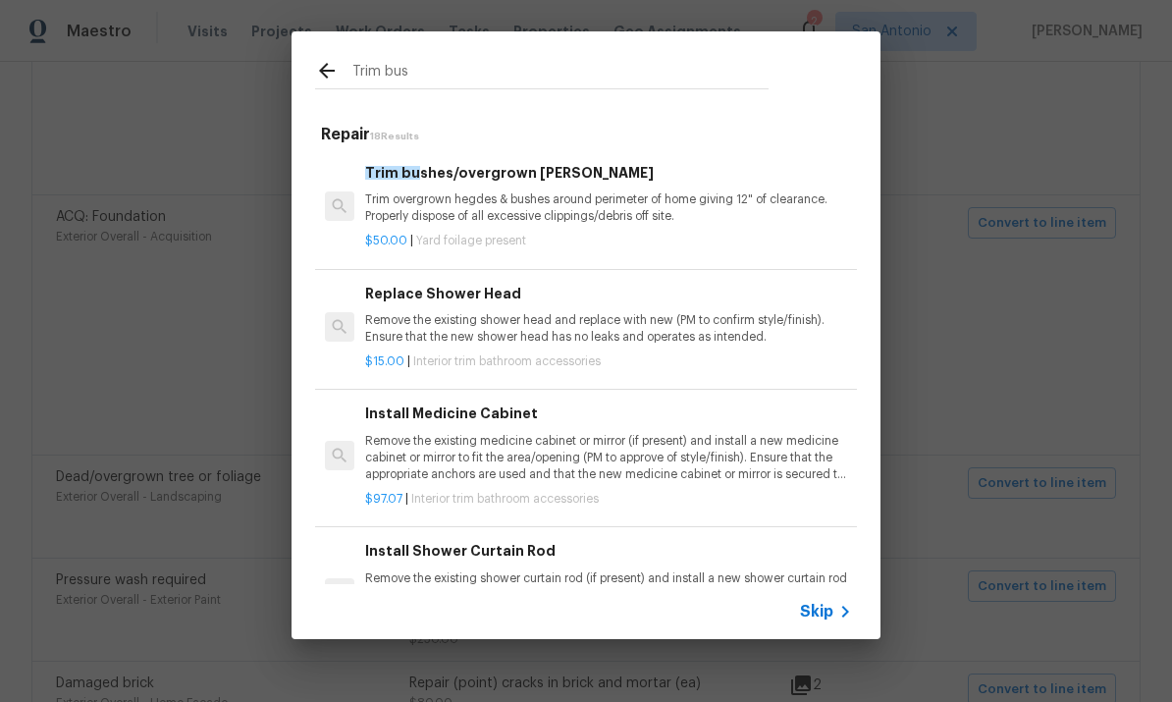
type input "Trim bush"
click at [554, 175] on h6 "Trim bush es/overgrown hedges" at bounding box center [608, 173] width 487 height 22
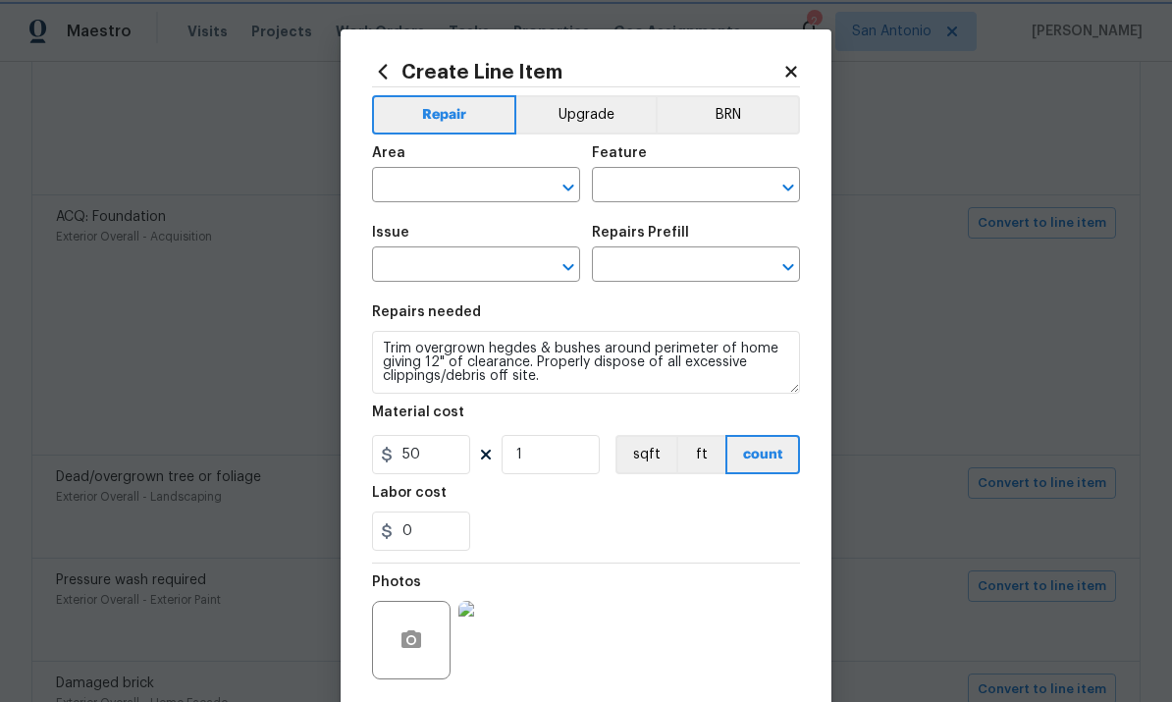
type input "Exterior Overall"
type input "Landscaping"
type input "Dead/overgrown tree or foliage"
type input "Trim bushes/overgrown hedges $50.00"
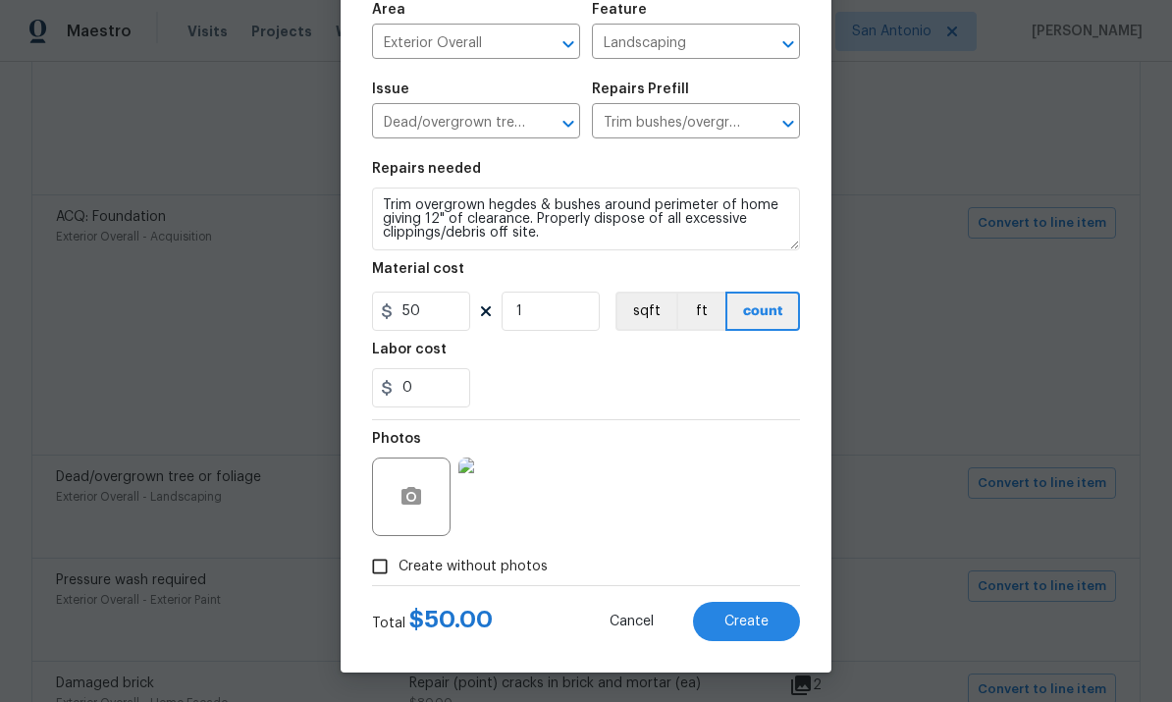
scroll to position [147, 0]
click at [762, 622] on span "Create" at bounding box center [746, 622] width 44 height 15
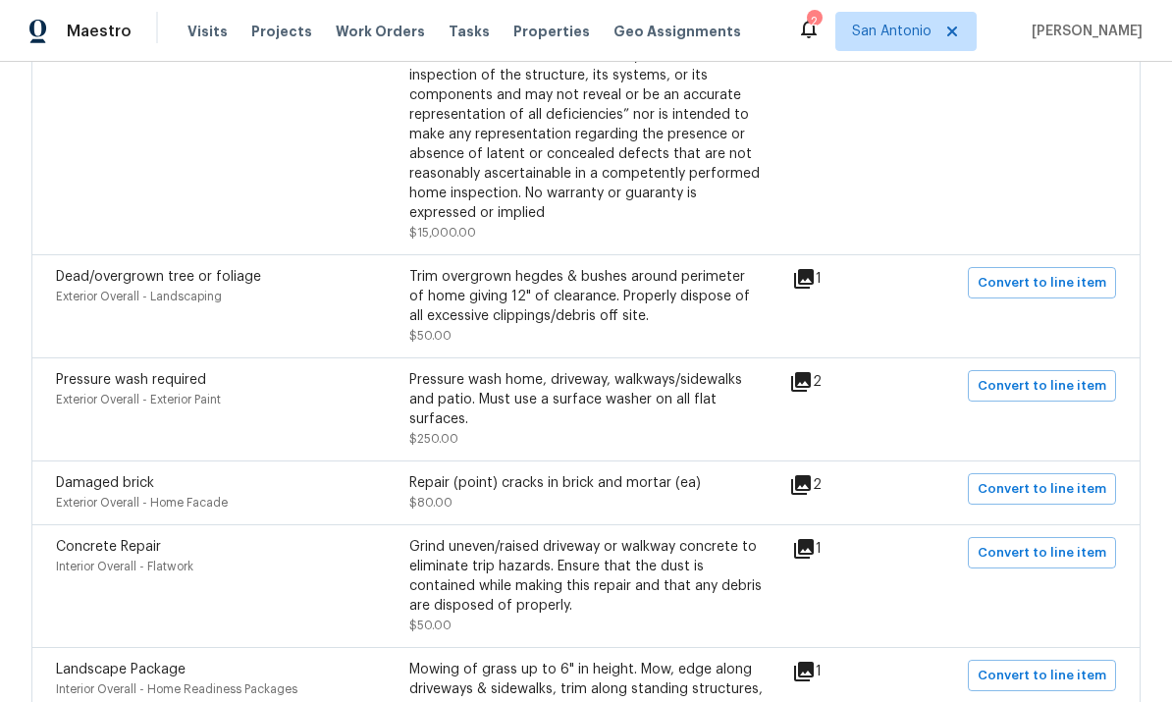
scroll to position [1752, 0]
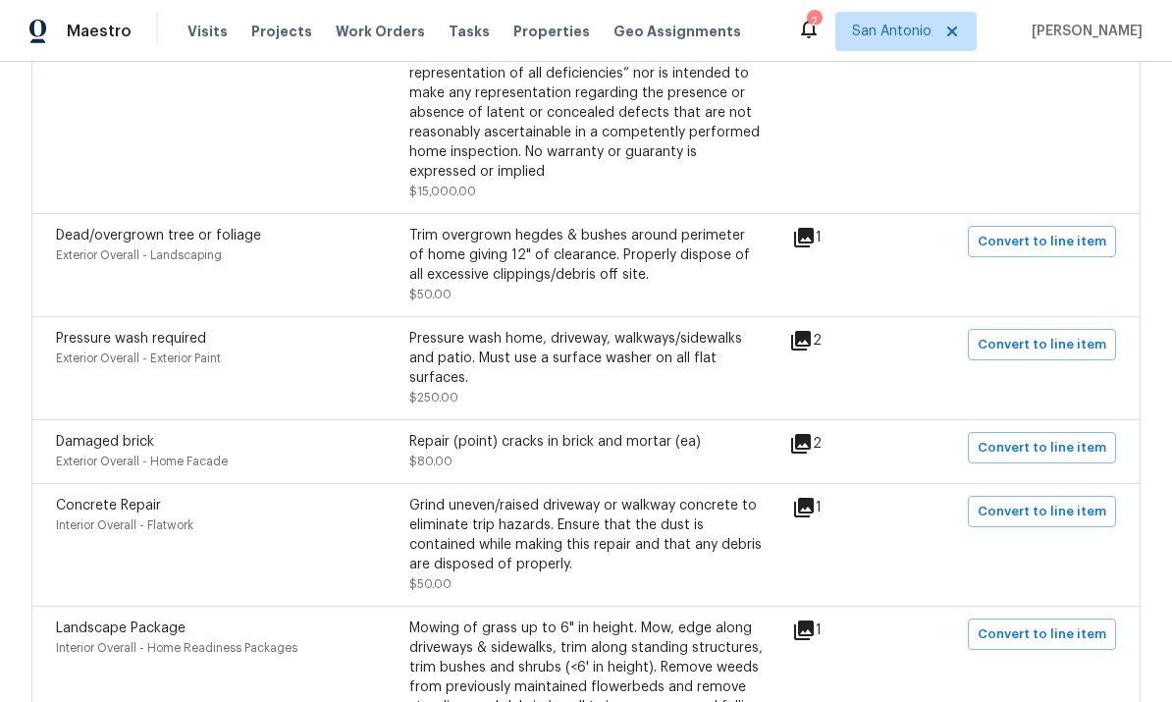
click at [814, 498] on icon at bounding box center [804, 508] width 20 height 20
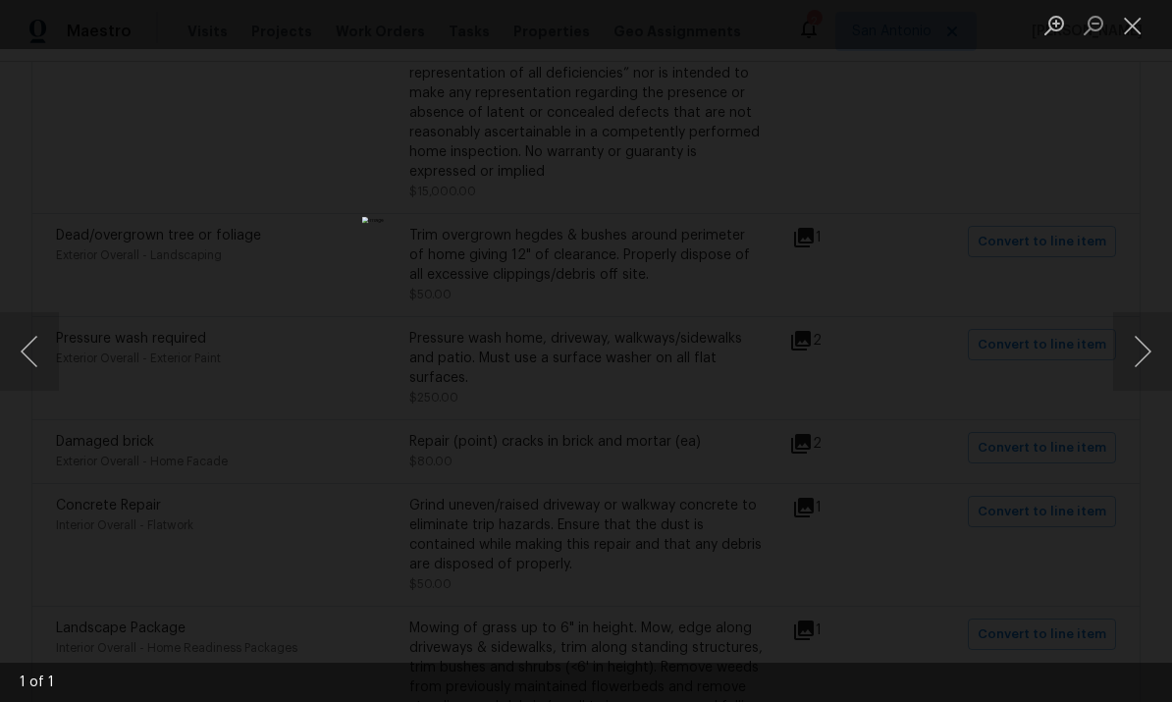
click at [1122, 36] on button "Close lightbox" at bounding box center [1132, 25] width 39 height 34
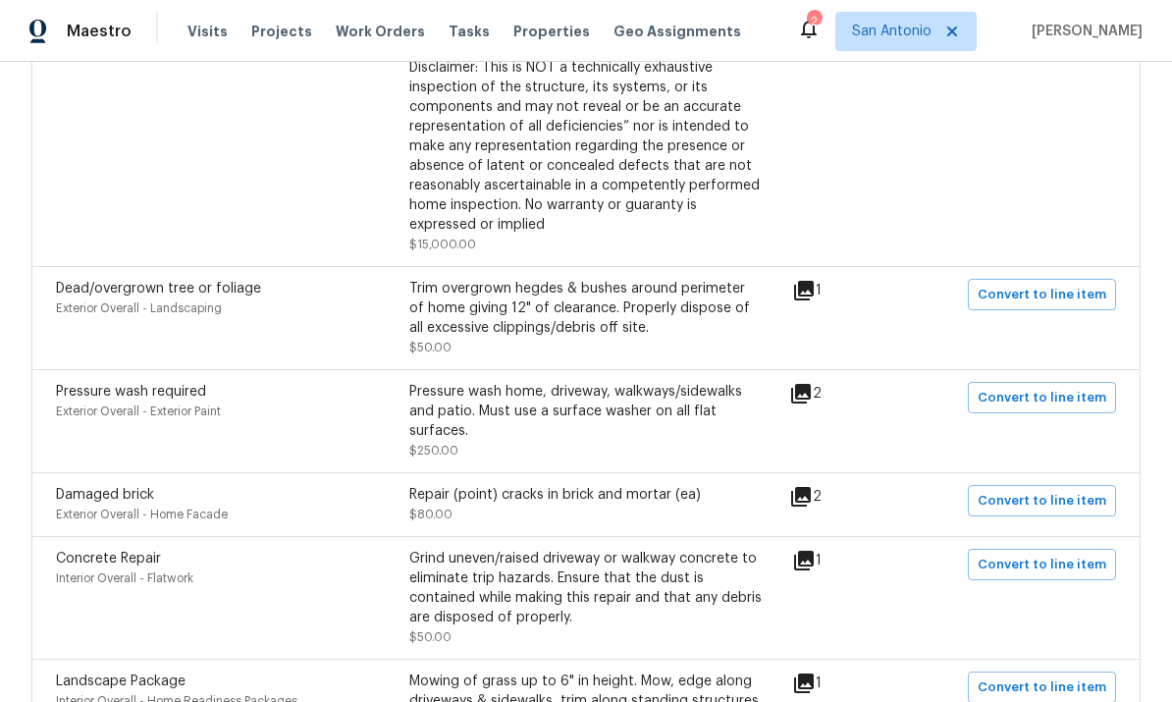
scroll to position [1703, 0]
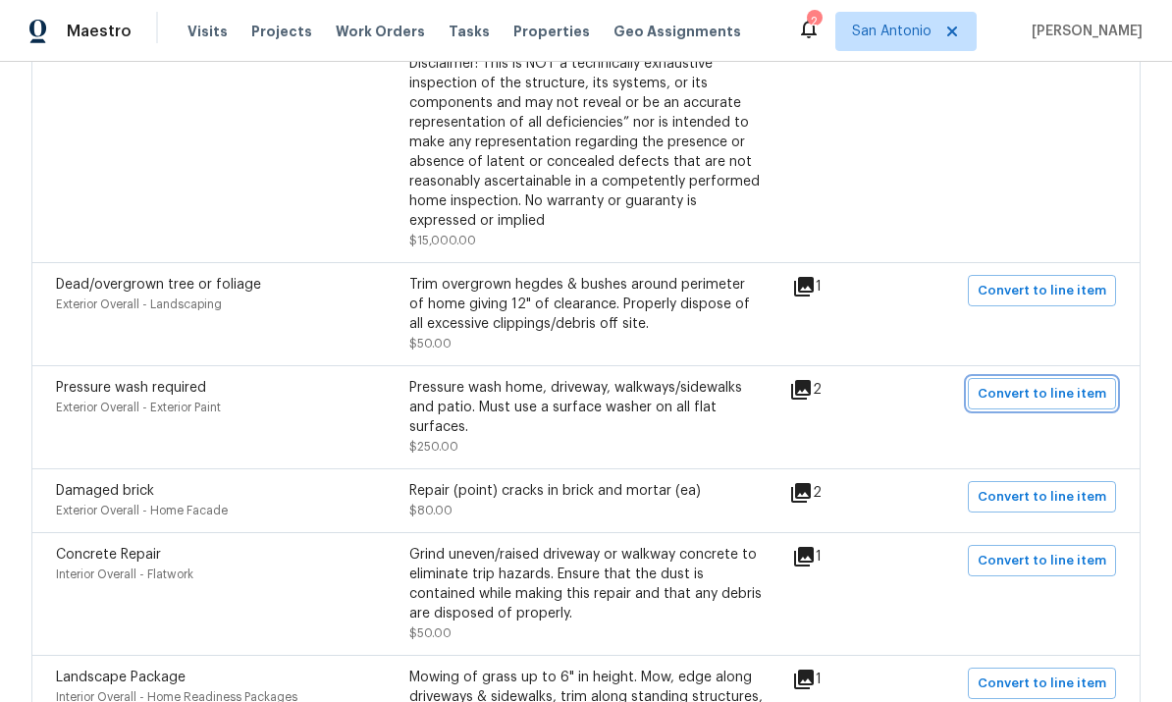
click at [1029, 383] on span "Convert to line item" at bounding box center [1042, 394] width 129 height 23
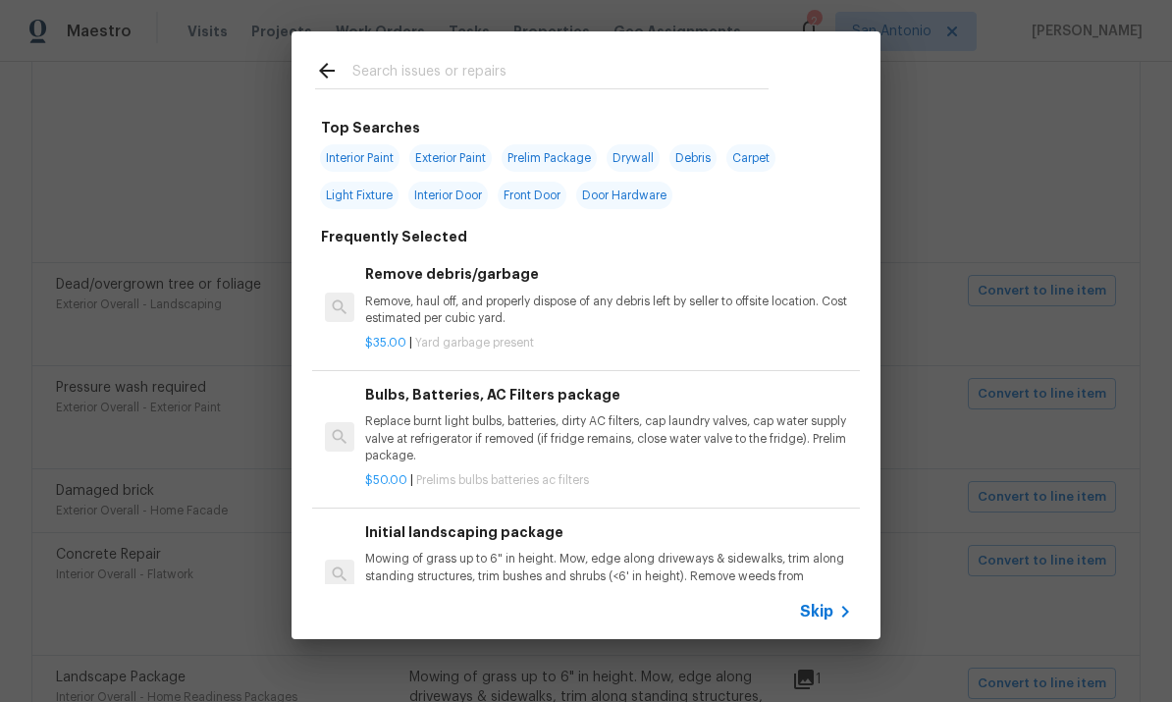
click at [407, 62] on input "text" at bounding box center [560, 73] width 416 height 29
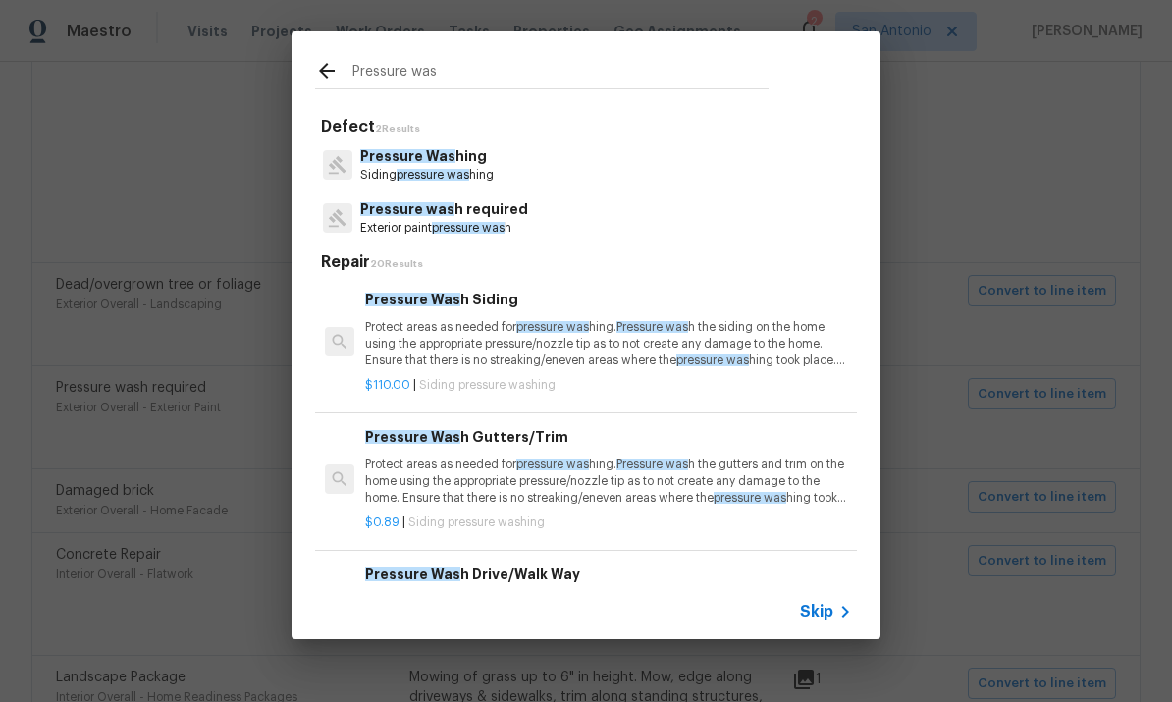
type input "Pressure wash"
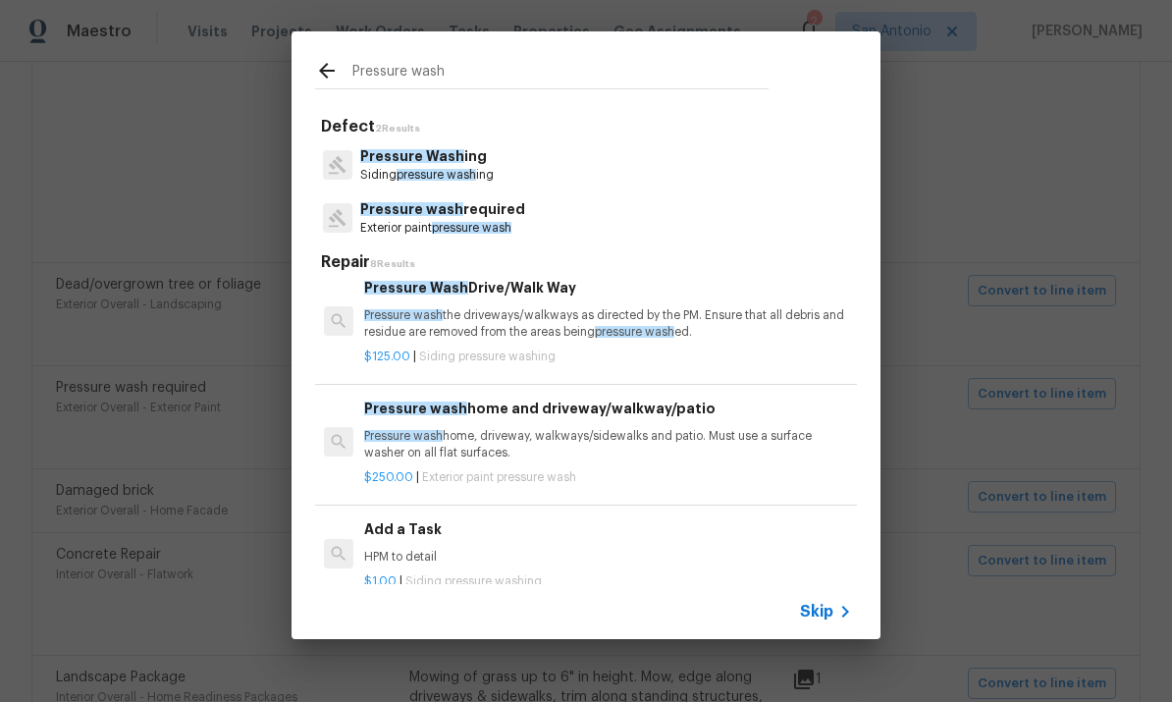
scroll to position [315, 0]
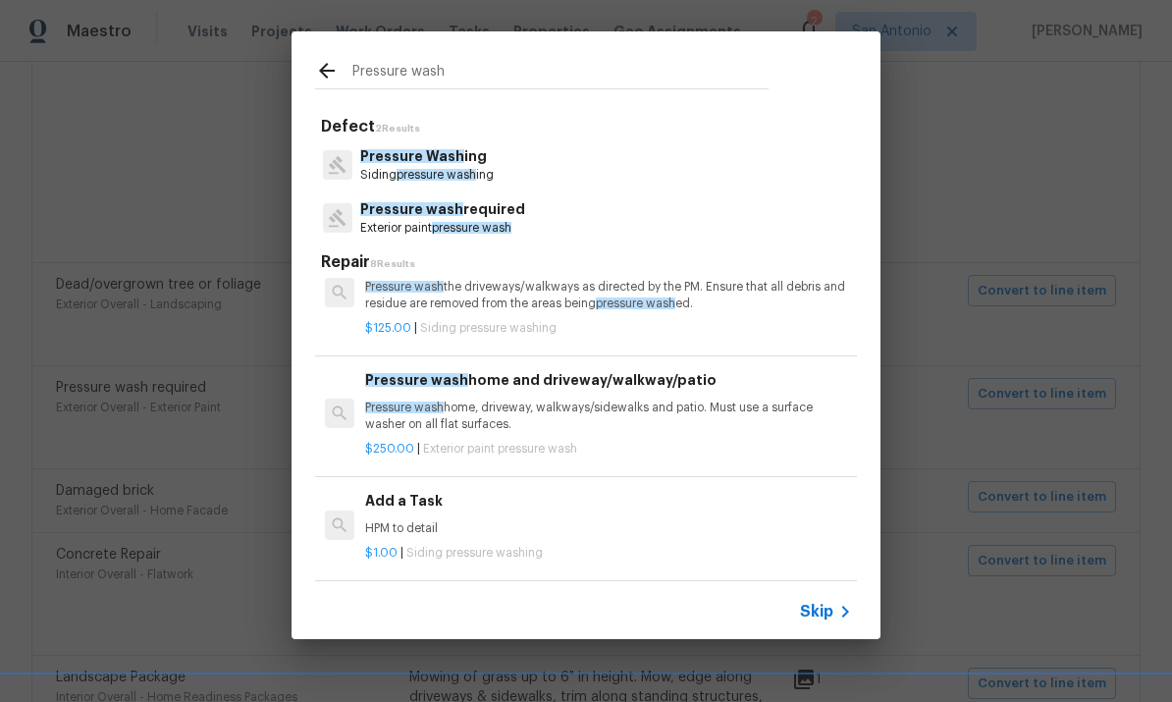
click at [645, 406] on p "Pressure wash home, driveway, walkways/sidewalks and patio. Must use a surface …" at bounding box center [608, 416] width 487 height 33
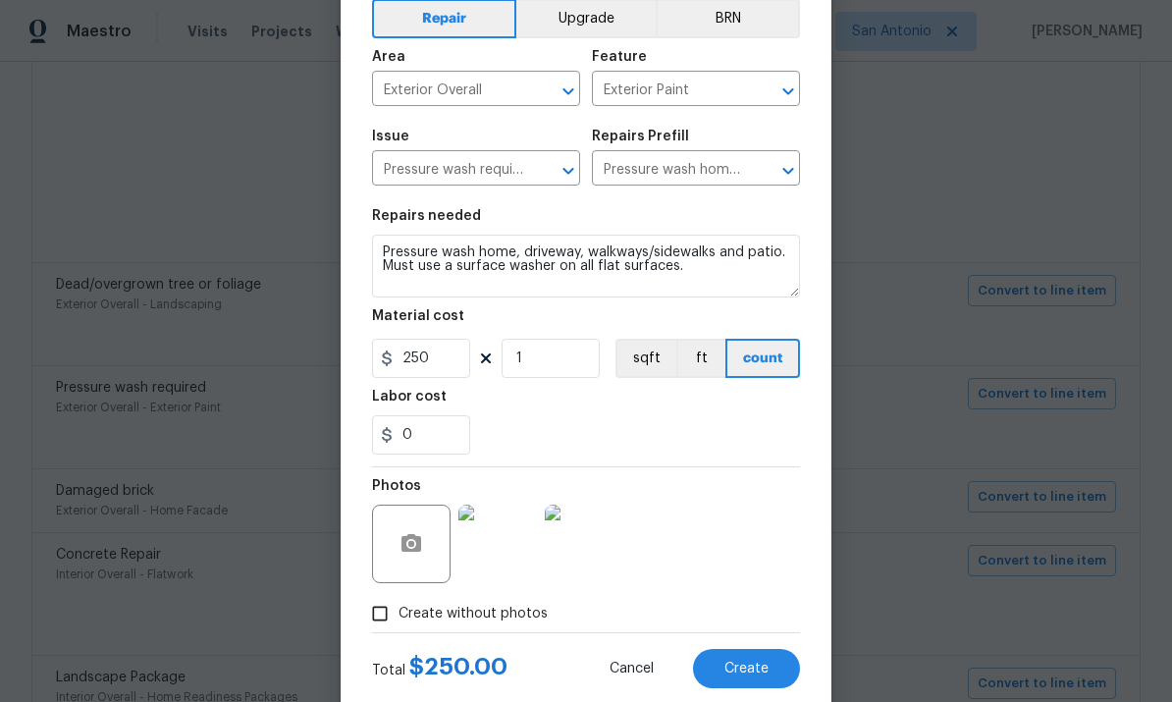
scroll to position [108, 0]
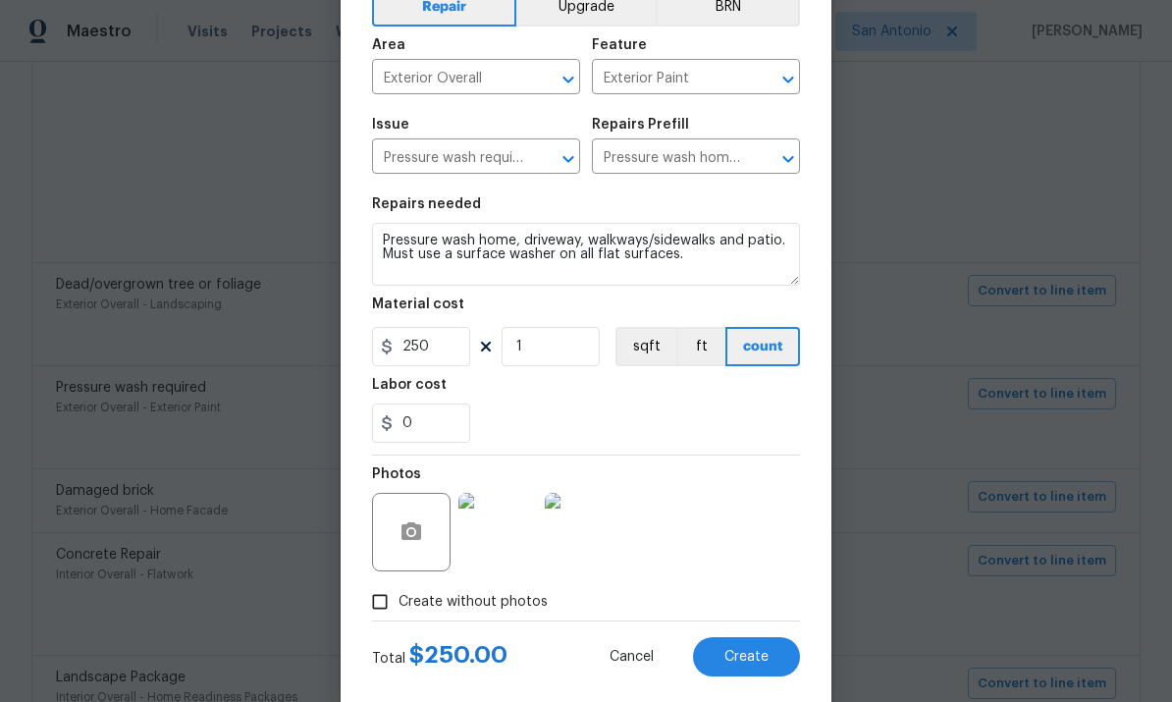
click at [752, 656] on span "Create" at bounding box center [746, 657] width 44 height 15
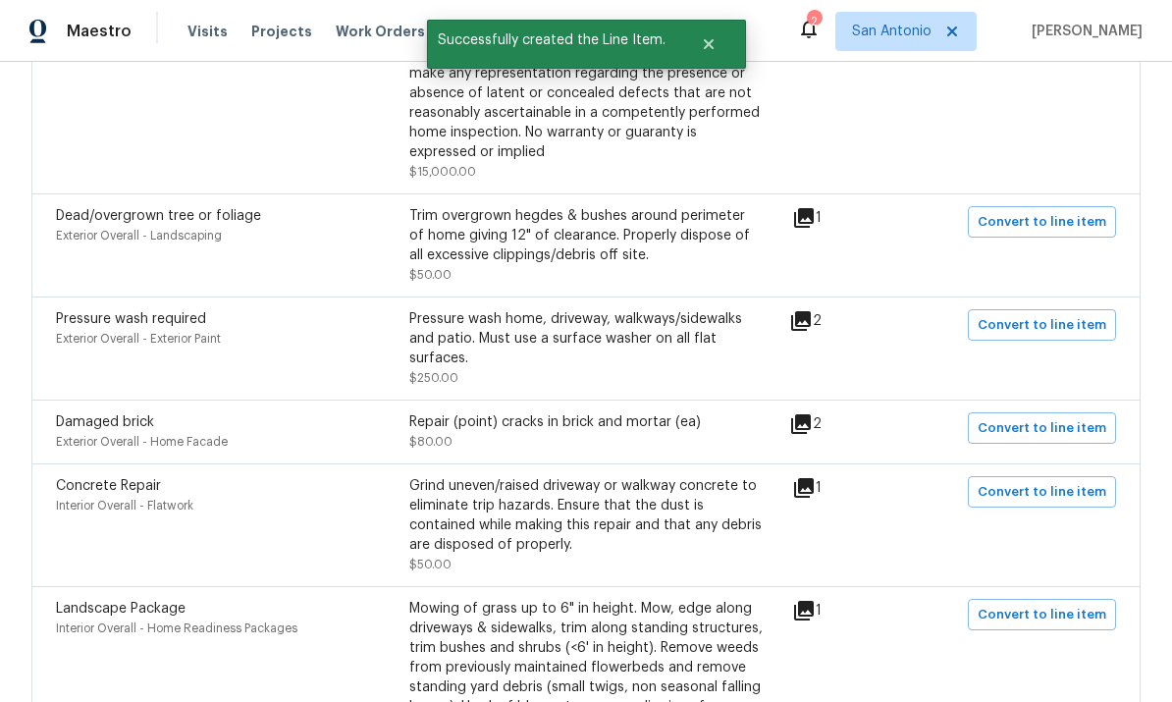
scroll to position [1773, 0]
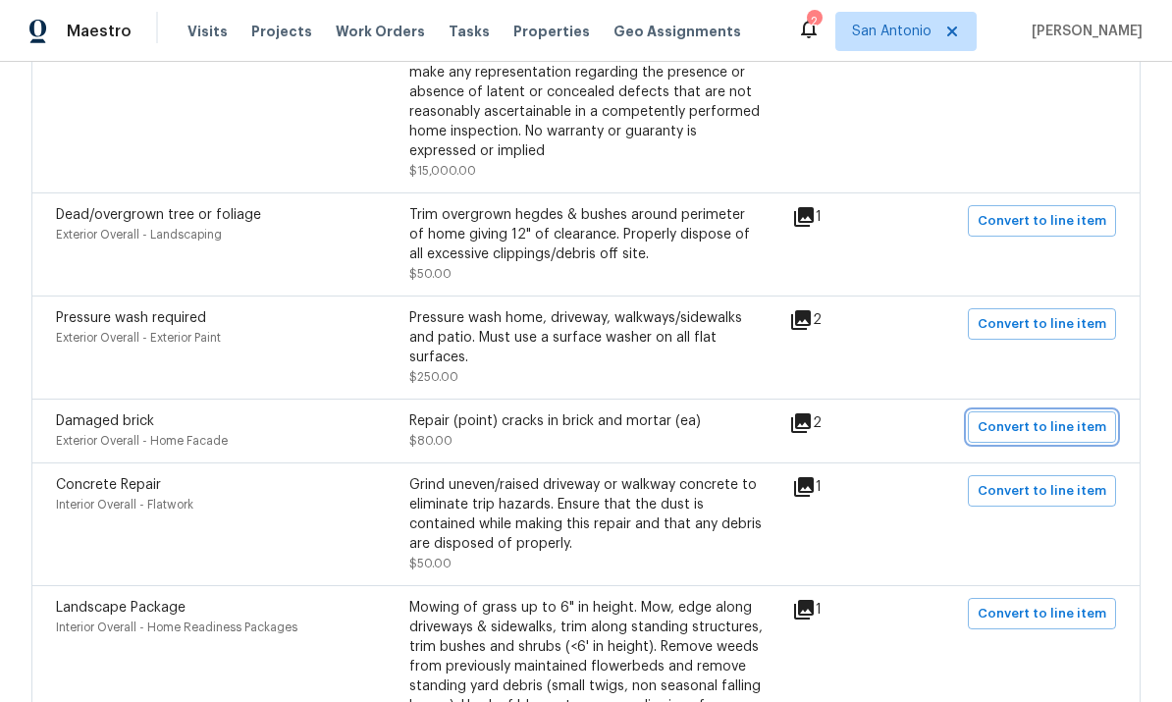
click at [1045, 416] on span "Convert to line item" at bounding box center [1042, 427] width 129 height 23
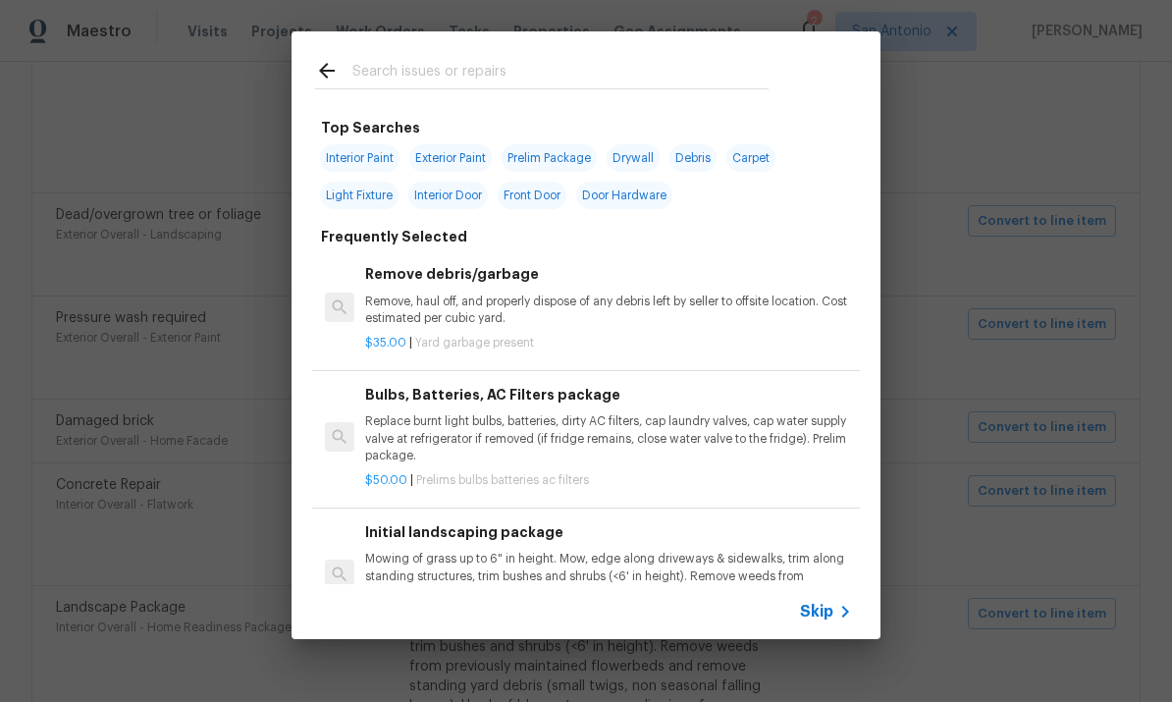
click at [495, 70] on input "text" at bounding box center [560, 73] width 416 height 29
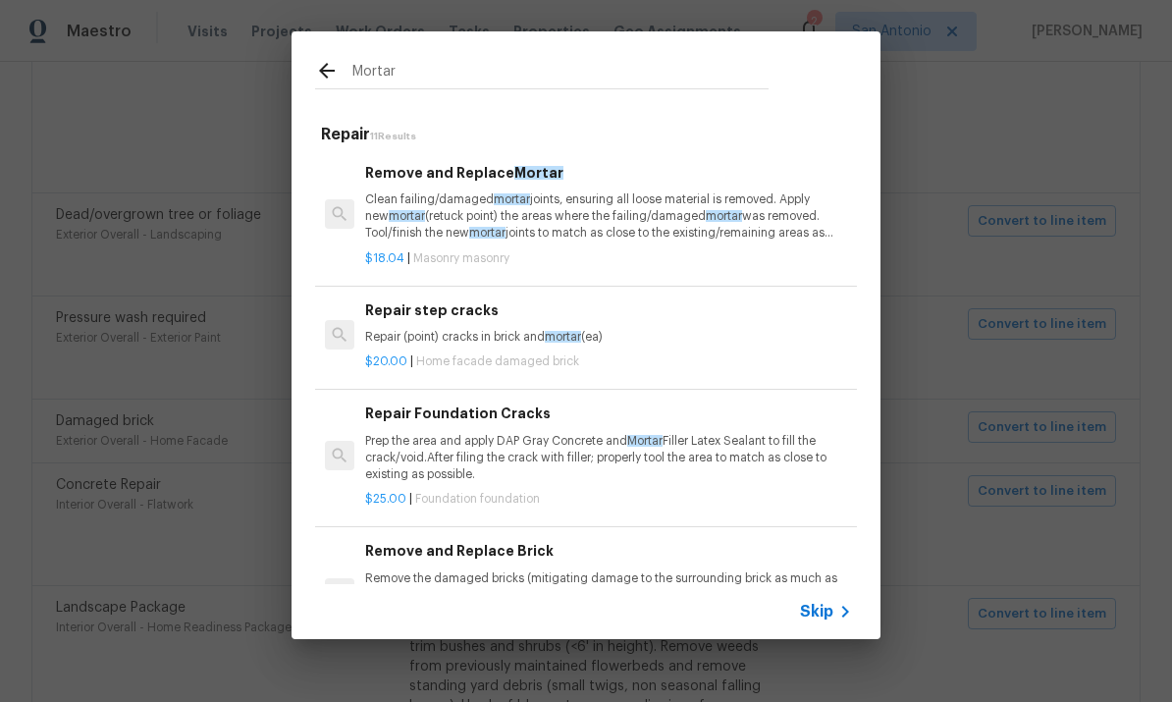
type input "Mortar"
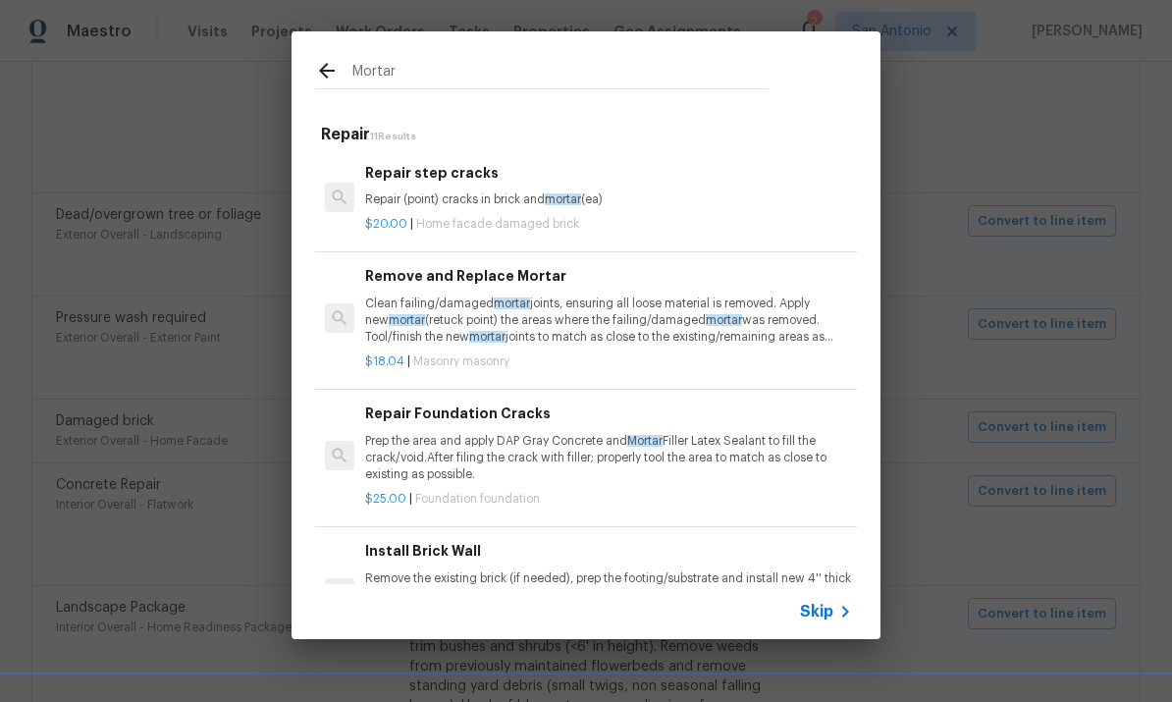
click at [781, 330] on p "Clean failing/damaged mortar joints, ensuring all loose material is removed. Ap…" at bounding box center [608, 320] width 487 height 50
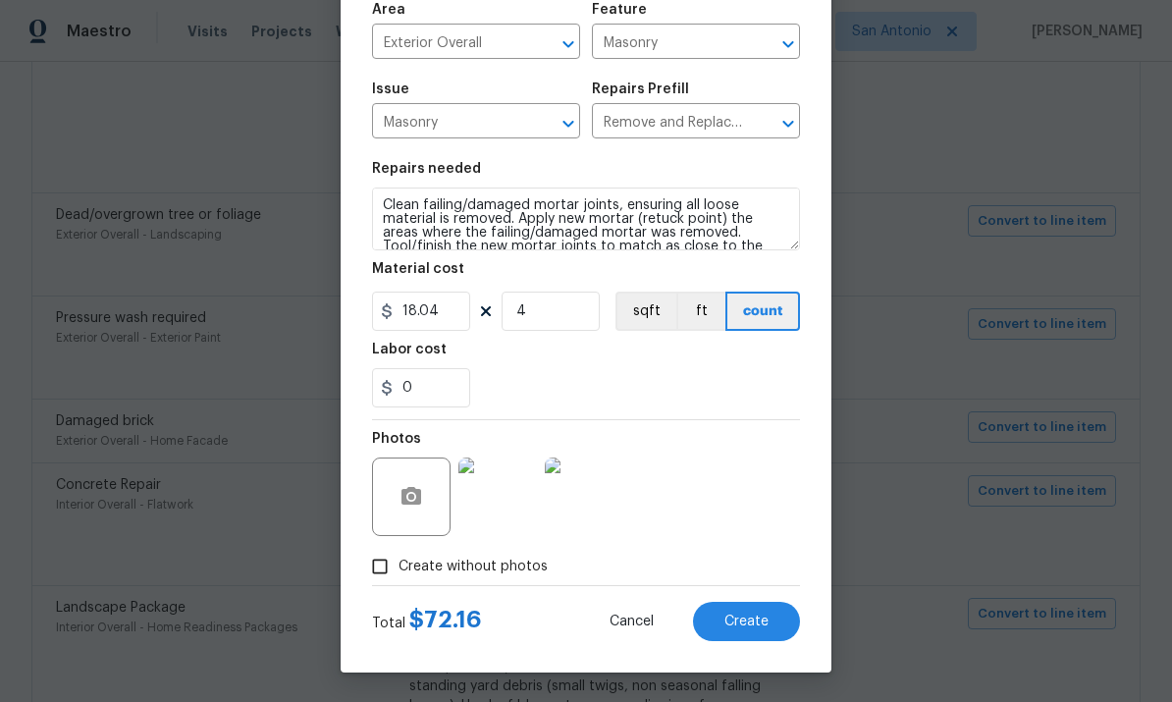
scroll to position [147, 0]
click at [554, 315] on input "4" at bounding box center [551, 311] width 98 height 39
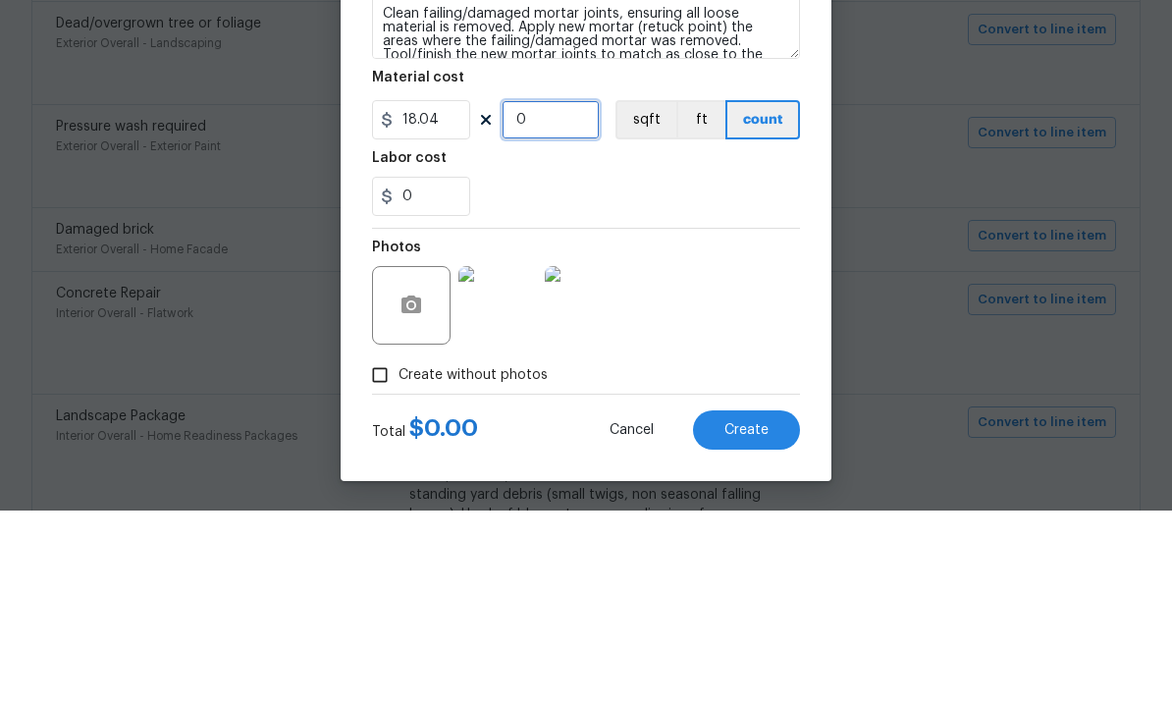
type input "2"
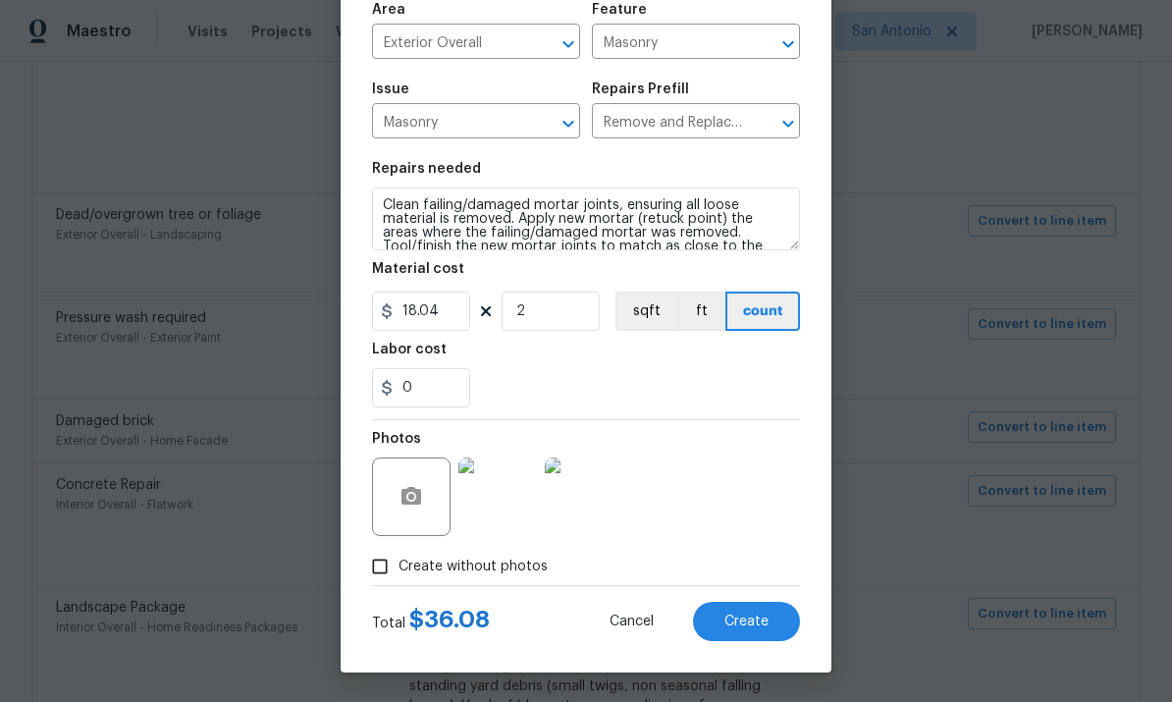
click at [760, 621] on span "Create" at bounding box center [746, 622] width 44 height 15
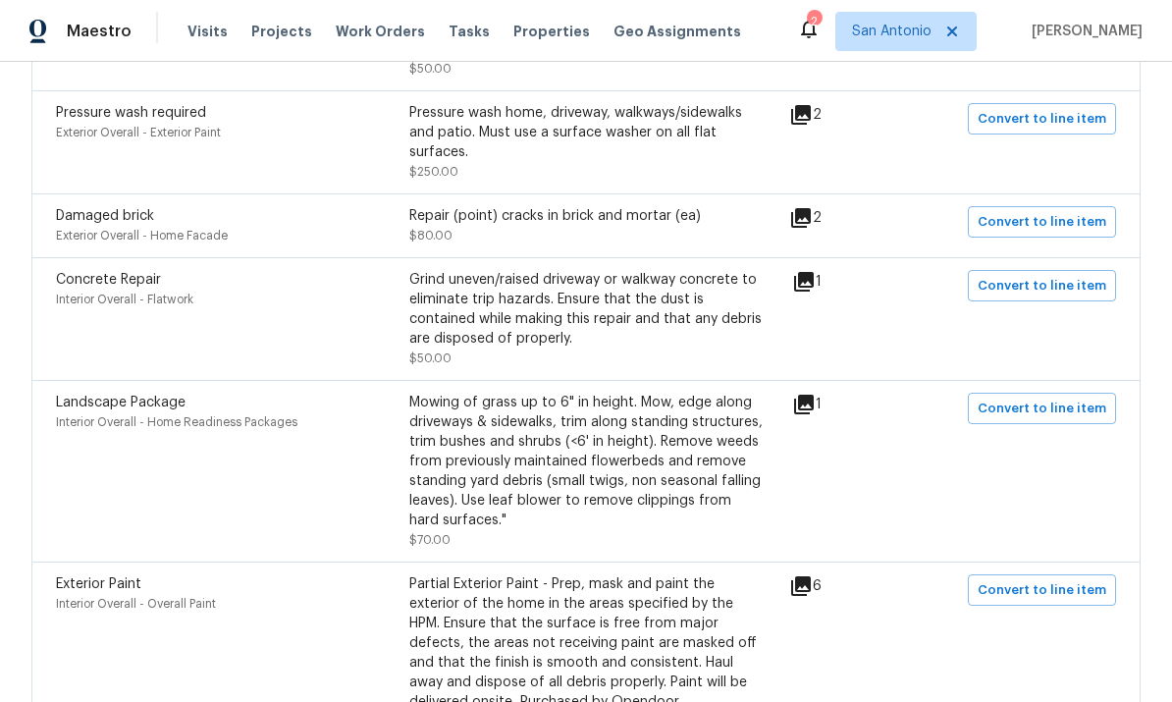
scroll to position [1987, 0]
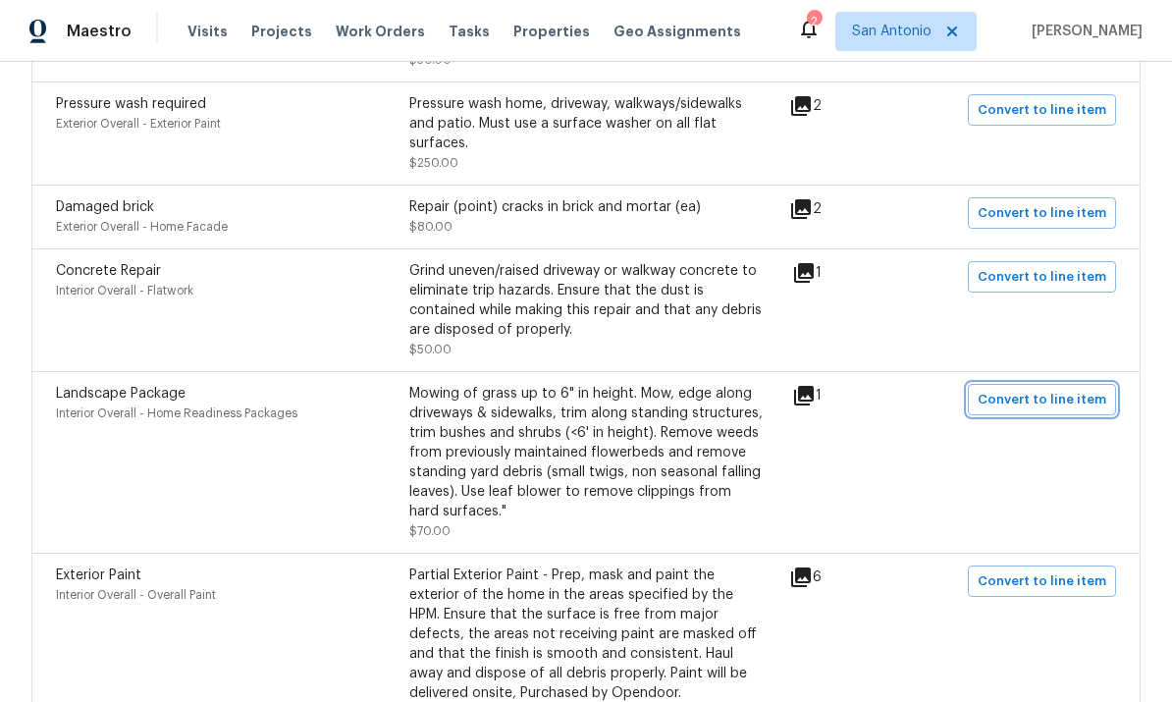
click at [1045, 389] on span "Convert to line item" at bounding box center [1042, 400] width 129 height 23
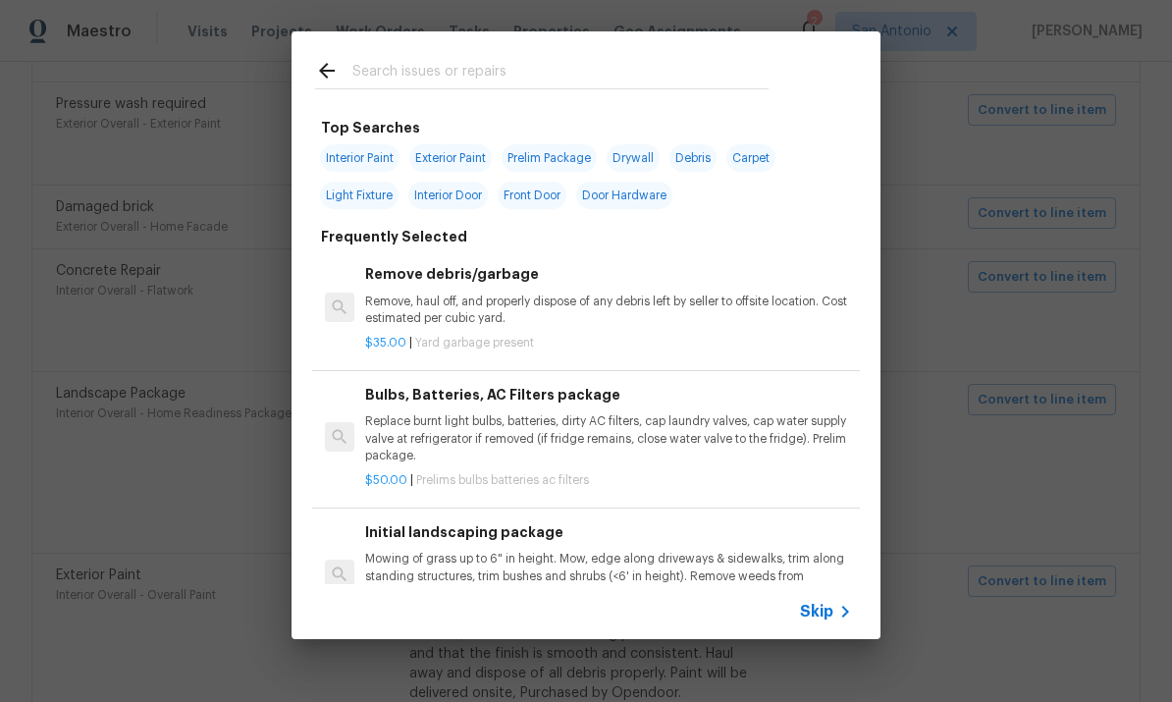
click at [408, 69] on input "text" at bounding box center [560, 73] width 416 height 29
click at [1096, 172] on div "Top Searches Interior Paint Exterior Paint Prelim Package Drywall Debris Carpet…" at bounding box center [586, 335] width 1172 height 670
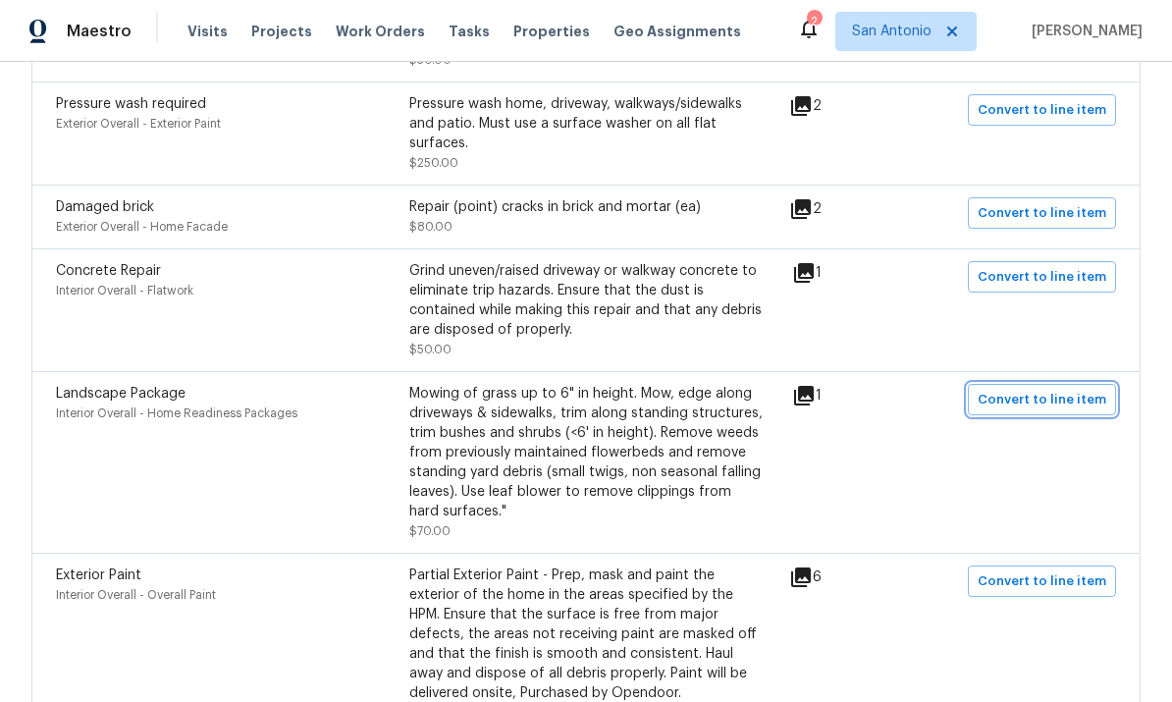
click at [1071, 389] on span "Convert to line item" at bounding box center [1042, 400] width 129 height 23
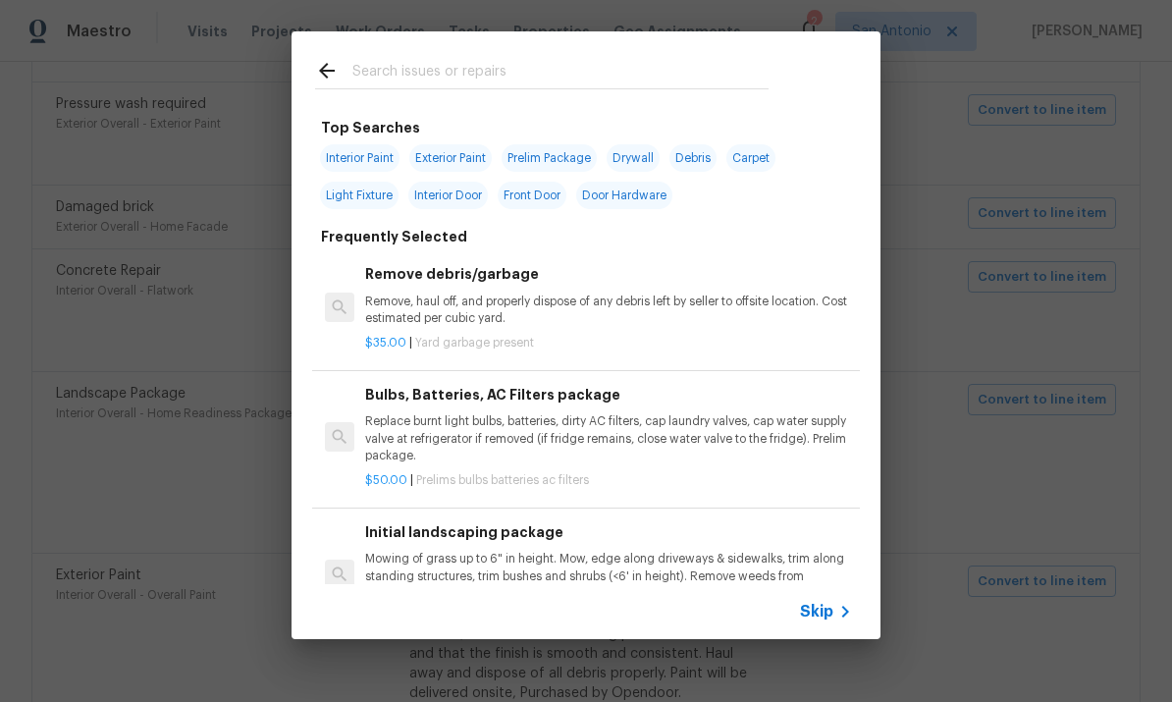
click at [471, 67] on input "text" at bounding box center [560, 73] width 416 height 29
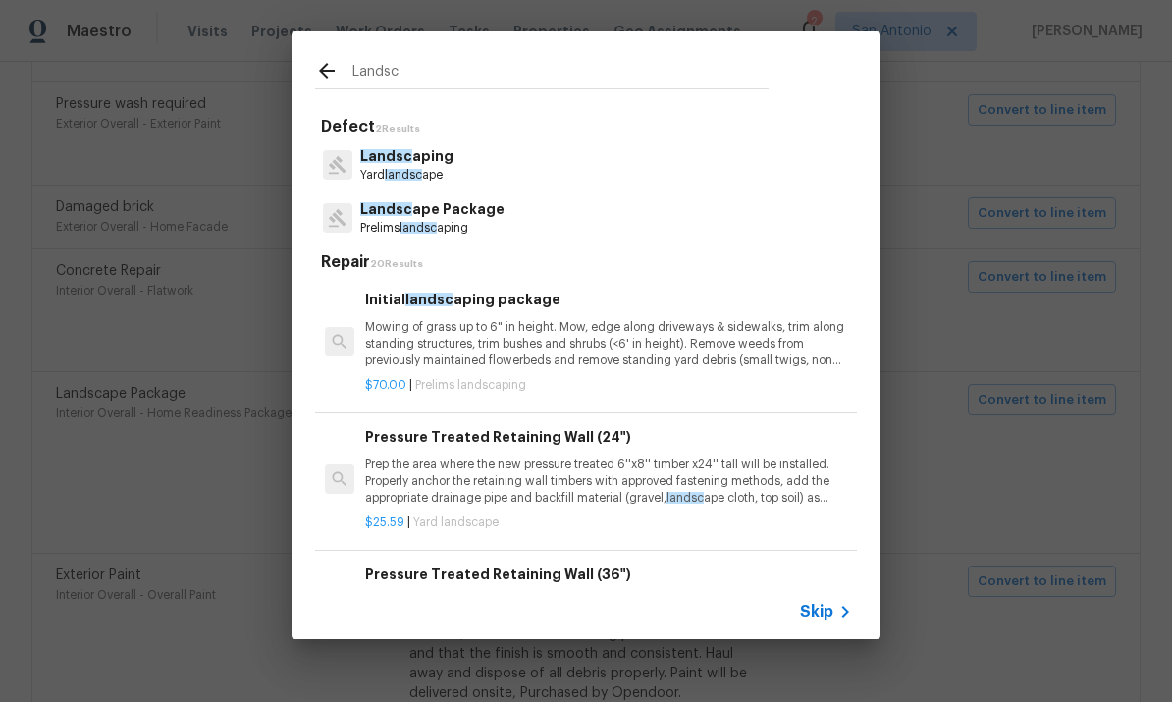
type input "Landsc"
click at [502, 210] on div "Landsc ape Package Prelims landsc aping" at bounding box center [586, 217] width 542 height 53
click at [516, 209] on div "Landsc ape Package Prelims landsc aping" at bounding box center [586, 217] width 542 height 53
click at [452, 211] on p "Landsc ape Package" at bounding box center [432, 209] width 144 height 21
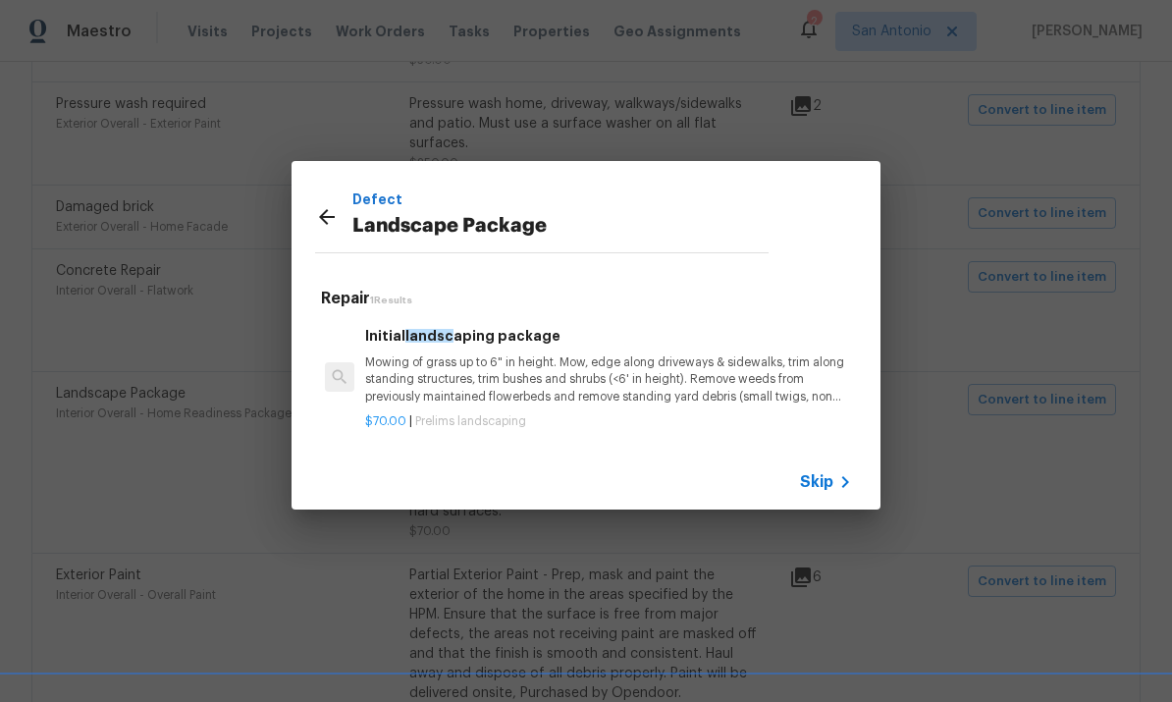
click at [750, 369] on p "Mowing of grass up to 6" in height. Mow, edge along driveways & sidewalks, trim…" at bounding box center [608, 379] width 487 height 50
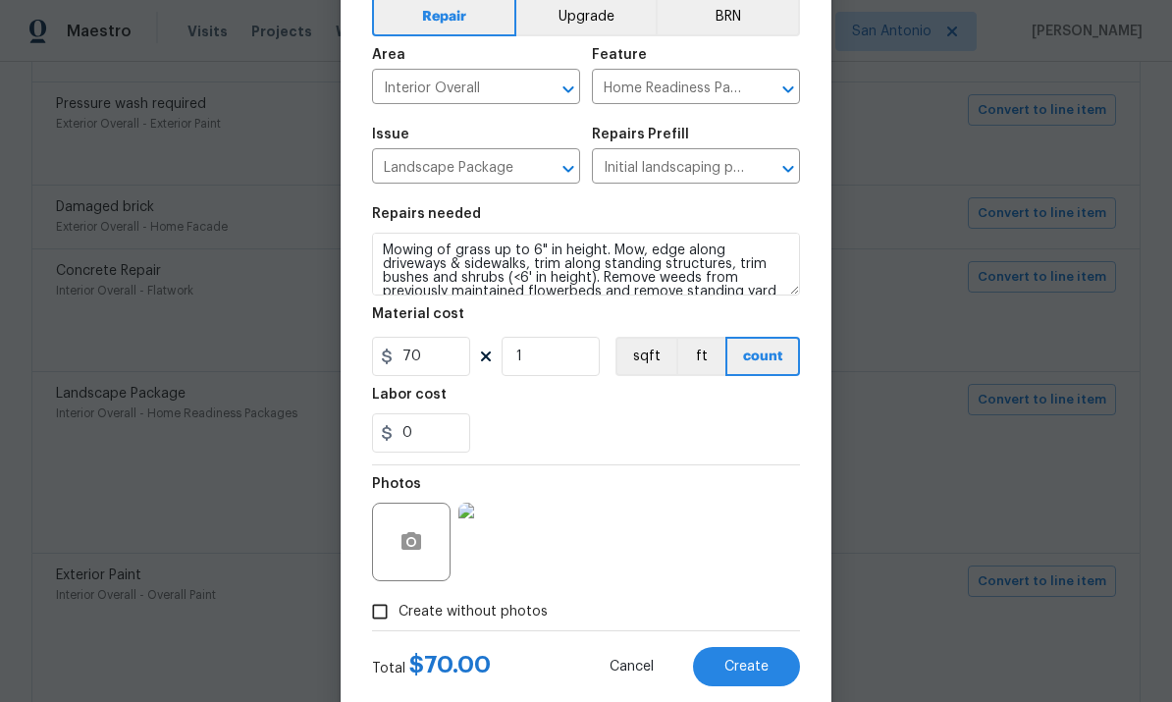
scroll to position [99, 0]
click at [755, 664] on span "Create" at bounding box center [746, 666] width 44 height 15
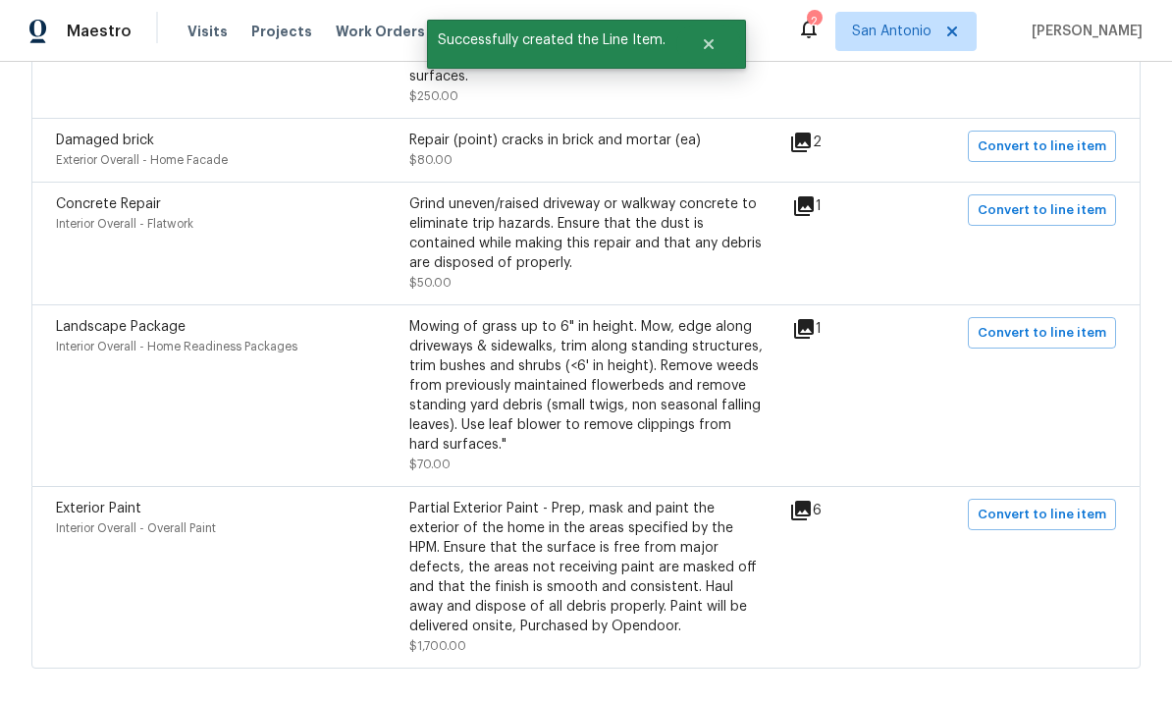
scroll to position [2059, 0]
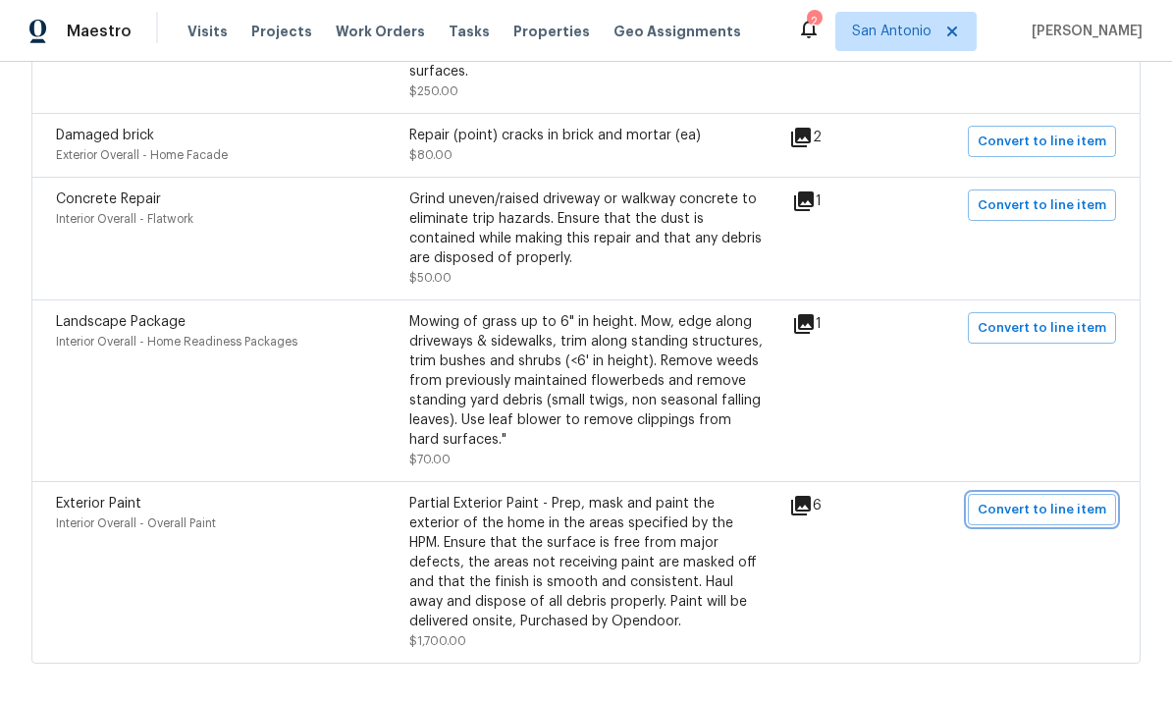
click at [1033, 499] on span "Convert to line item" at bounding box center [1042, 510] width 129 height 23
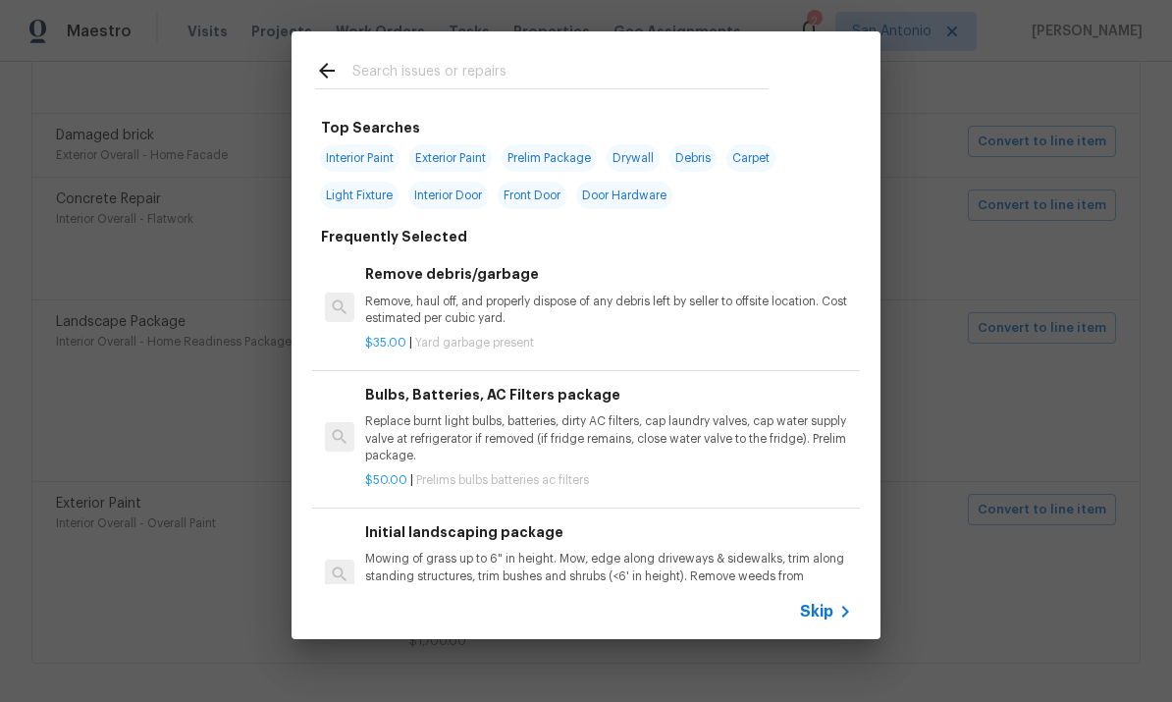
click at [445, 60] on input "text" at bounding box center [560, 73] width 416 height 29
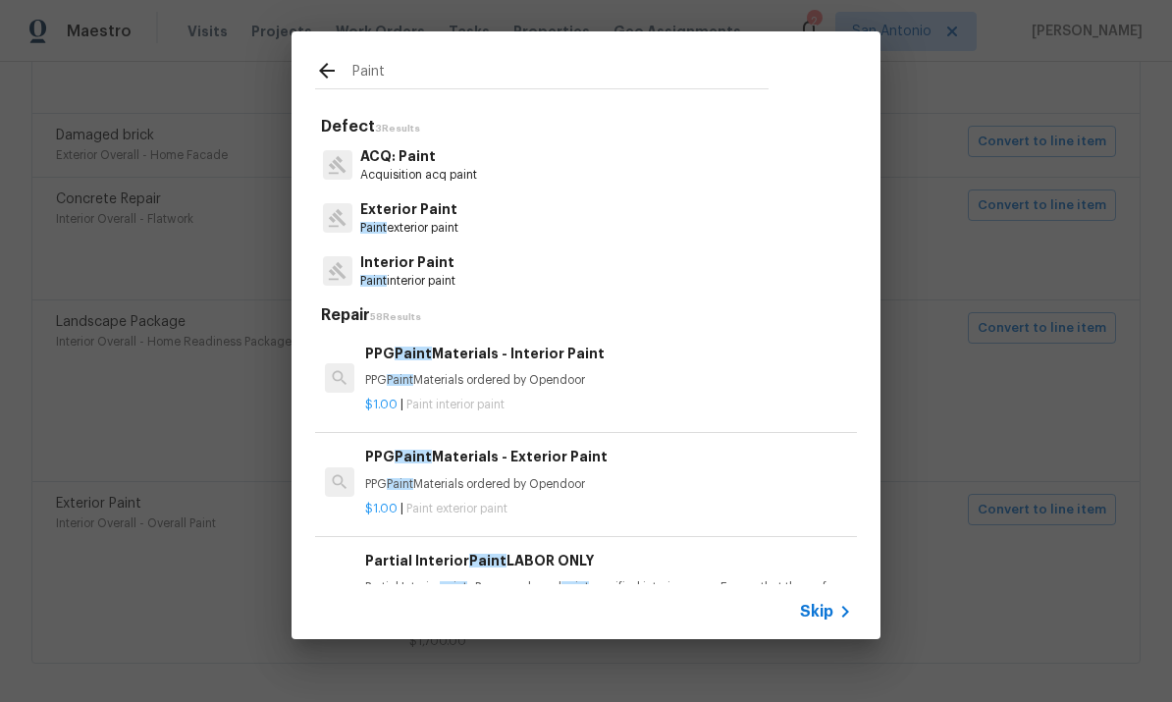
type input "Paint"
click at [504, 224] on div "Exterior Paint Paint exterior paint" at bounding box center [586, 217] width 542 height 53
click at [458, 202] on p "Exterior Paint" at bounding box center [409, 209] width 98 height 21
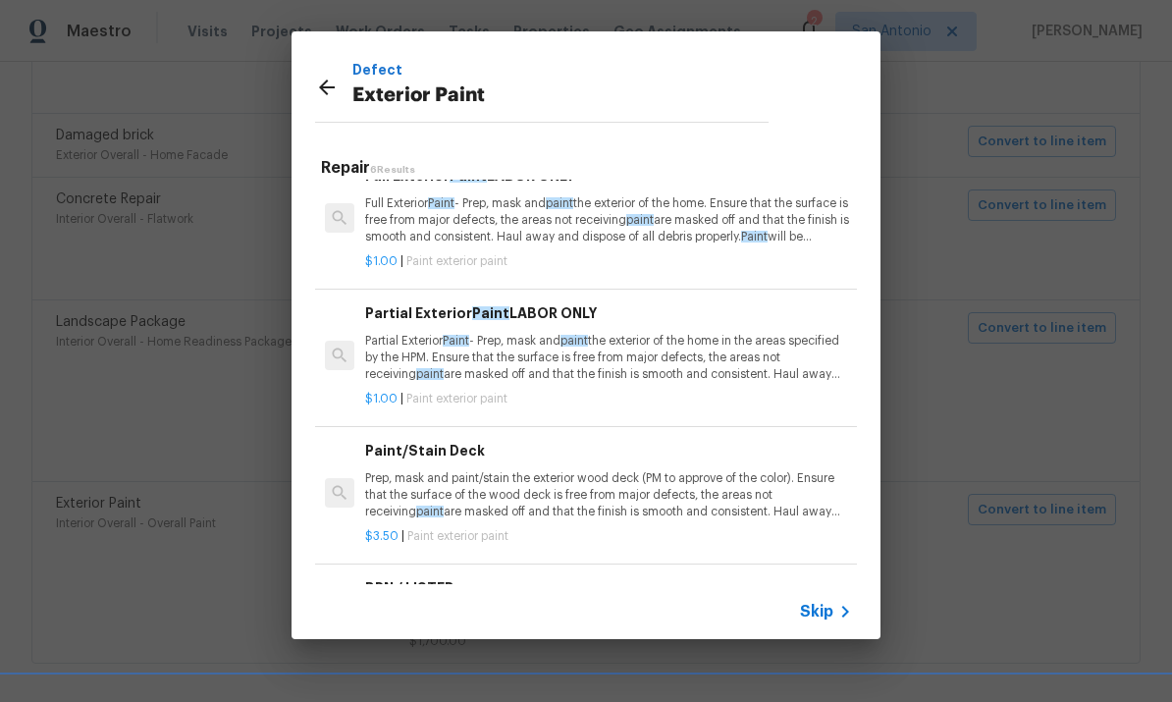
scroll to position [134, 0]
click at [636, 345] on p "Partial Exterior Paint - Prep, mask and paint the exterior of the home in the a…" at bounding box center [608, 357] width 487 height 50
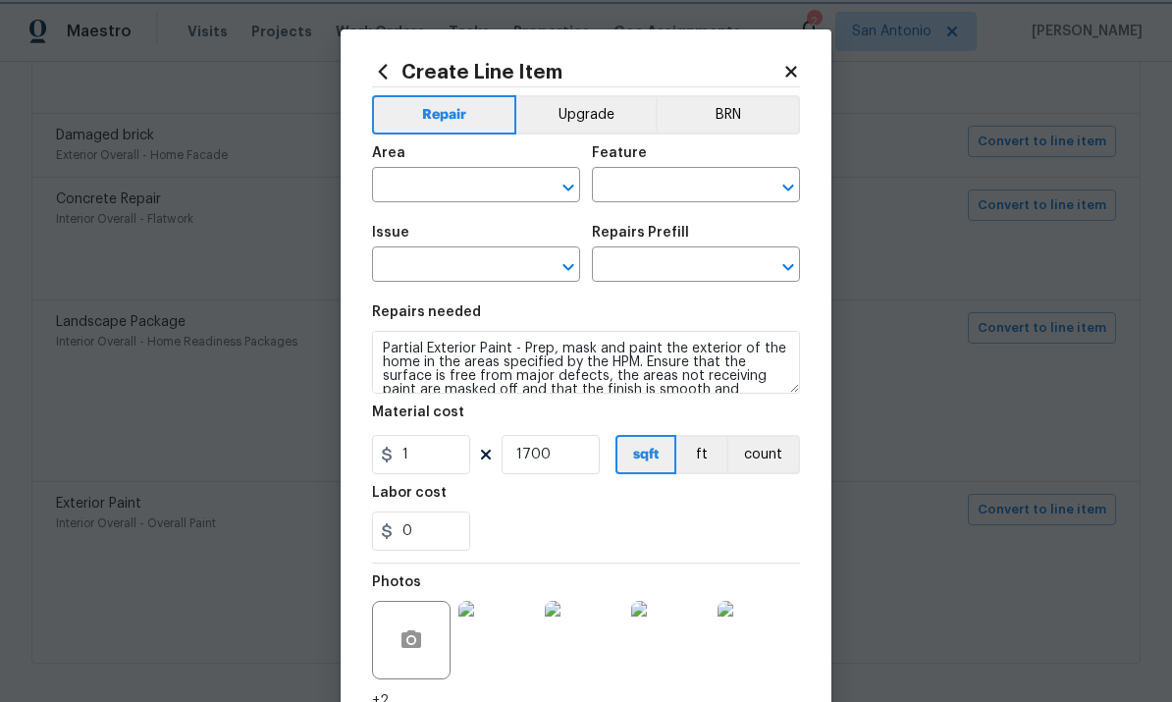
type input "Interior Overall"
type input "Overall Paint"
type input "Exterior Paint"
type input "Partial Exterior Paint LABOR ONLY $1.00"
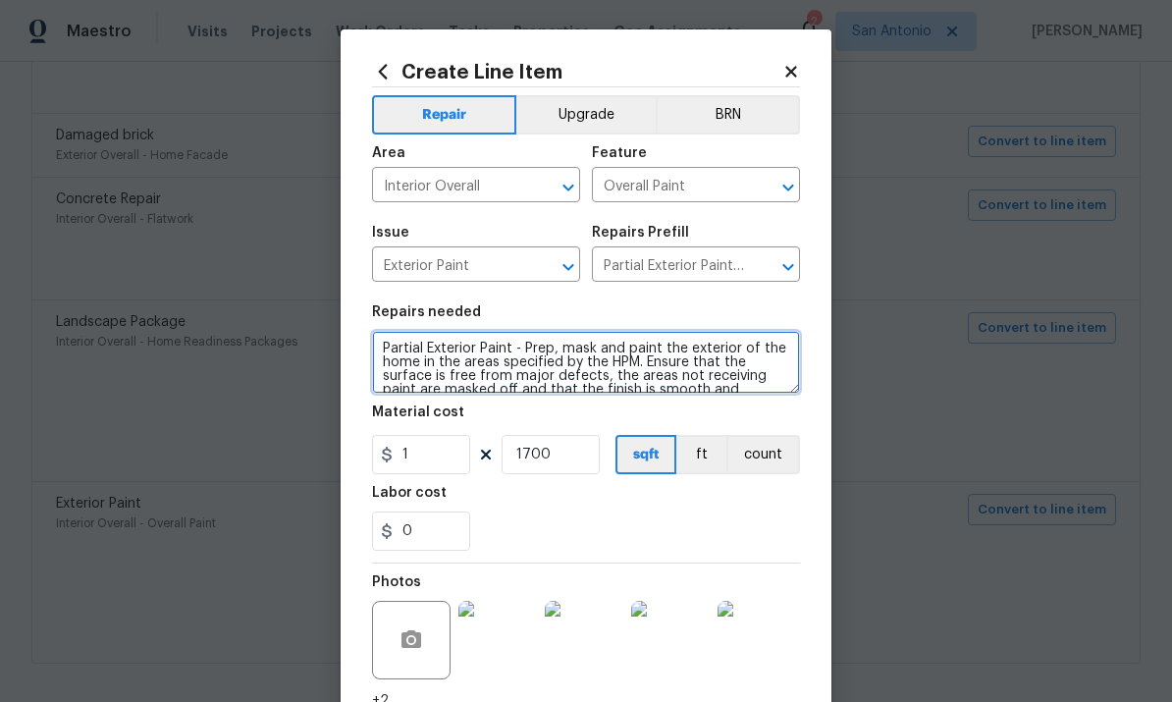
click at [386, 341] on textarea "Partial Exterior Paint - Prep, mask and paint the exterior of the home in the a…" at bounding box center [586, 362] width 428 height 63
type textarea "PAINT ALL PREVIOUSLY PAINTED GRREN EXTERIOR ITEMS WITH PAINT PROVIDED BY OPENDO…"
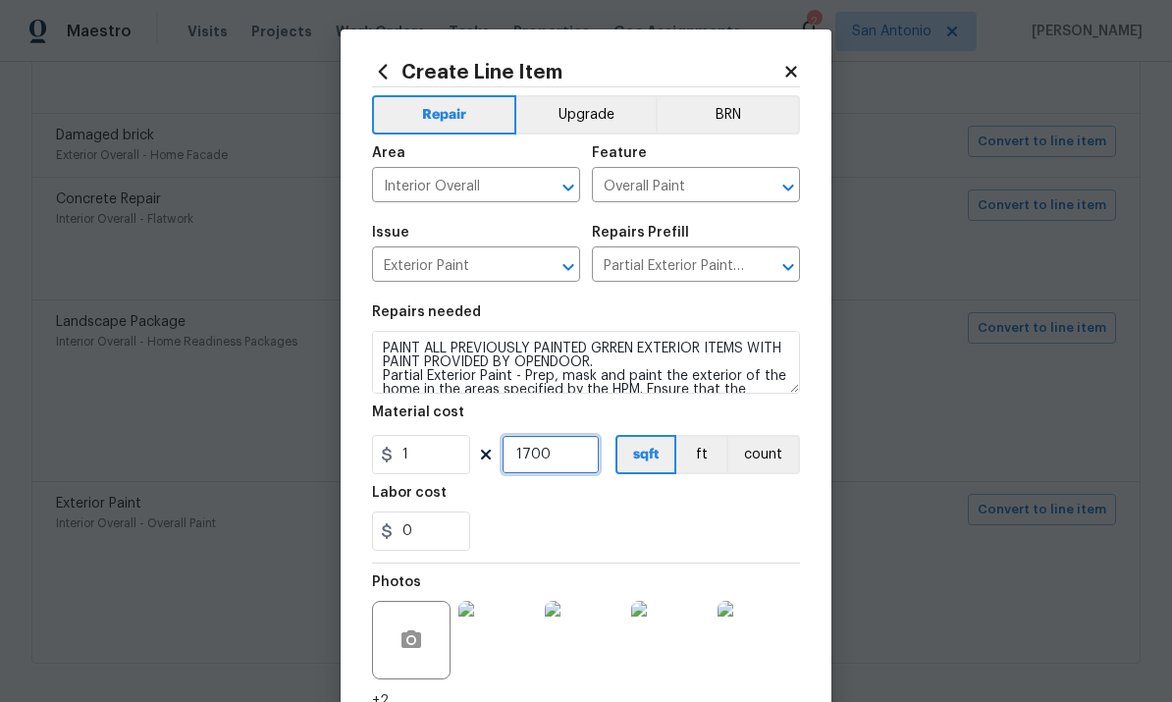
click at [550, 461] on input "1700" at bounding box center [551, 454] width 98 height 39
type input "1100"
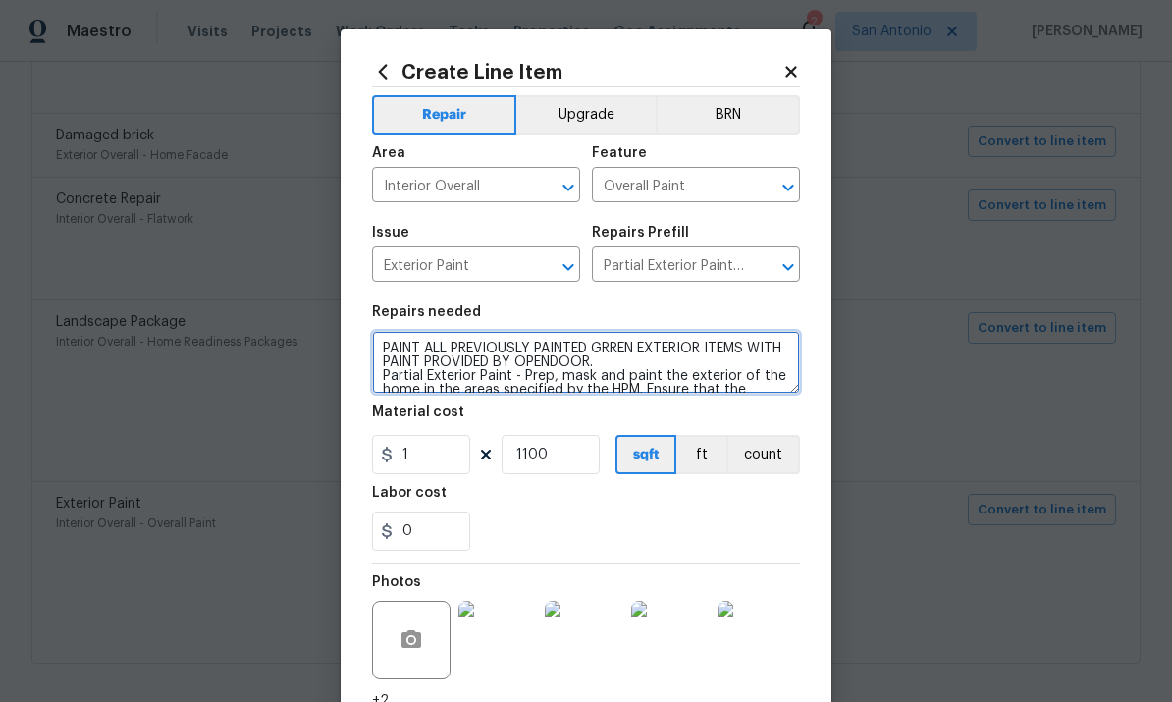
click at [676, 358] on textarea "PAINT ALL PREVIOUSLY PAINTED GRREN EXTERIOR ITEMS WITH PAINT PROVIDED BY OPENDO…" at bounding box center [586, 362] width 428 height 63
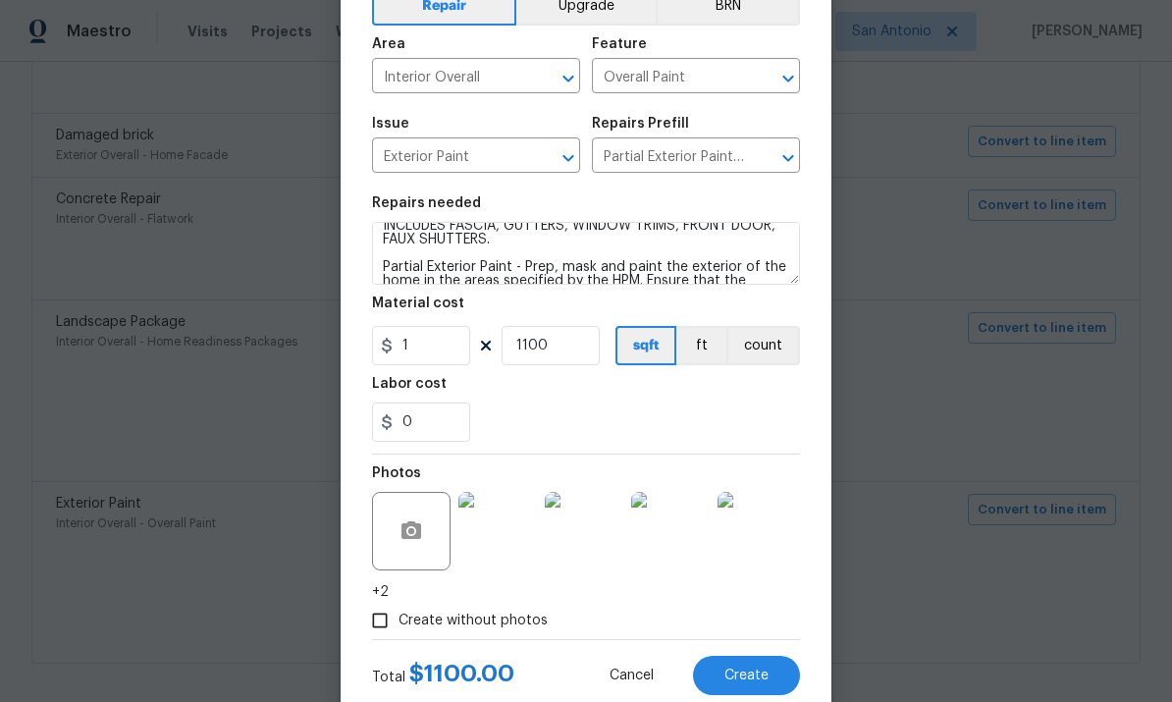
scroll to position [143, 0]
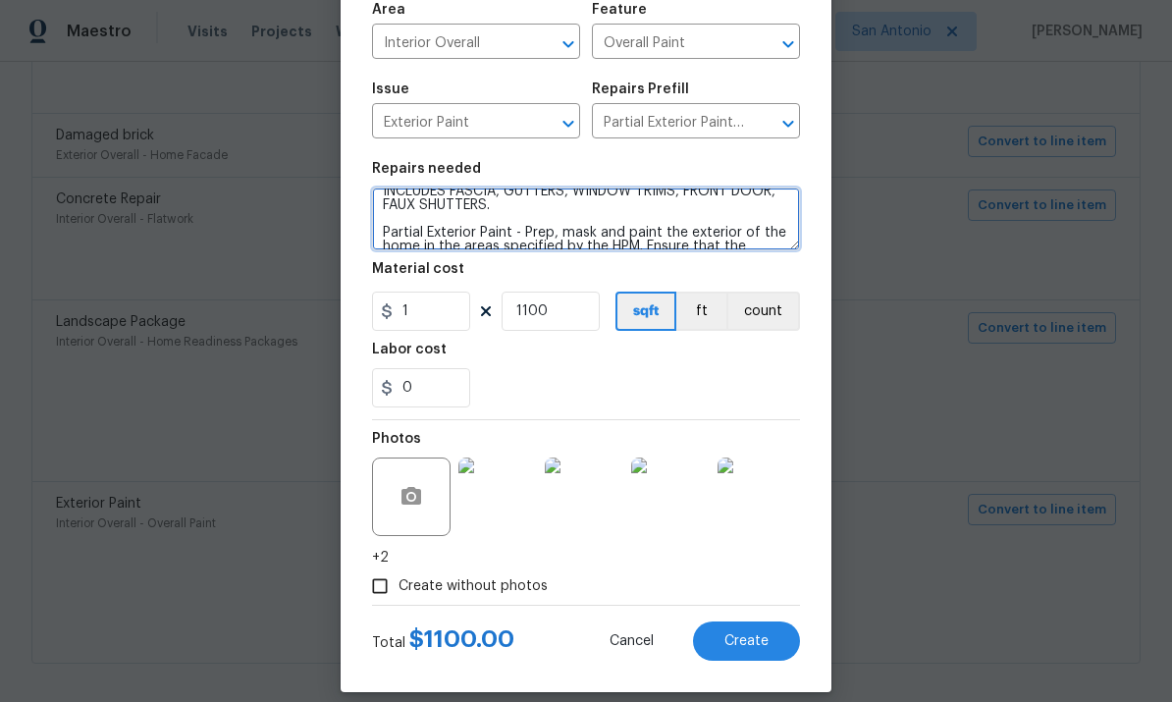
type textarea "PAINT ALL PREVIOUSLY PAINTED GRREN EXTERIOR ITEMS WITH PAINT PROVIDED BY OPENDO…"
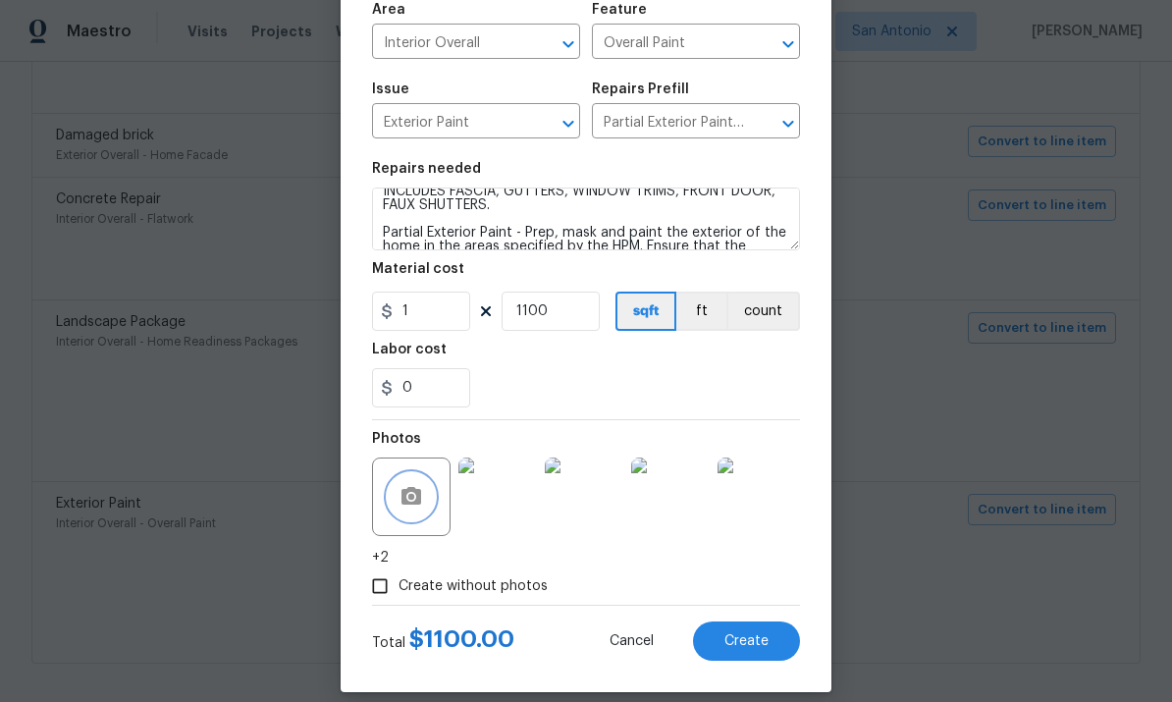
click at [409, 481] on button "button" at bounding box center [411, 496] width 47 height 47
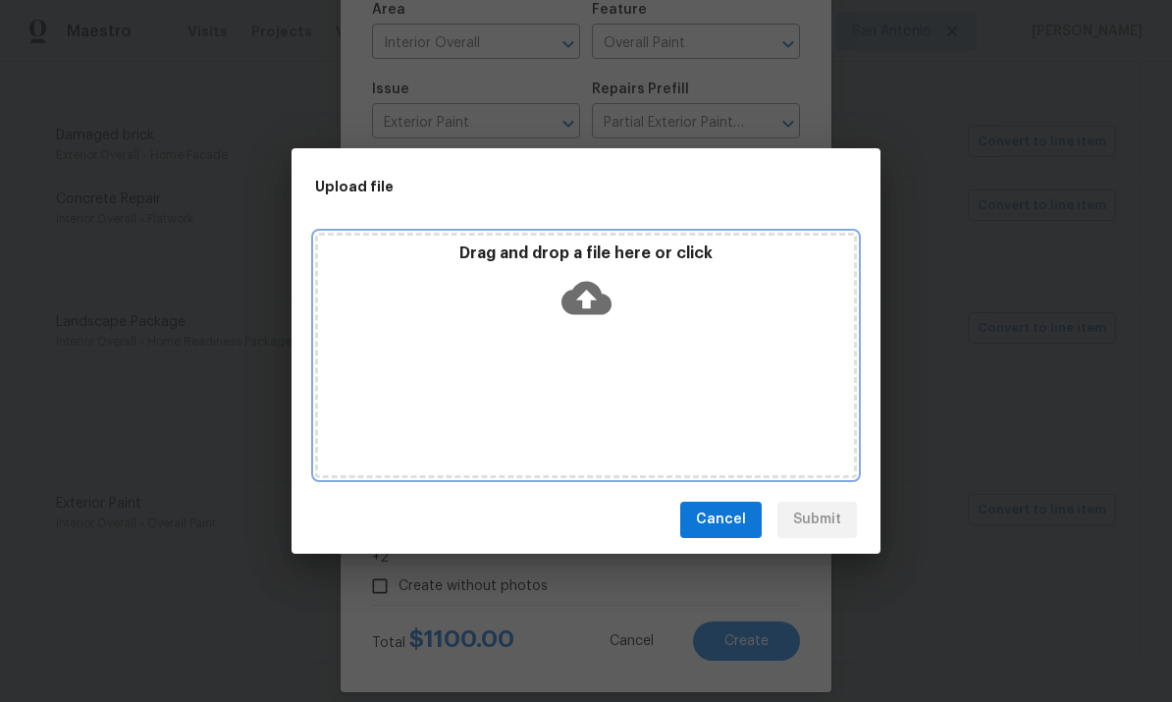
click at [584, 314] on icon at bounding box center [587, 297] width 50 height 33
